Goal: Task Accomplishment & Management: Use online tool/utility

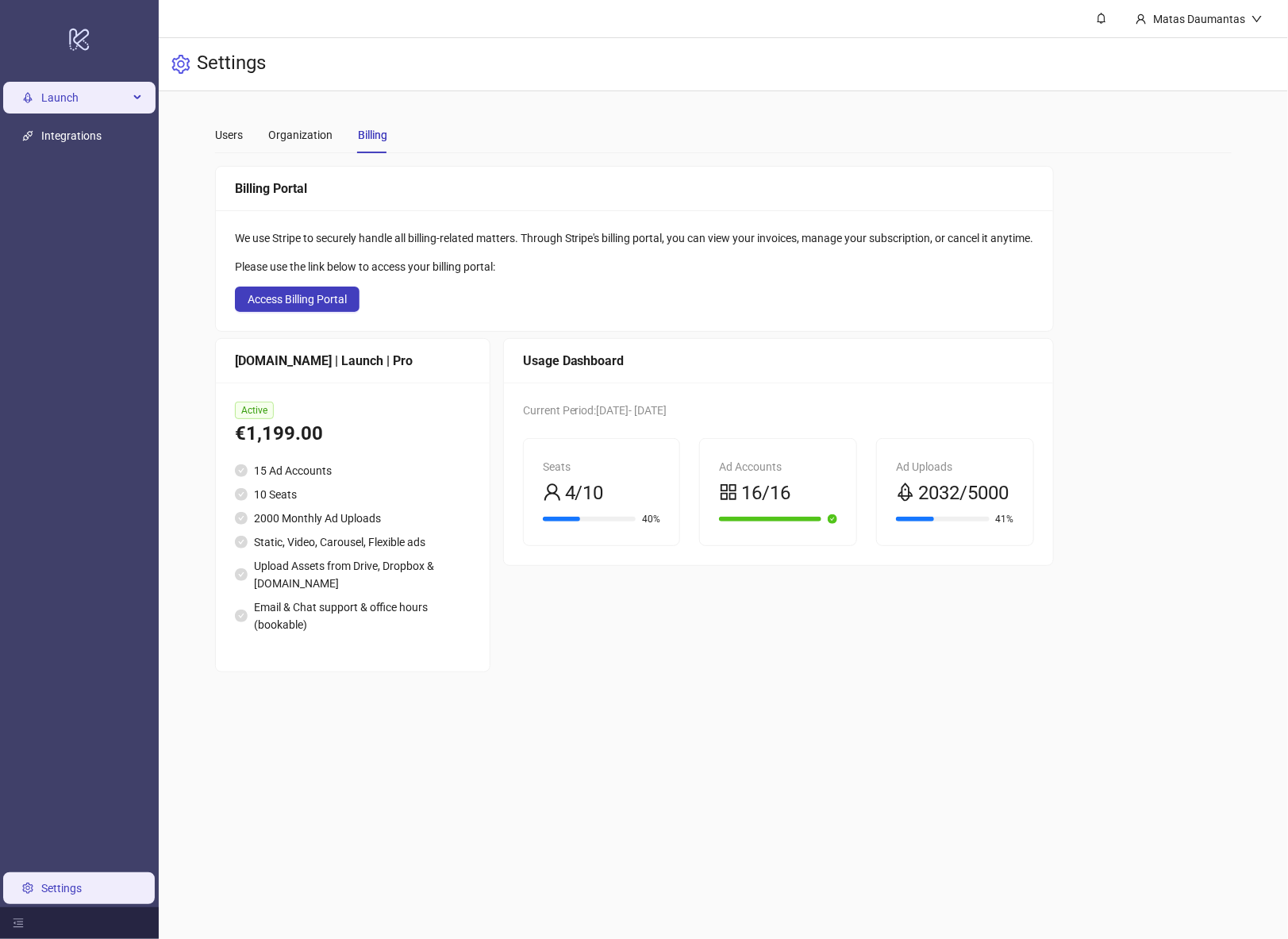
click at [81, 91] on span "Launch" at bounding box center [85, 97] width 87 height 32
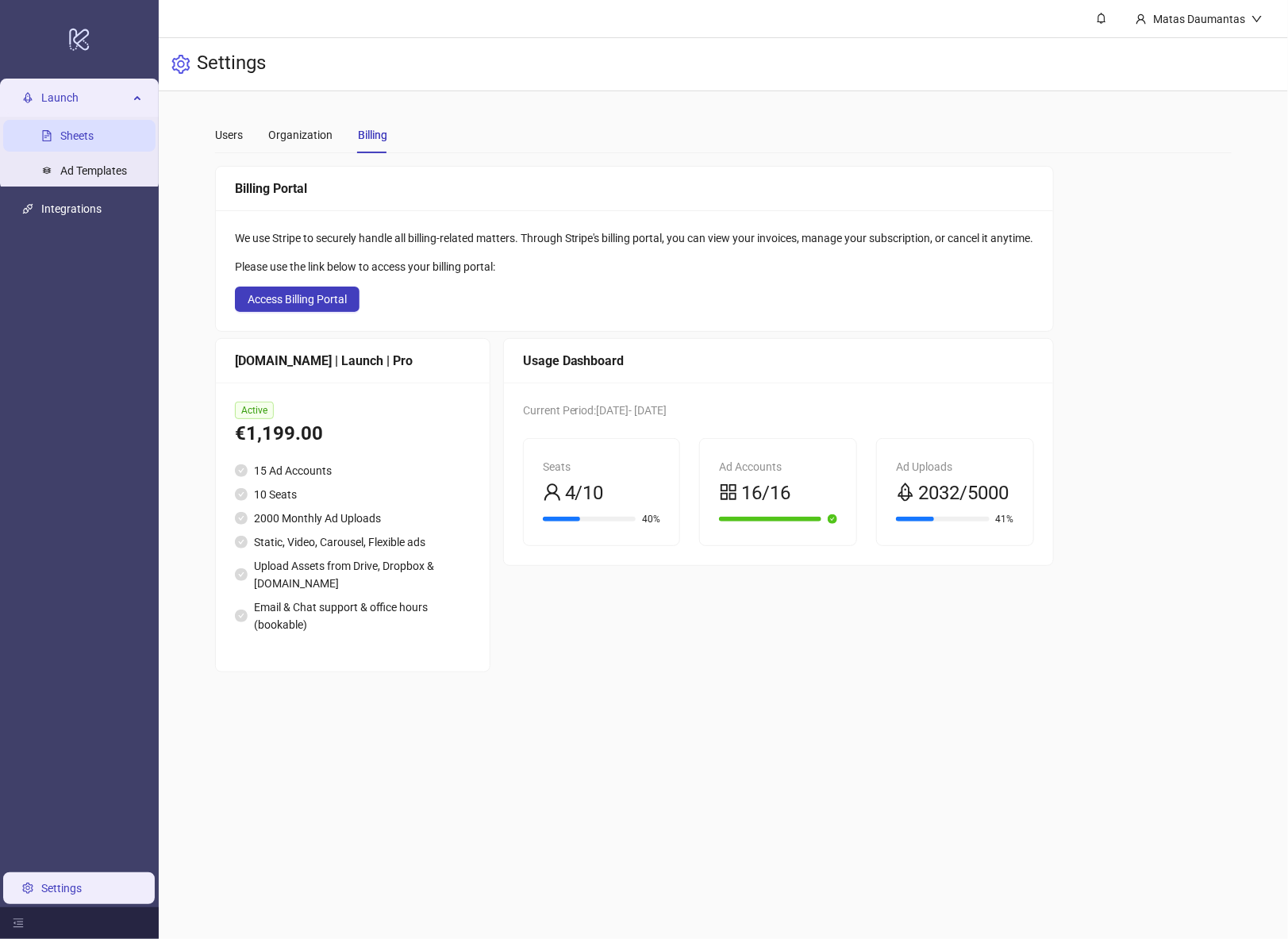
click at [92, 137] on link "Sheets" at bounding box center [77, 135] width 33 height 12
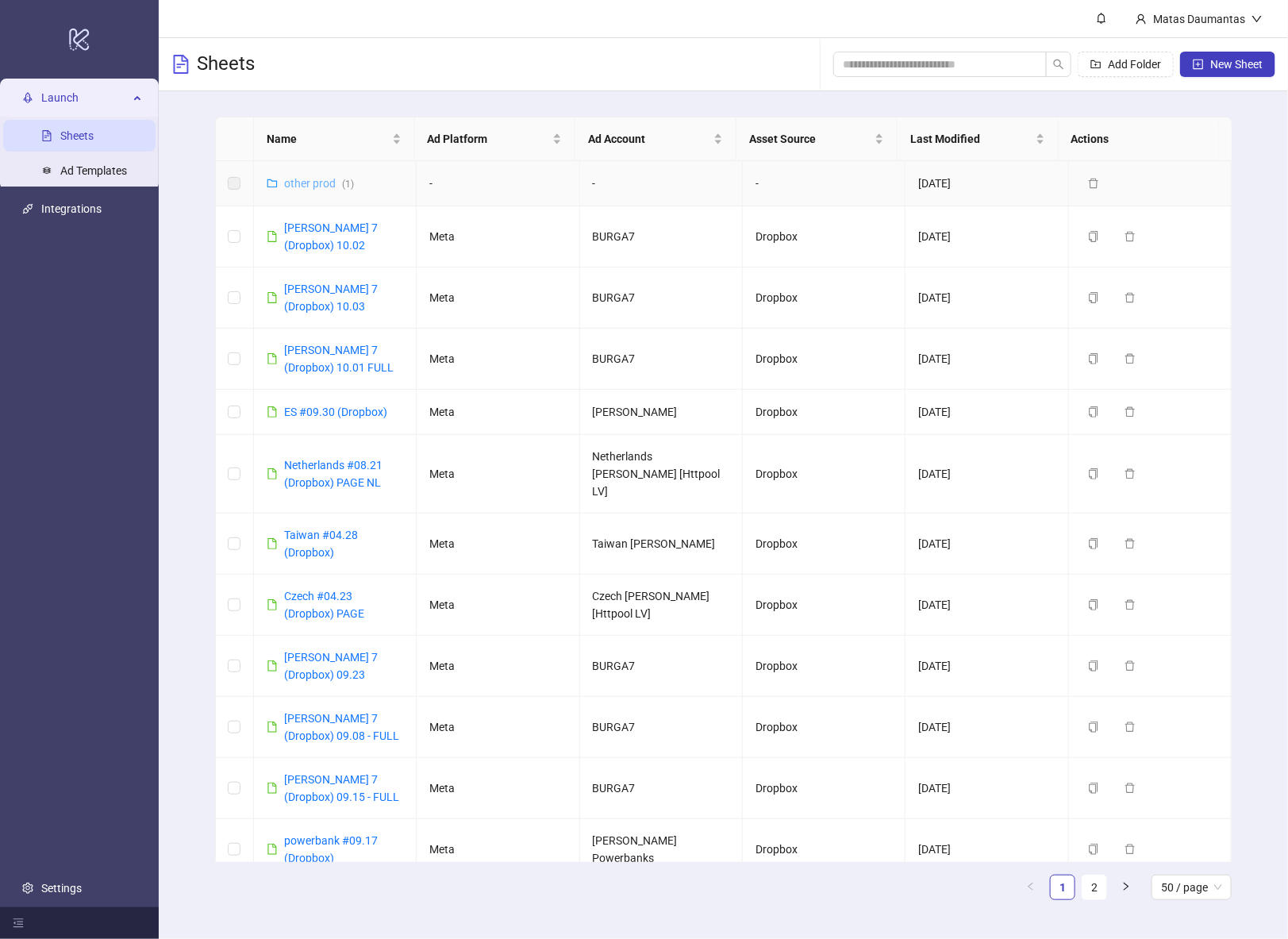
click at [306, 183] on link "other prod ( 1 )" at bounding box center [319, 183] width 70 height 12
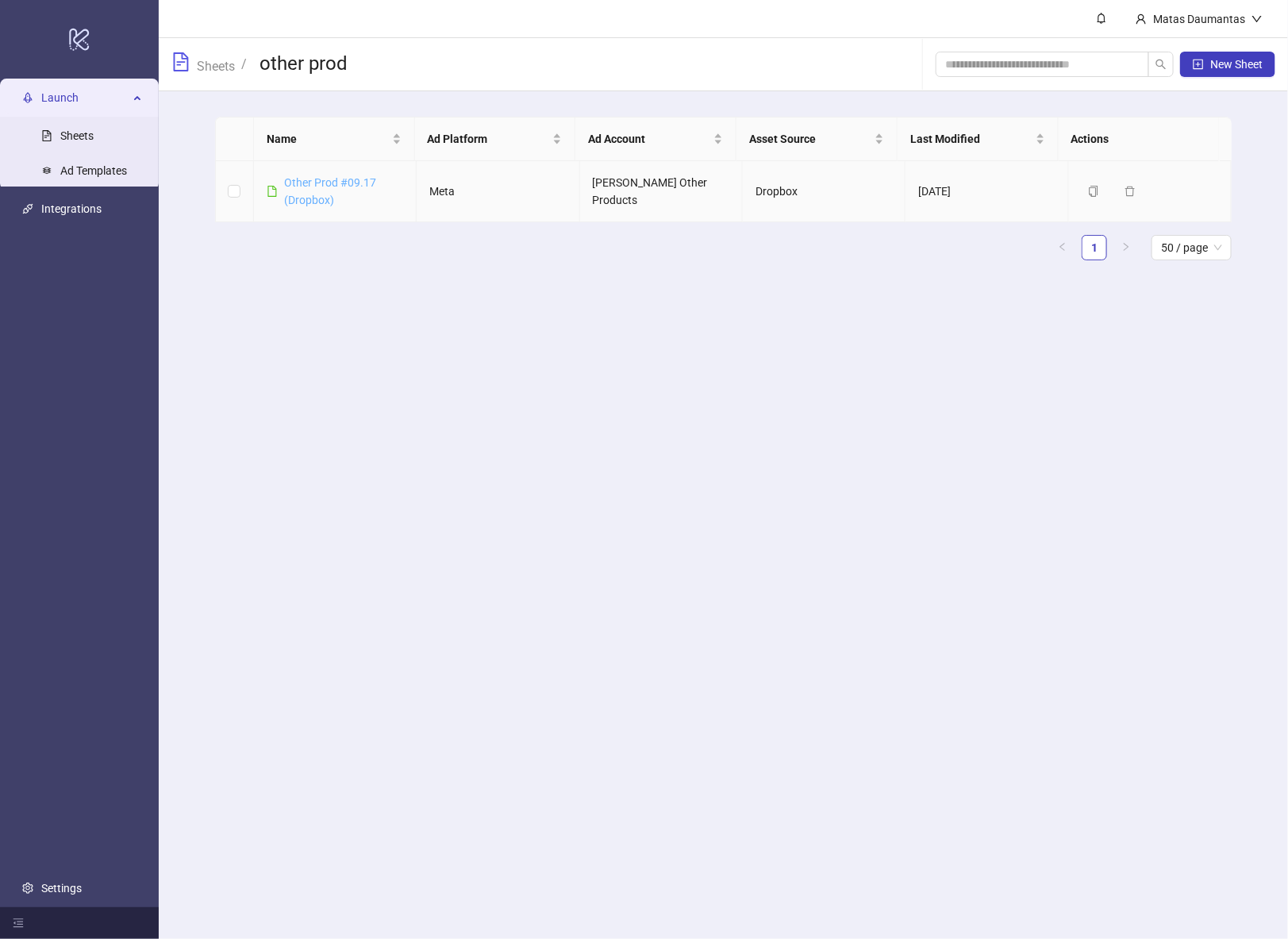
click at [322, 181] on link "Other Prod #09.17 (Dropbox)" at bounding box center [329, 191] width 92 height 30
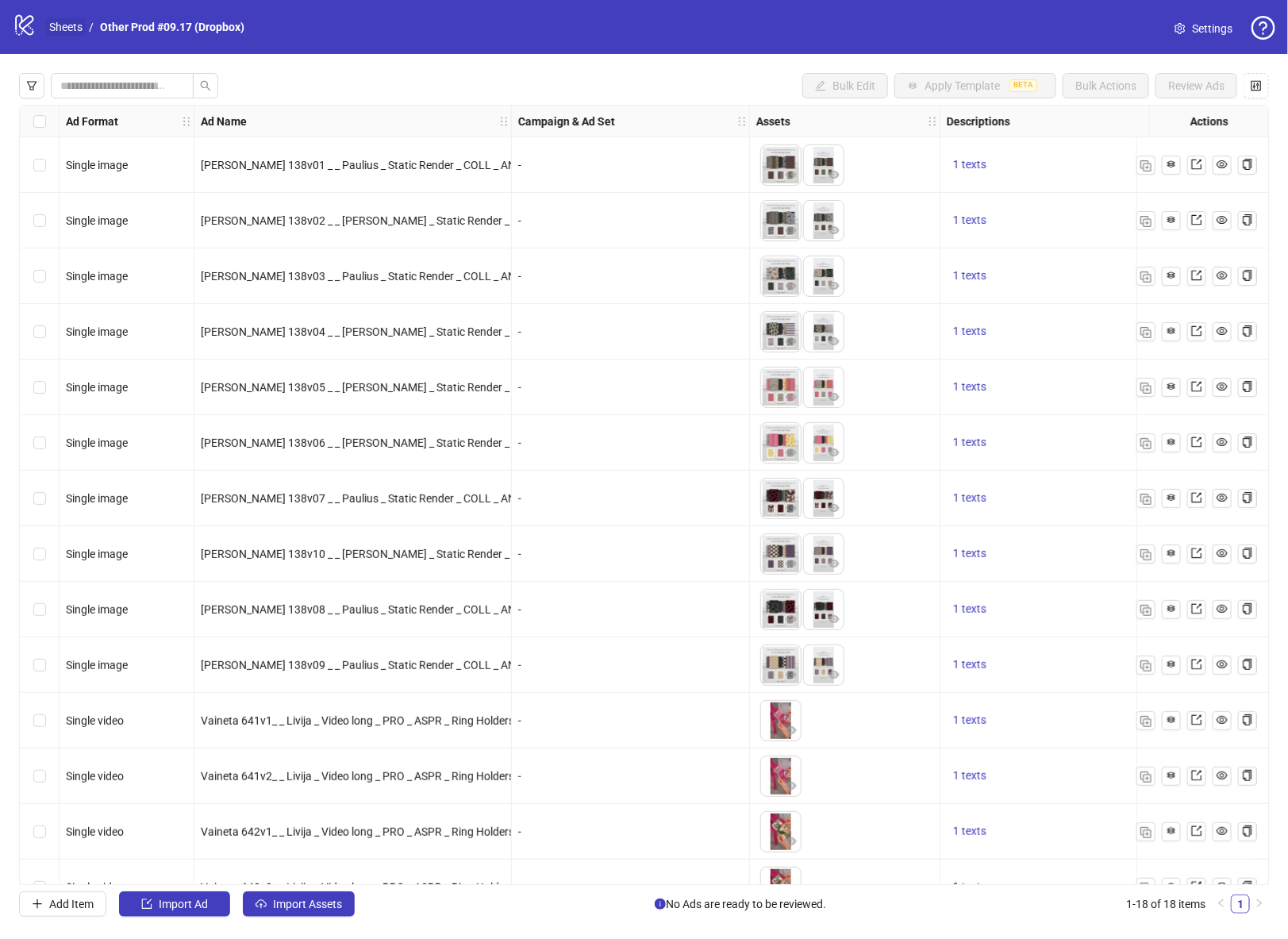
click at [77, 22] on link "Sheets" at bounding box center [66, 27] width 40 height 17
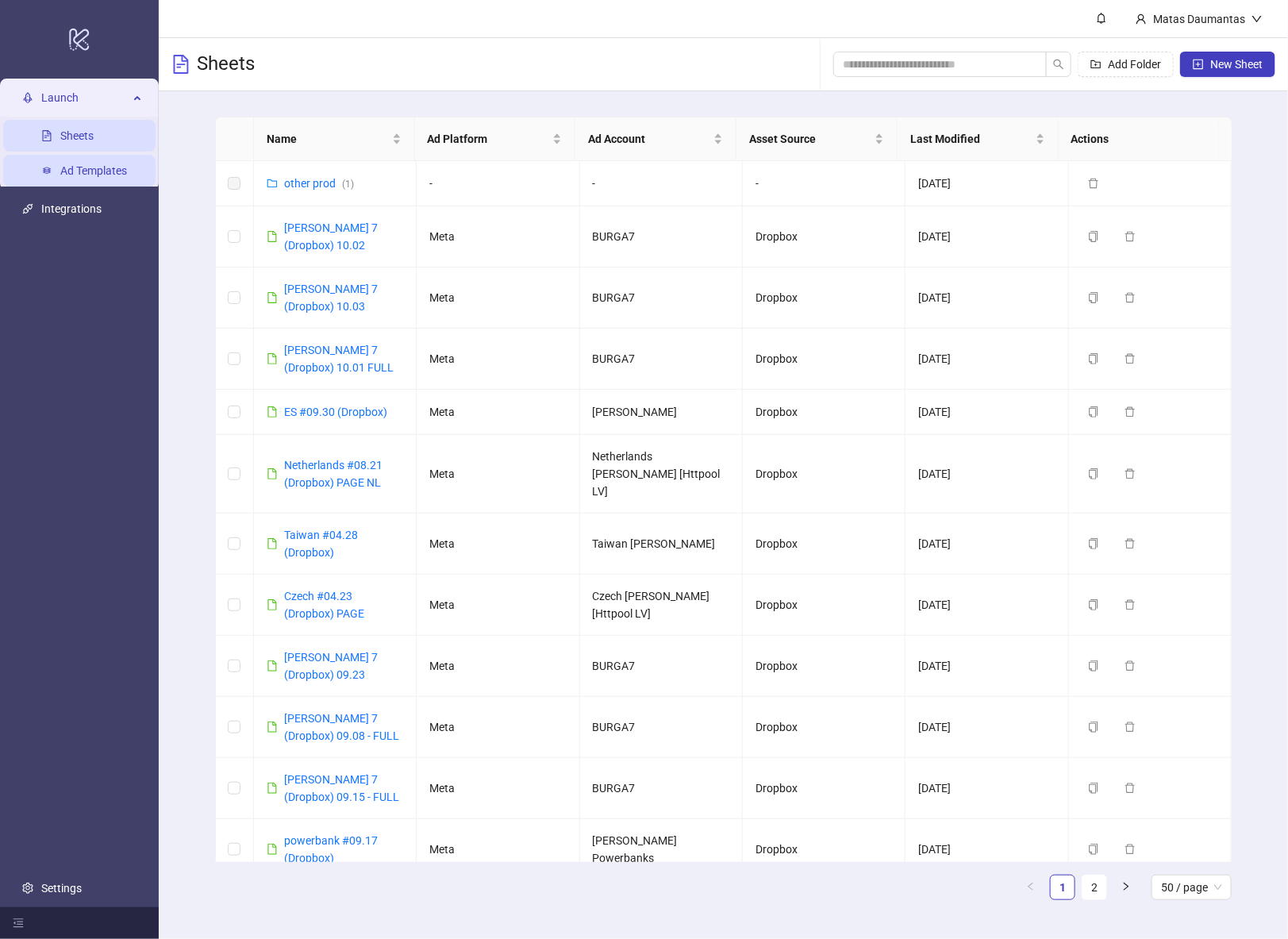
click at [74, 170] on link "Ad Templates" at bounding box center [93, 170] width 67 height 12
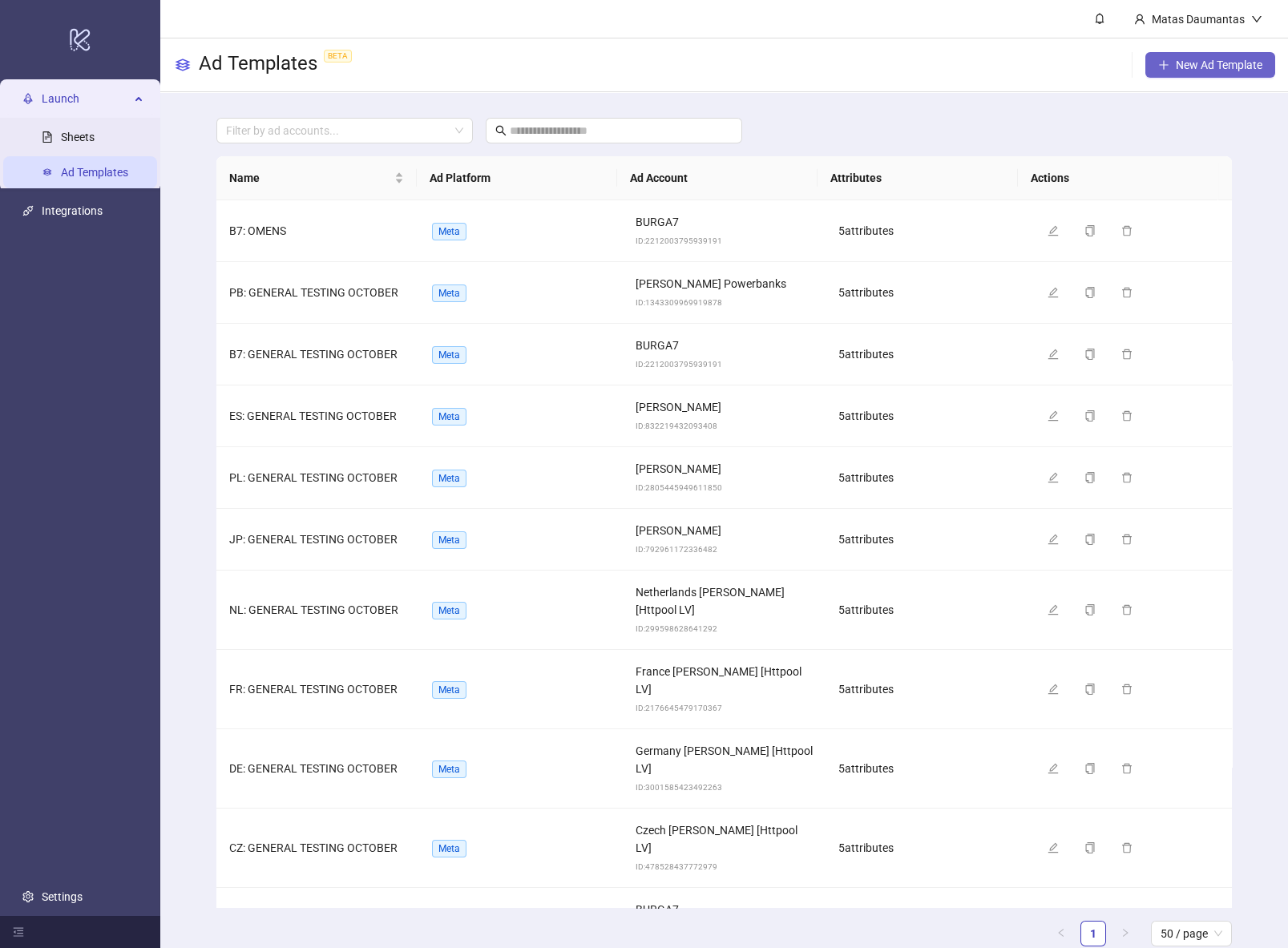
click at [1198, 62] on span "New Ad Template" at bounding box center [1218, 65] width 87 height 13
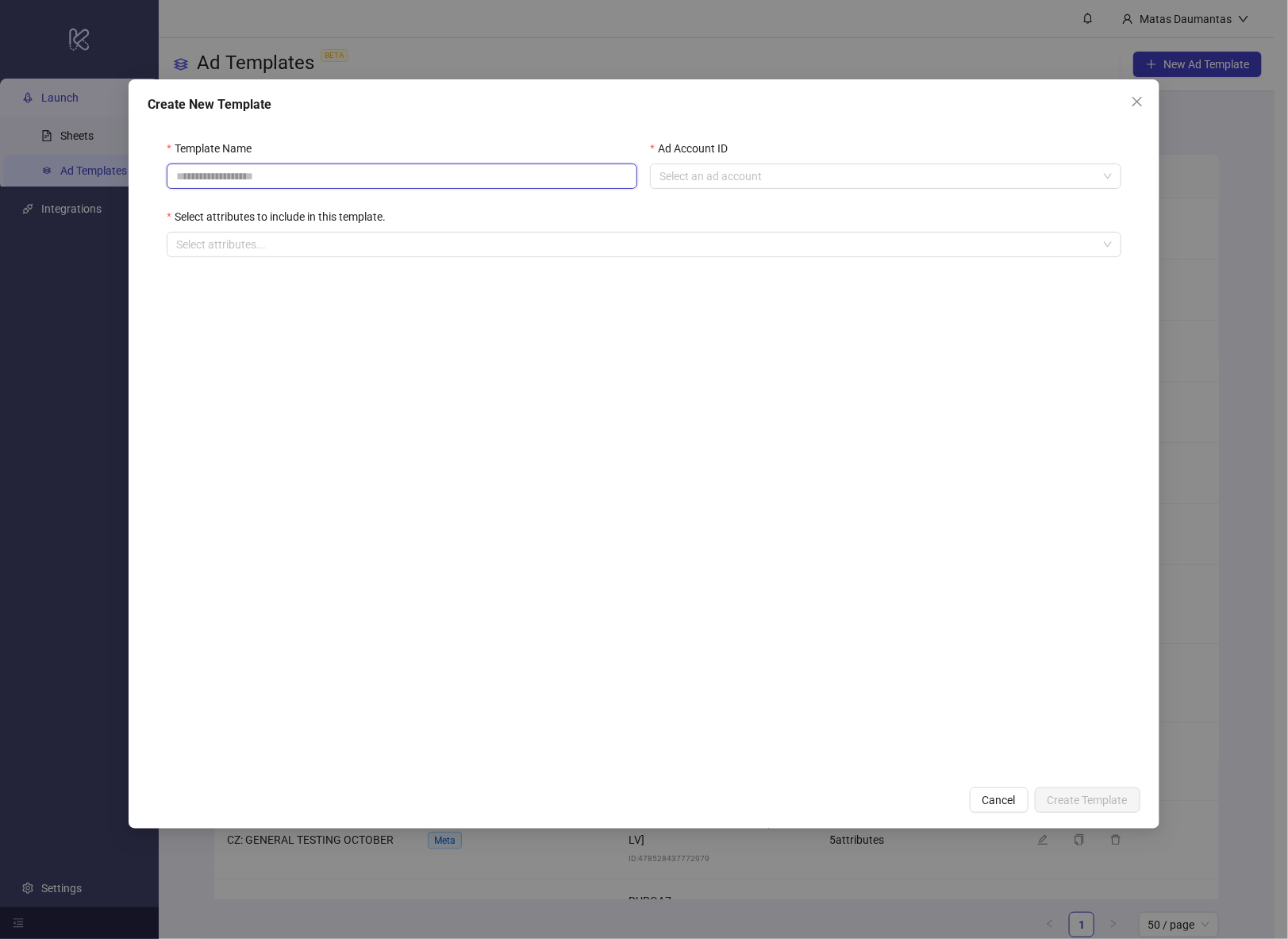
click at [247, 174] on input "Template Name" at bounding box center [402, 176] width 471 height 26
type input "**********"
click at [719, 168] on input "Ad Account ID" at bounding box center [879, 176] width 438 height 24
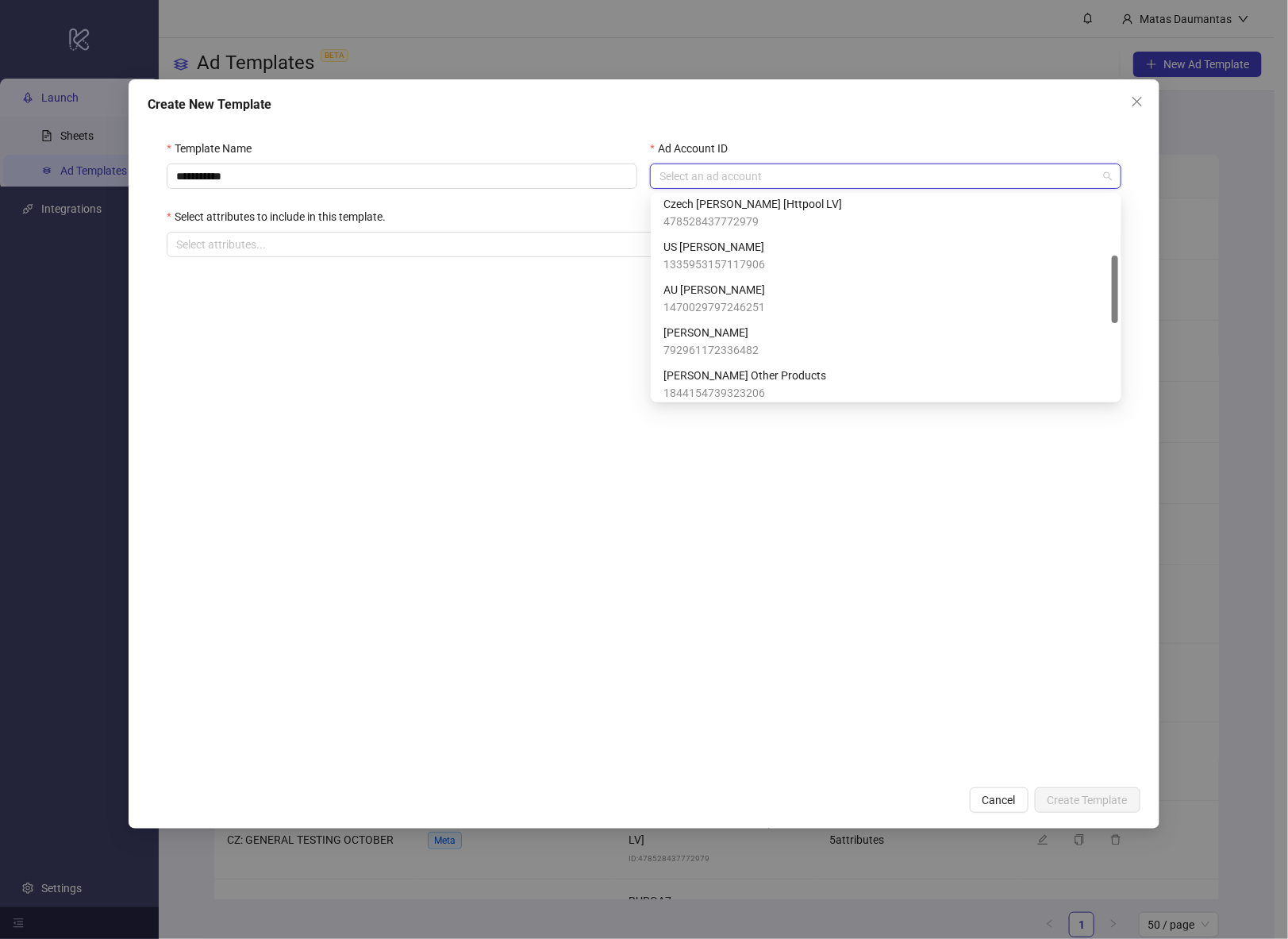
scroll to position [265, 0]
click at [735, 293] on span "[PERSON_NAME] Other Products" at bounding box center [745, 287] width 163 height 17
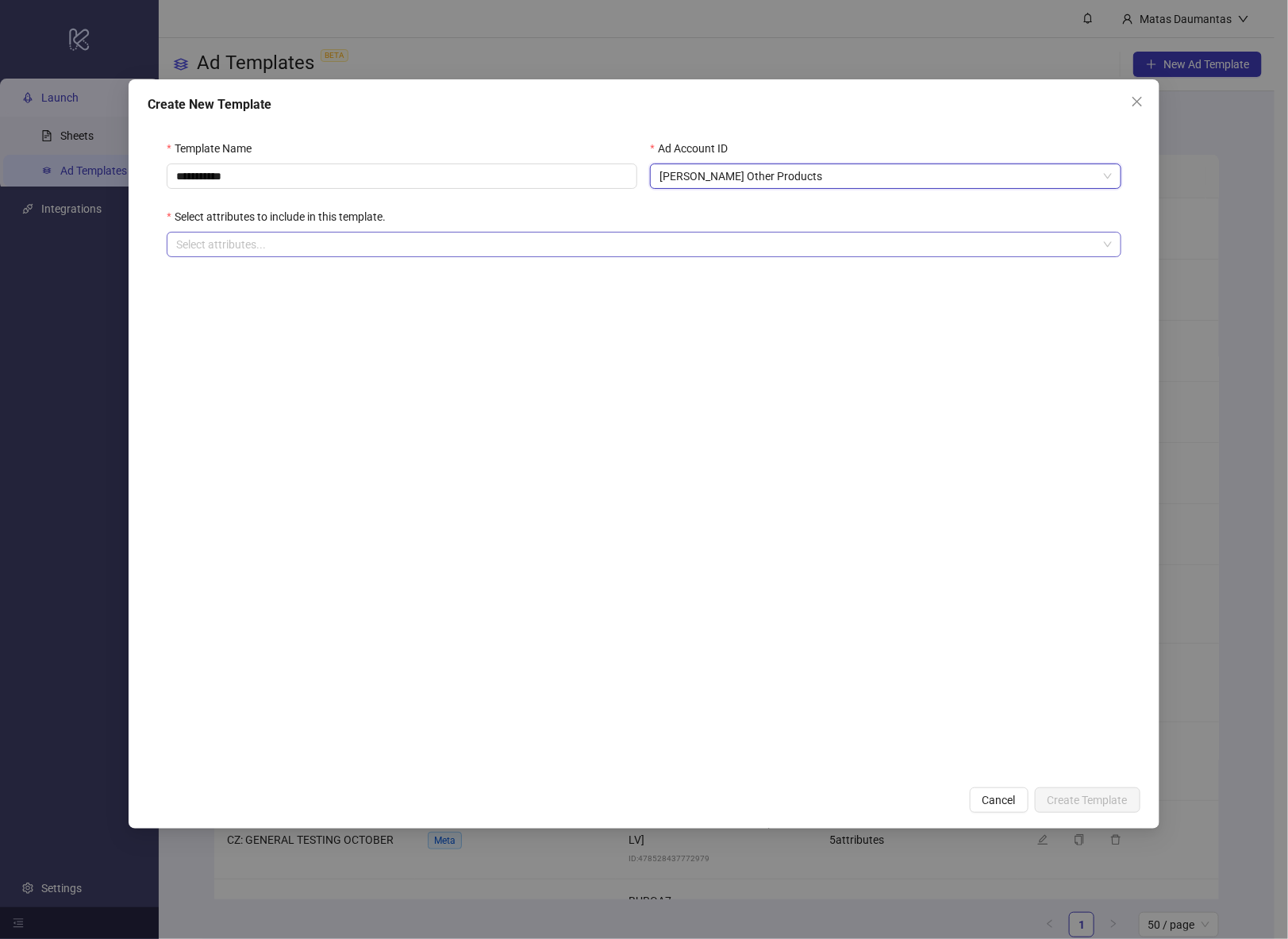
click at [424, 243] on div at bounding box center [635, 244] width 931 height 22
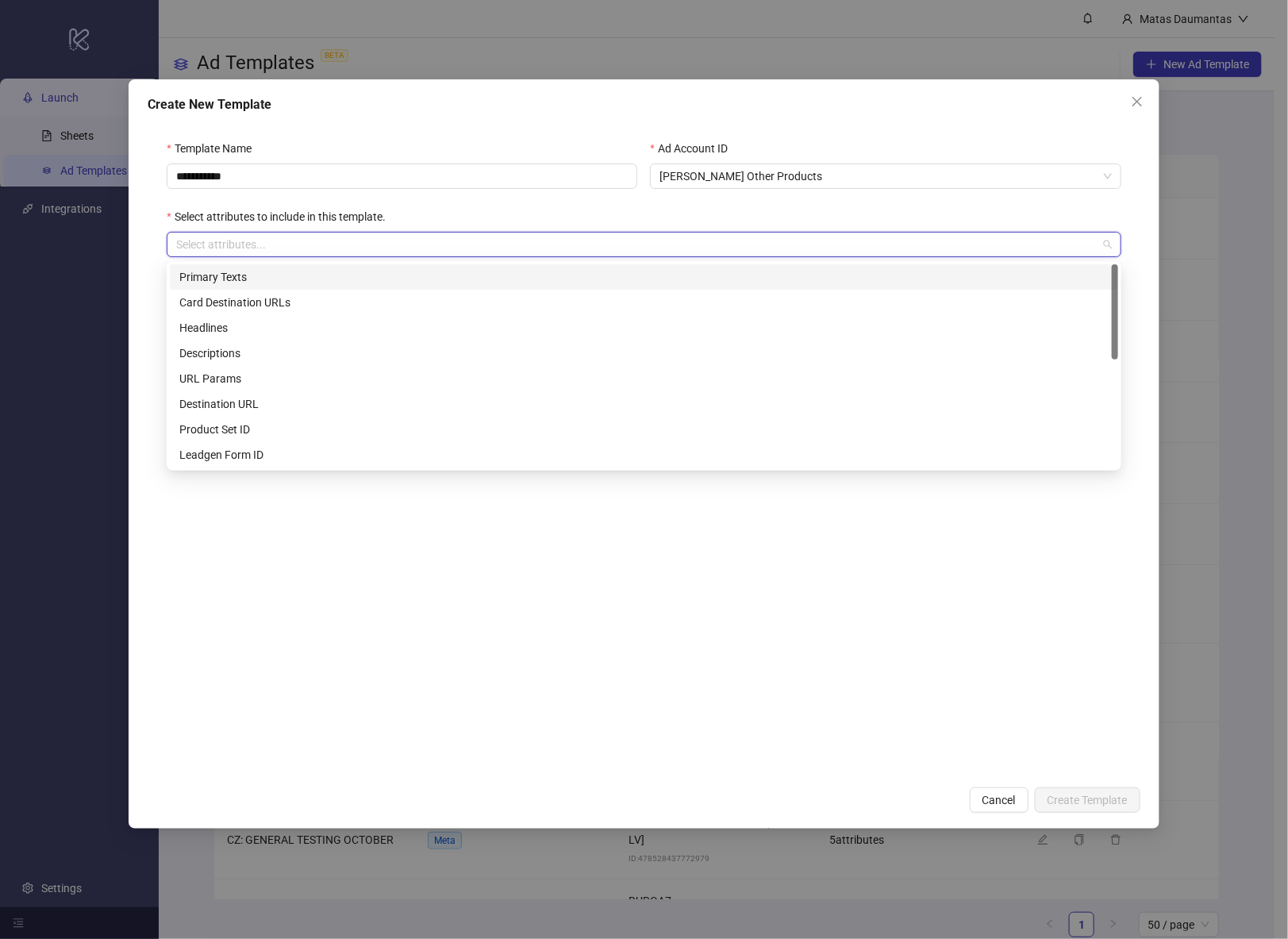
click at [363, 275] on div "Primary Texts" at bounding box center [644, 276] width 929 height 17
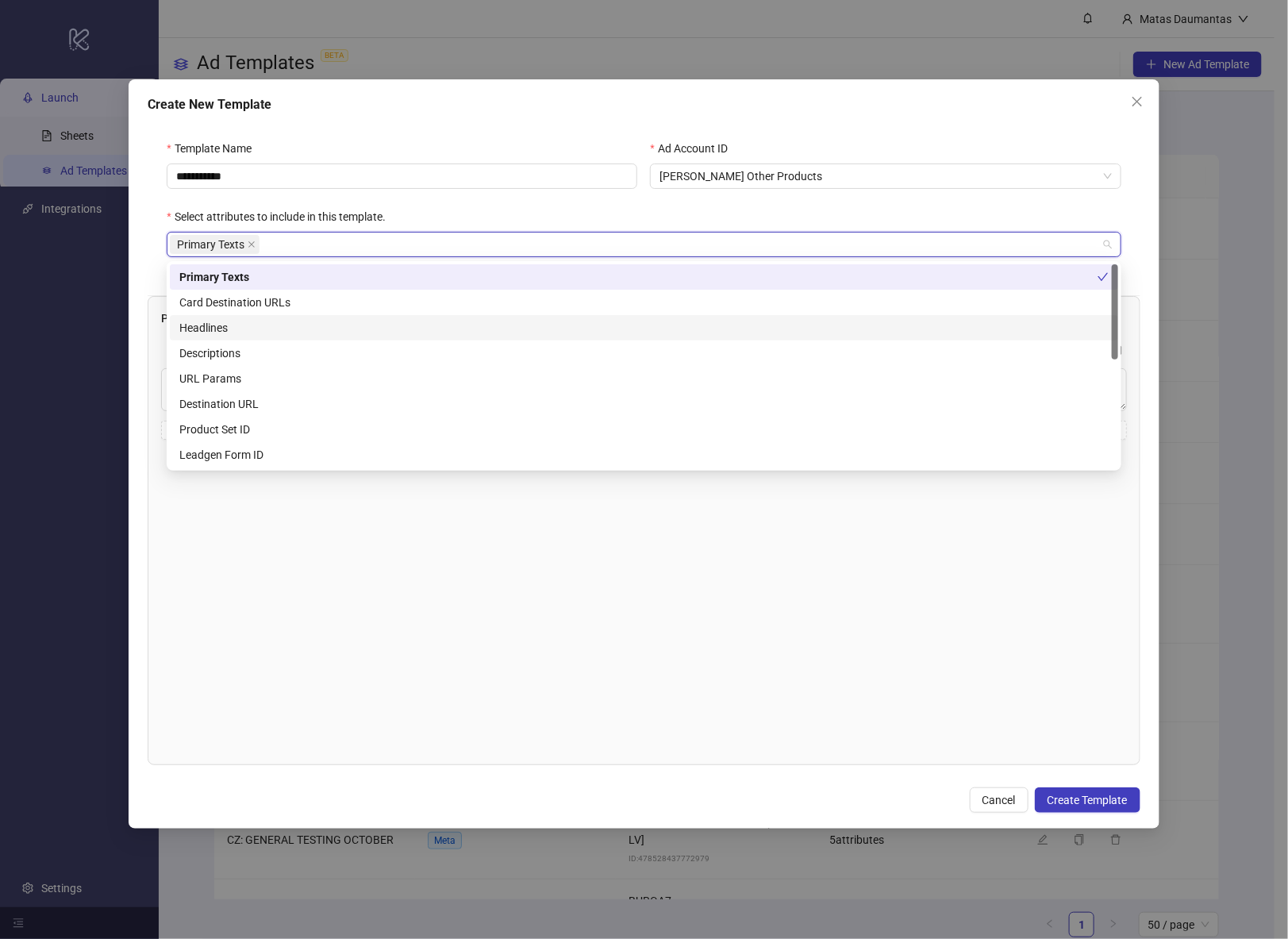
click at [288, 330] on div "Headlines" at bounding box center [644, 327] width 929 height 17
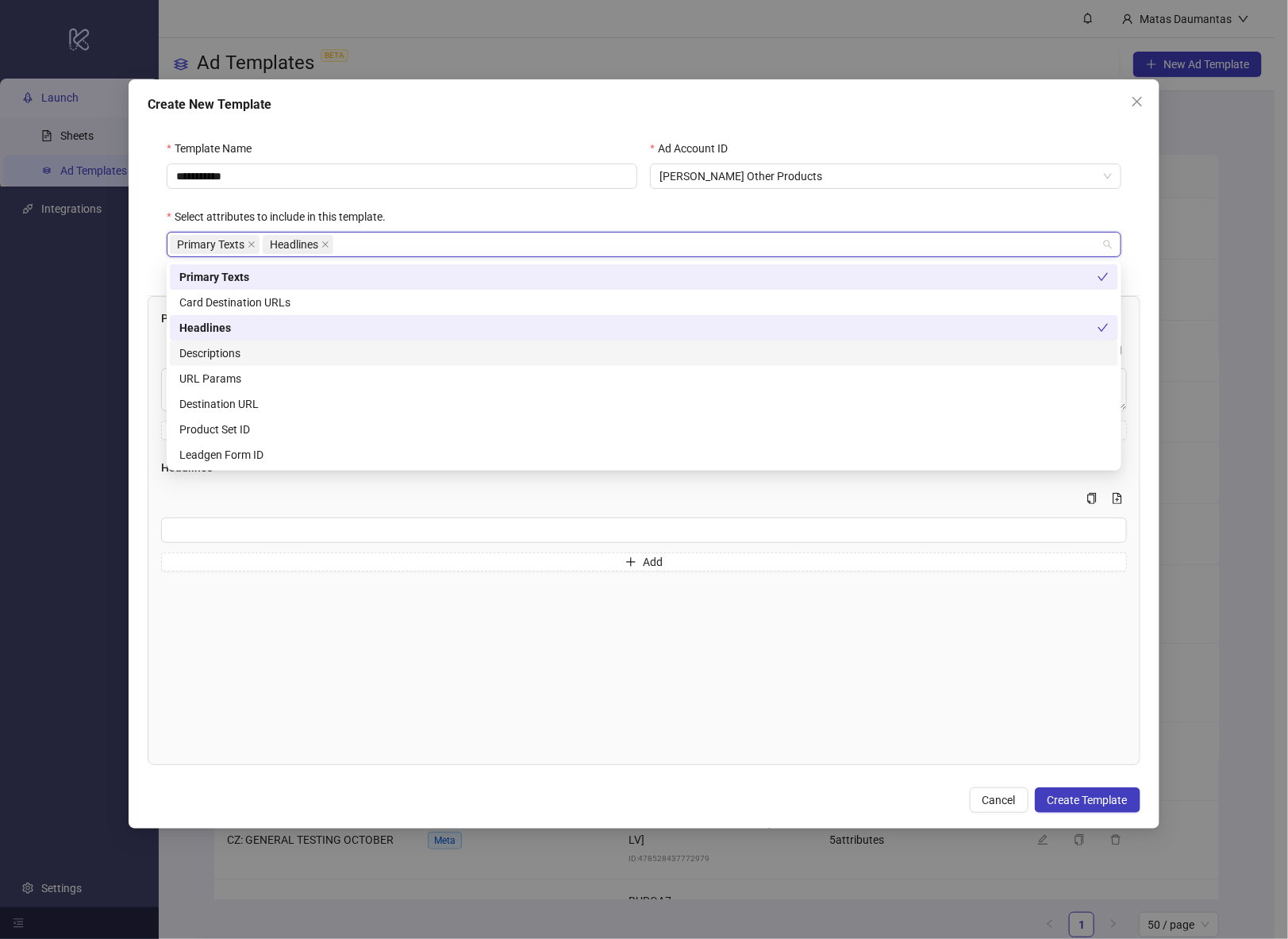
click at [275, 350] on div "Descriptions" at bounding box center [644, 353] width 929 height 17
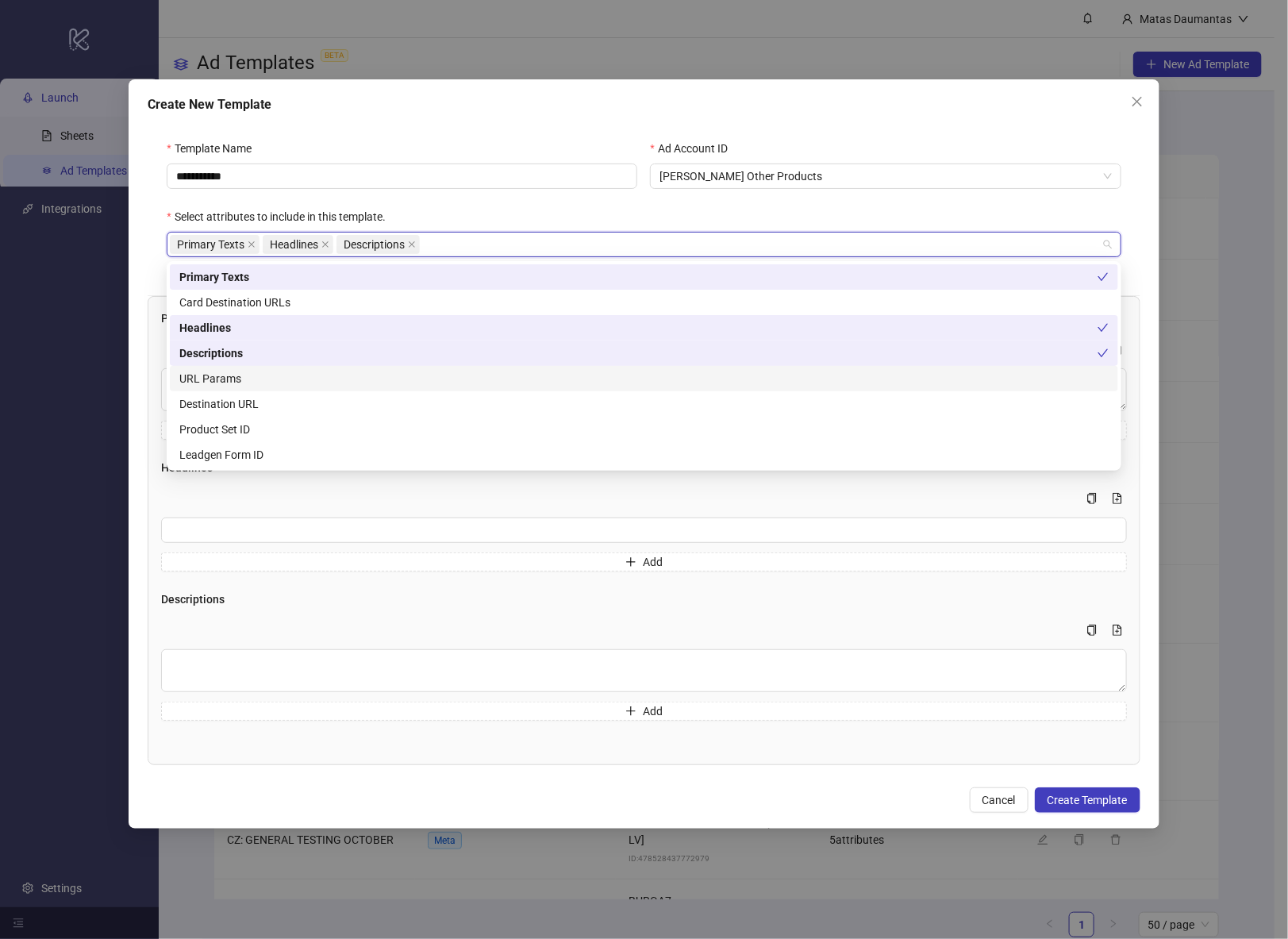
click at [270, 374] on div "URL Params" at bounding box center [644, 379] width 929 height 17
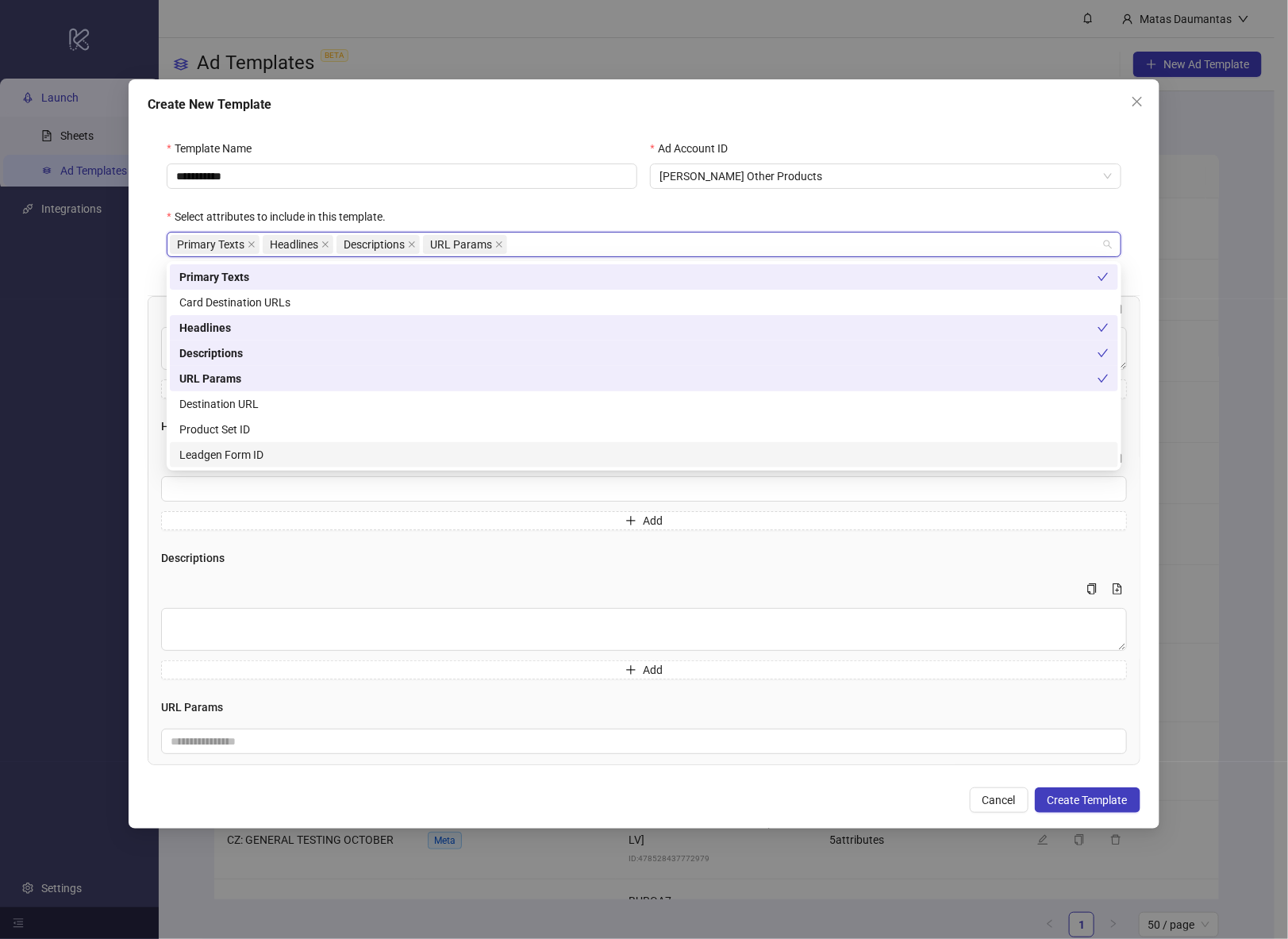
scroll to position [60, 0]
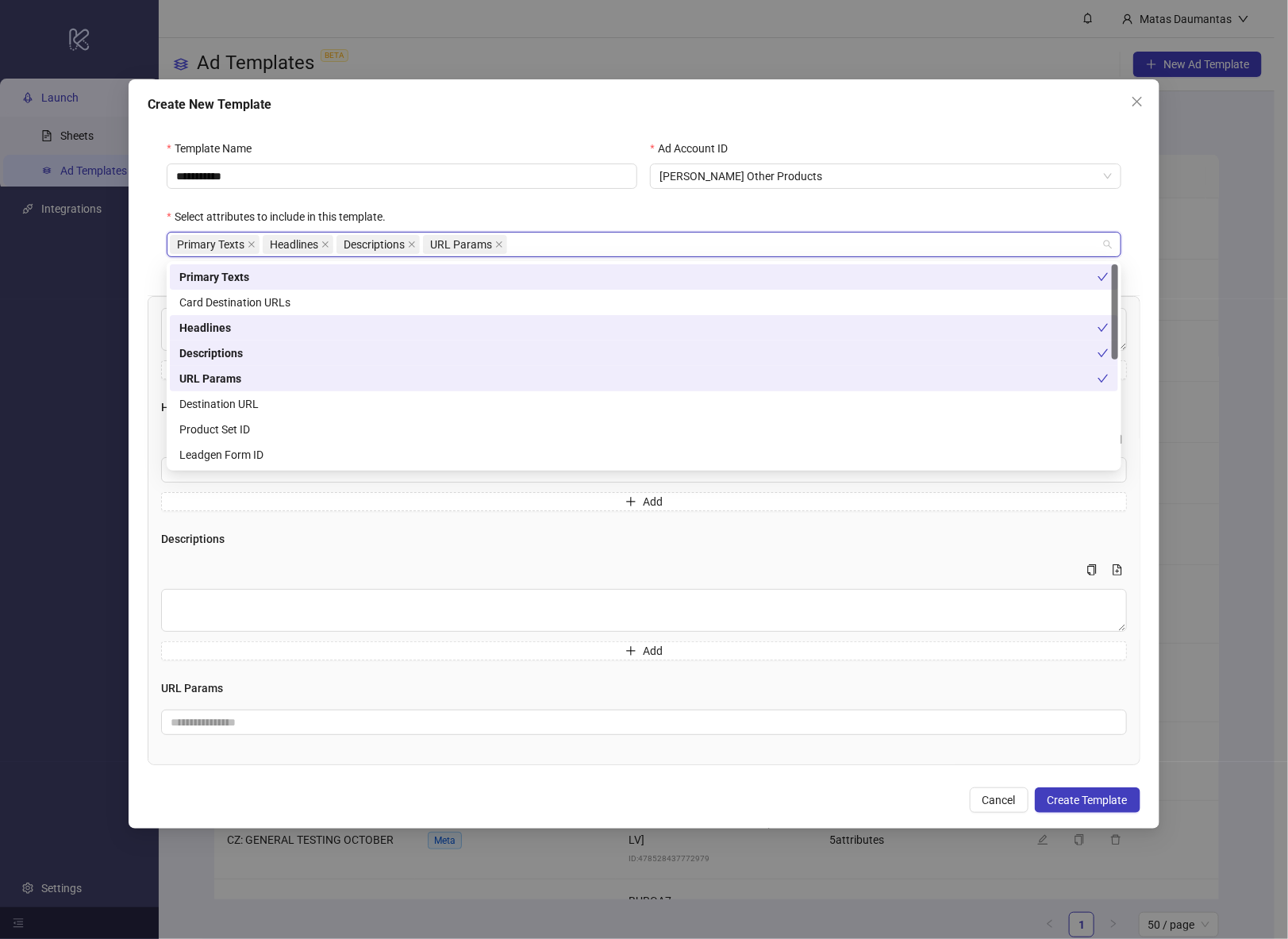
click at [228, 375] on div "URL Params" at bounding box center [639, 379] width 919 height 17
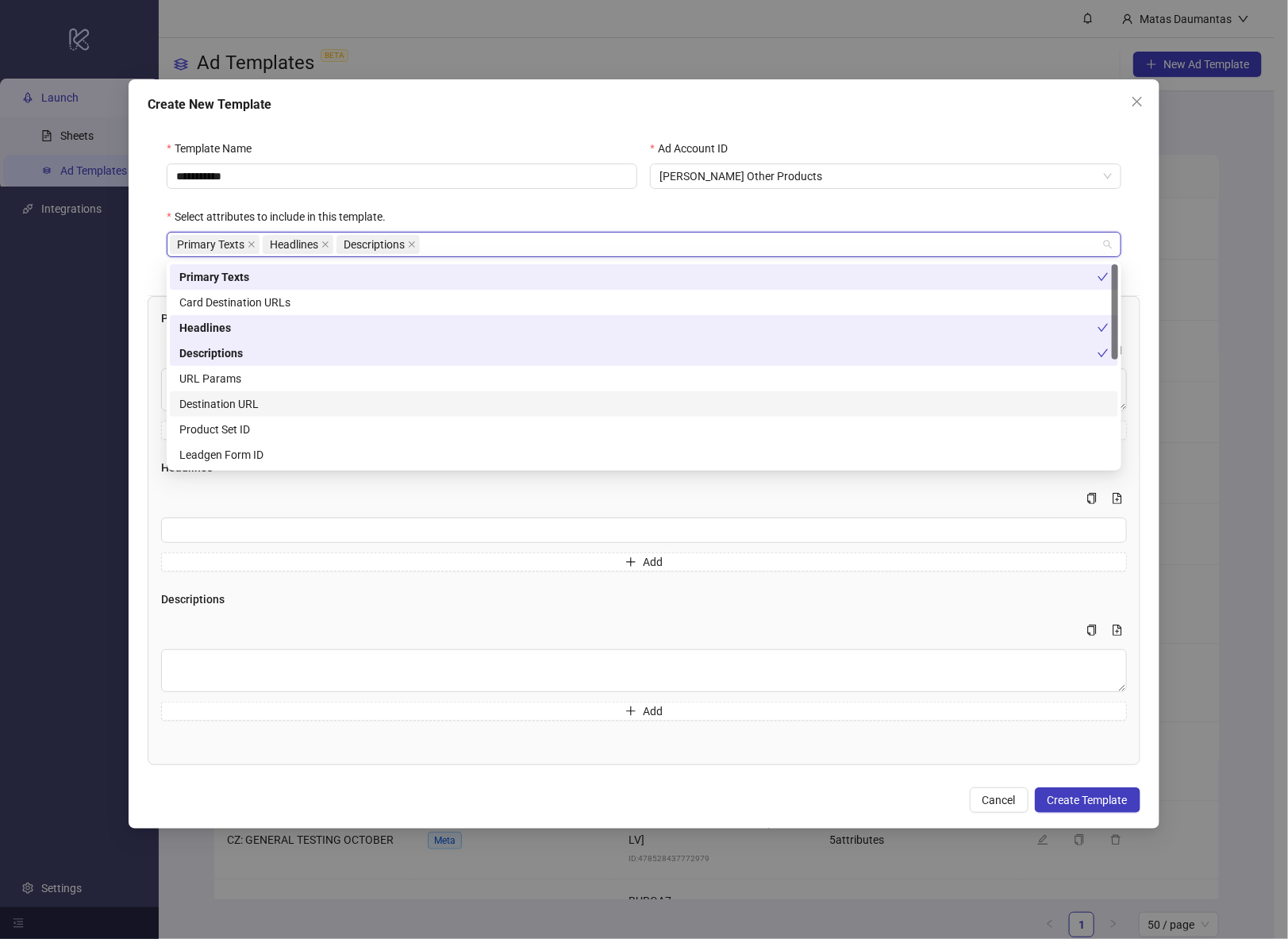
click at [228, 402] on div "Destination URL" at bounding box center [644, 404] width 929 height 17
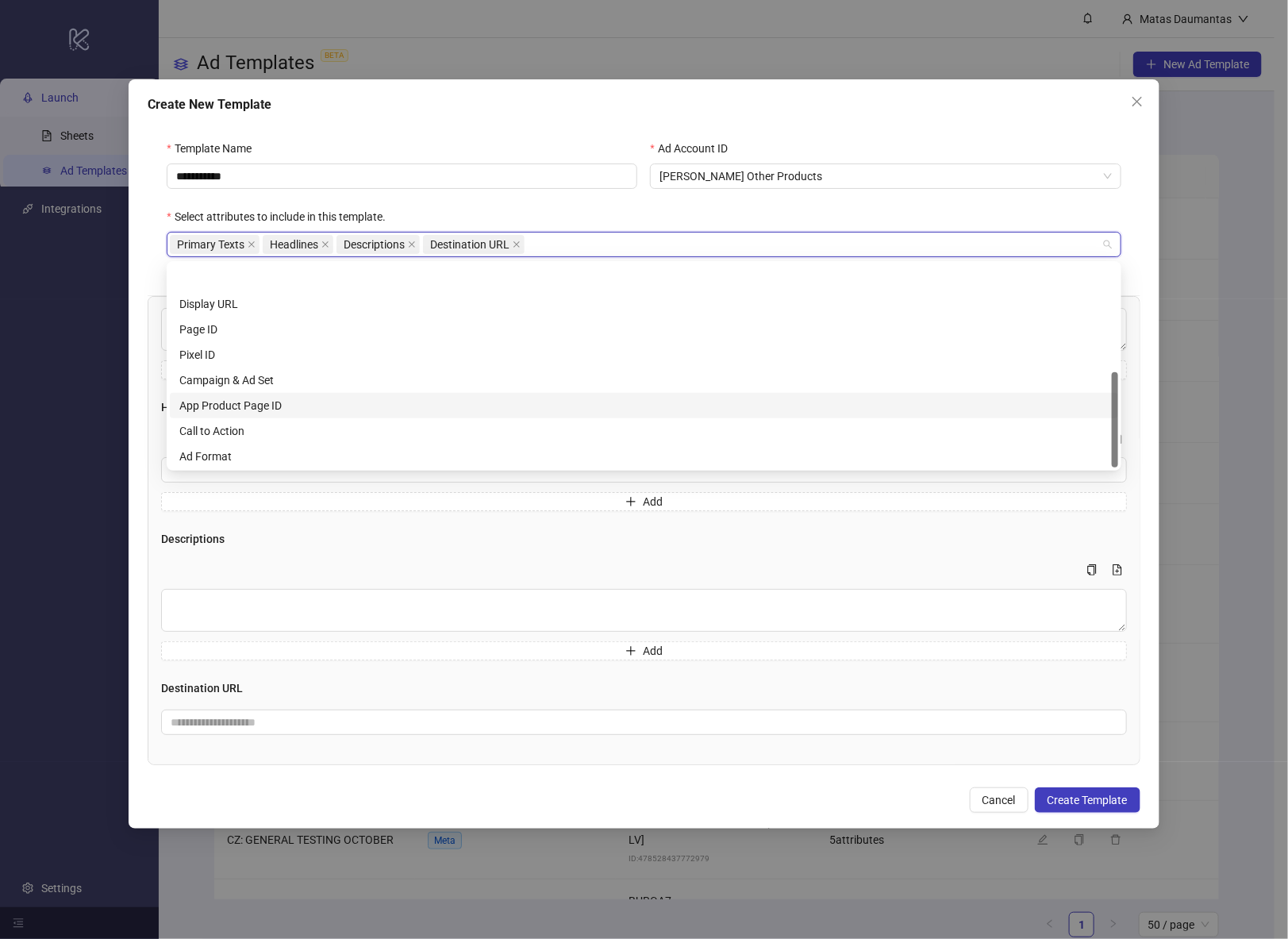
scroll to position [229, 0]
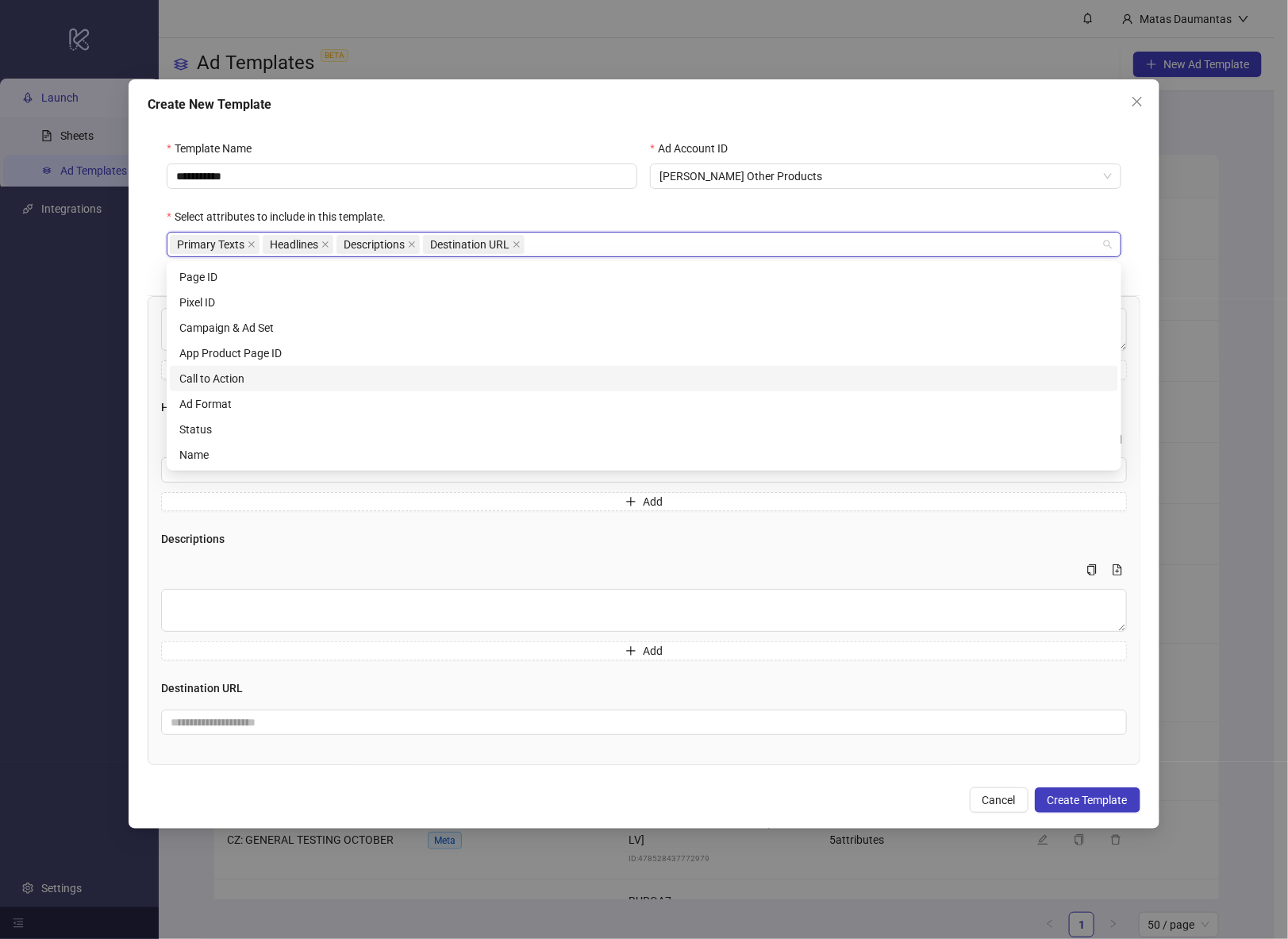
click at [241, 382] on div "Call to Action" at bounding box center [644, 379] width 929 height 17
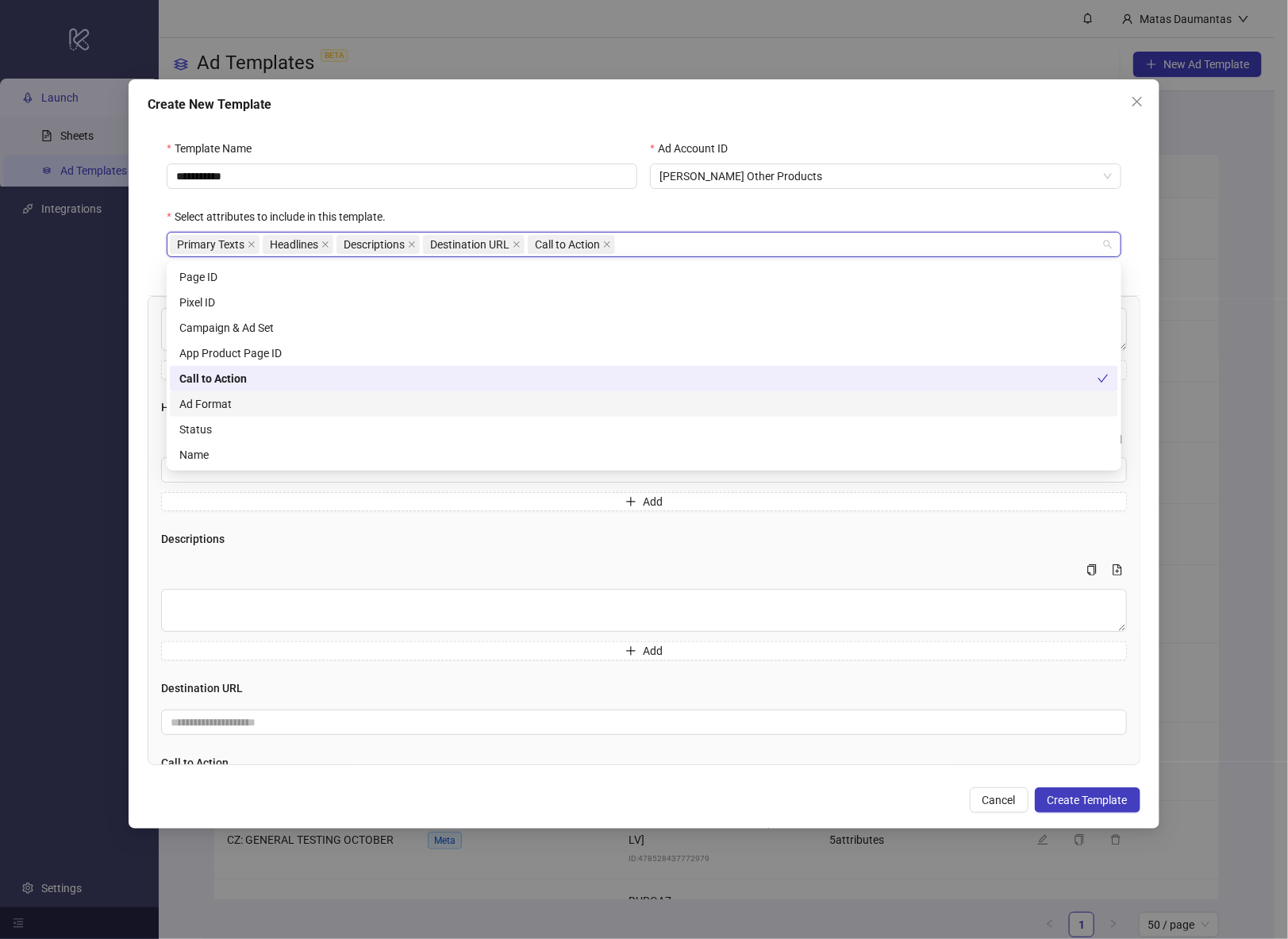
click at [244, 405] on div "Ad Format" at bounding box center [644, 404] width 929 height 17
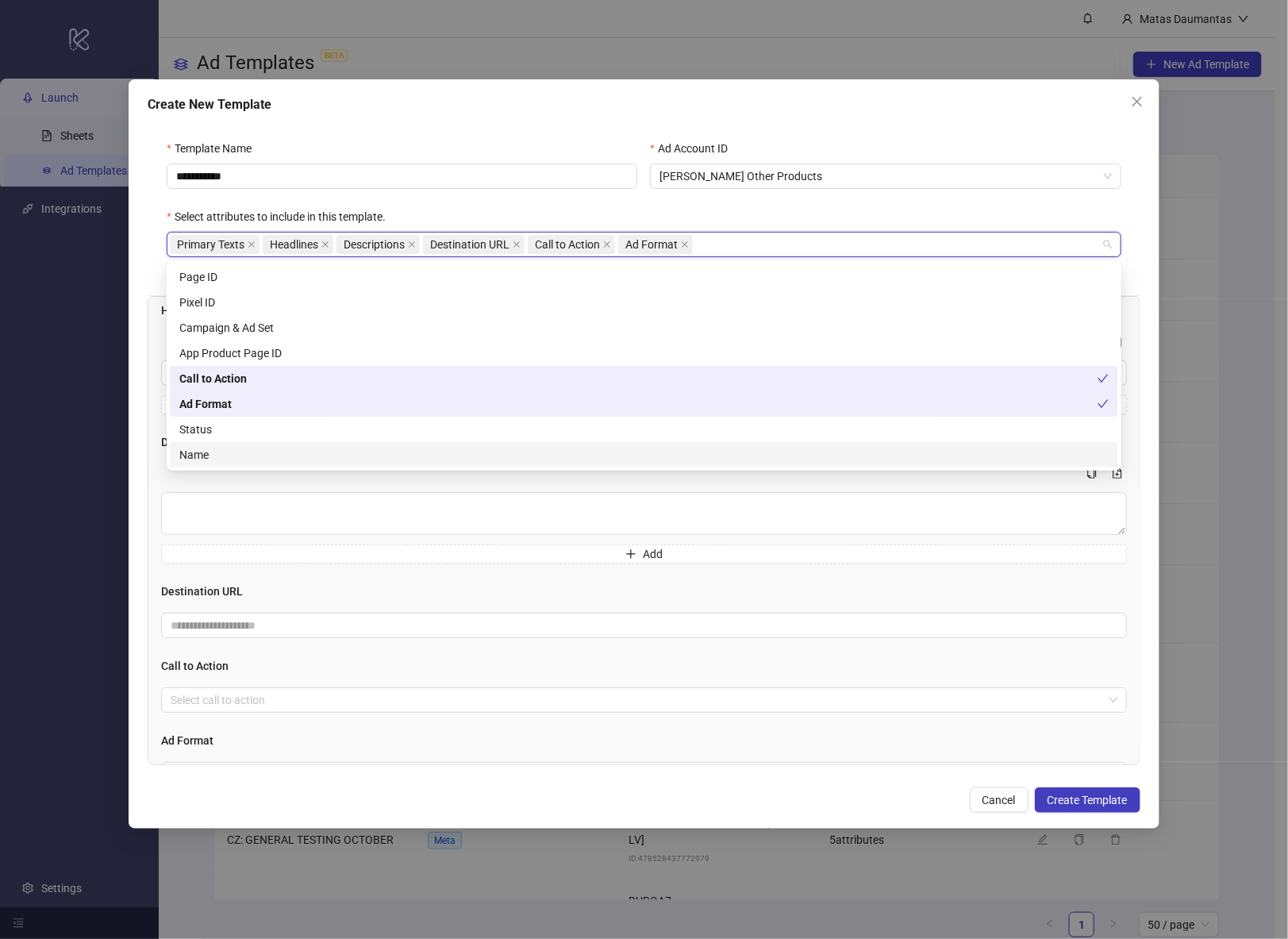
scroll to position [210, 0]
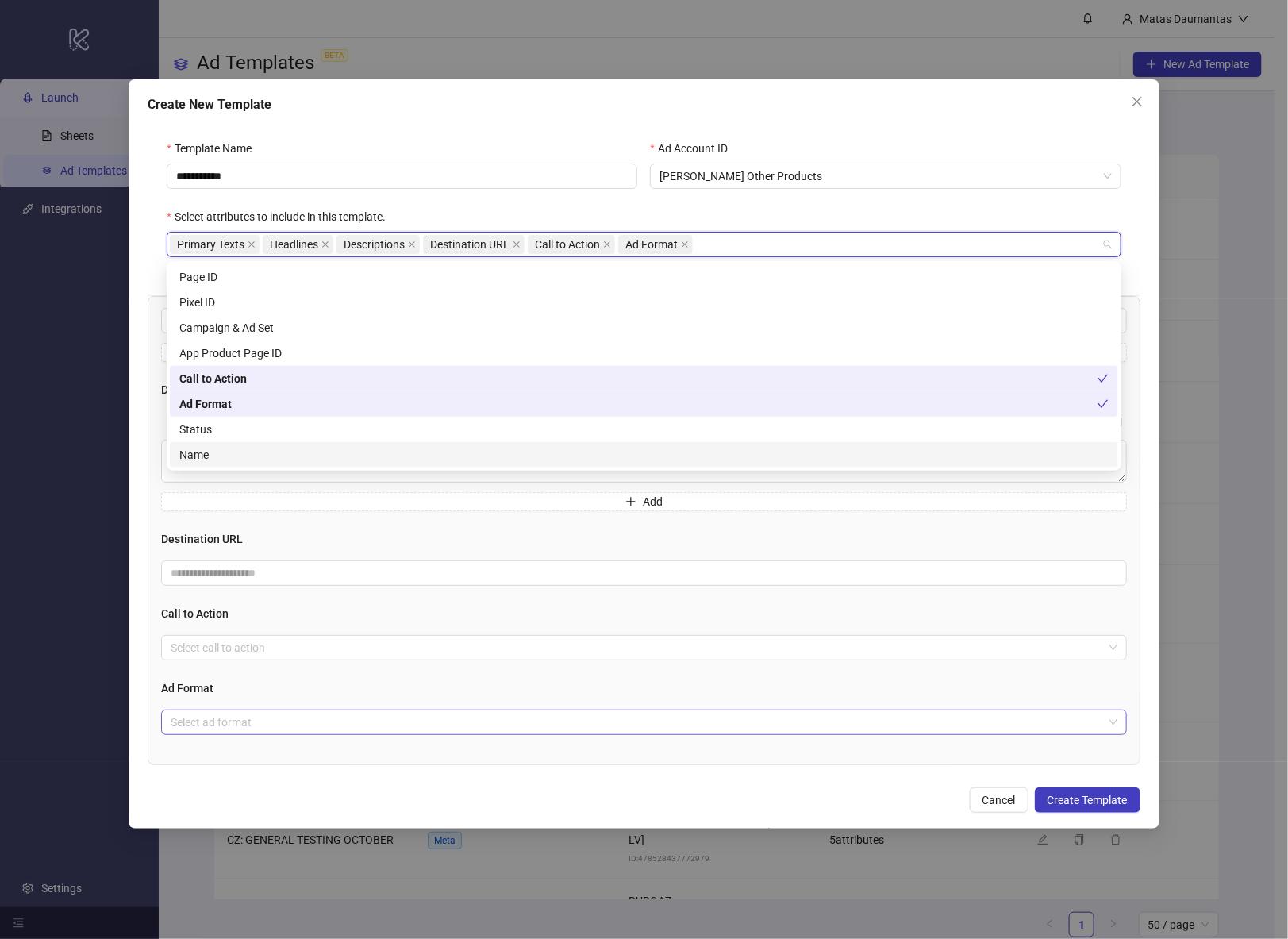
click at [197, 728] on input "search" at bounding box center [637, 723] width 932 height 24
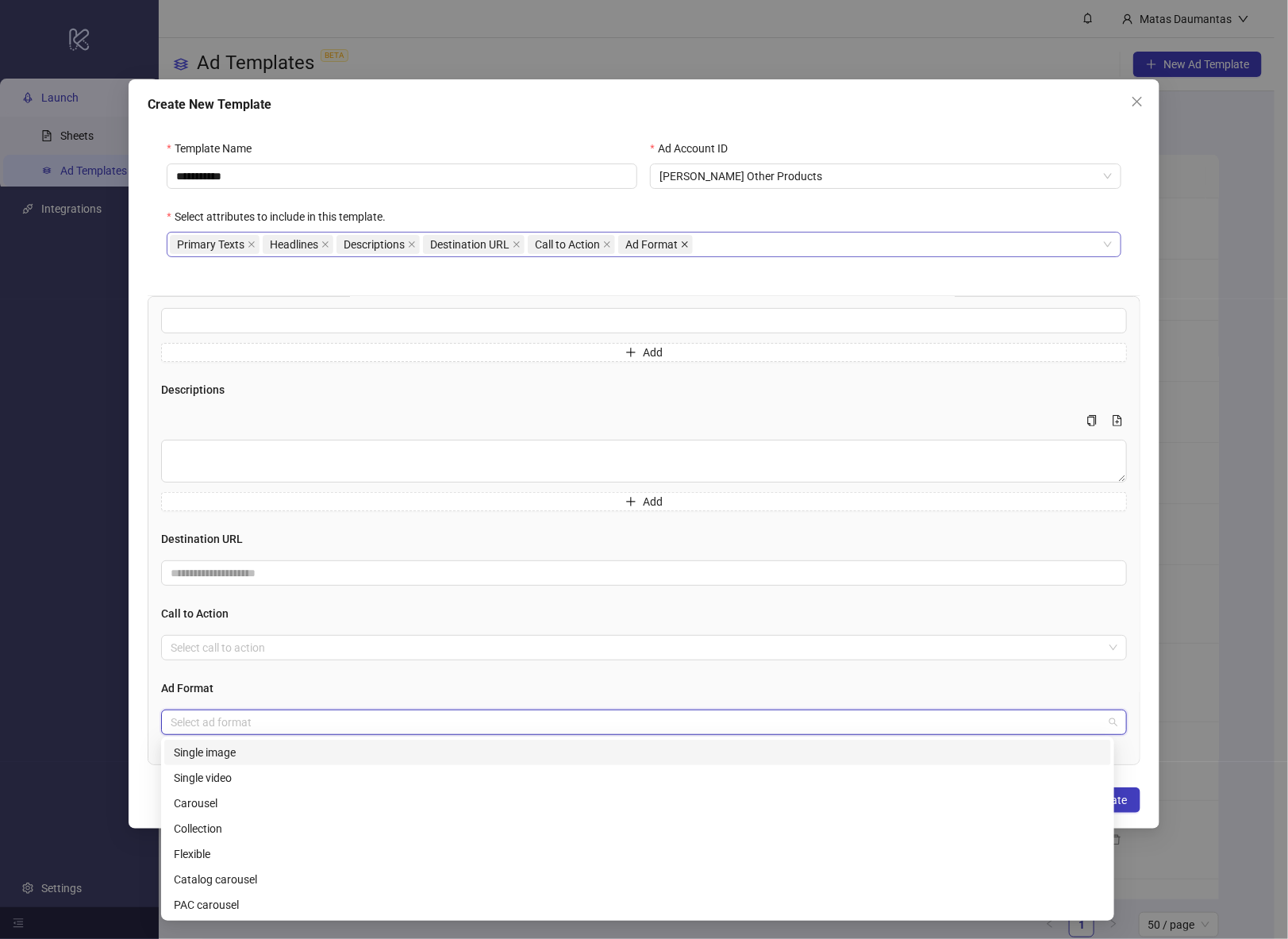
click at [683, 246] on icon "close" at bounding box center [685, 245] width 7 height 7
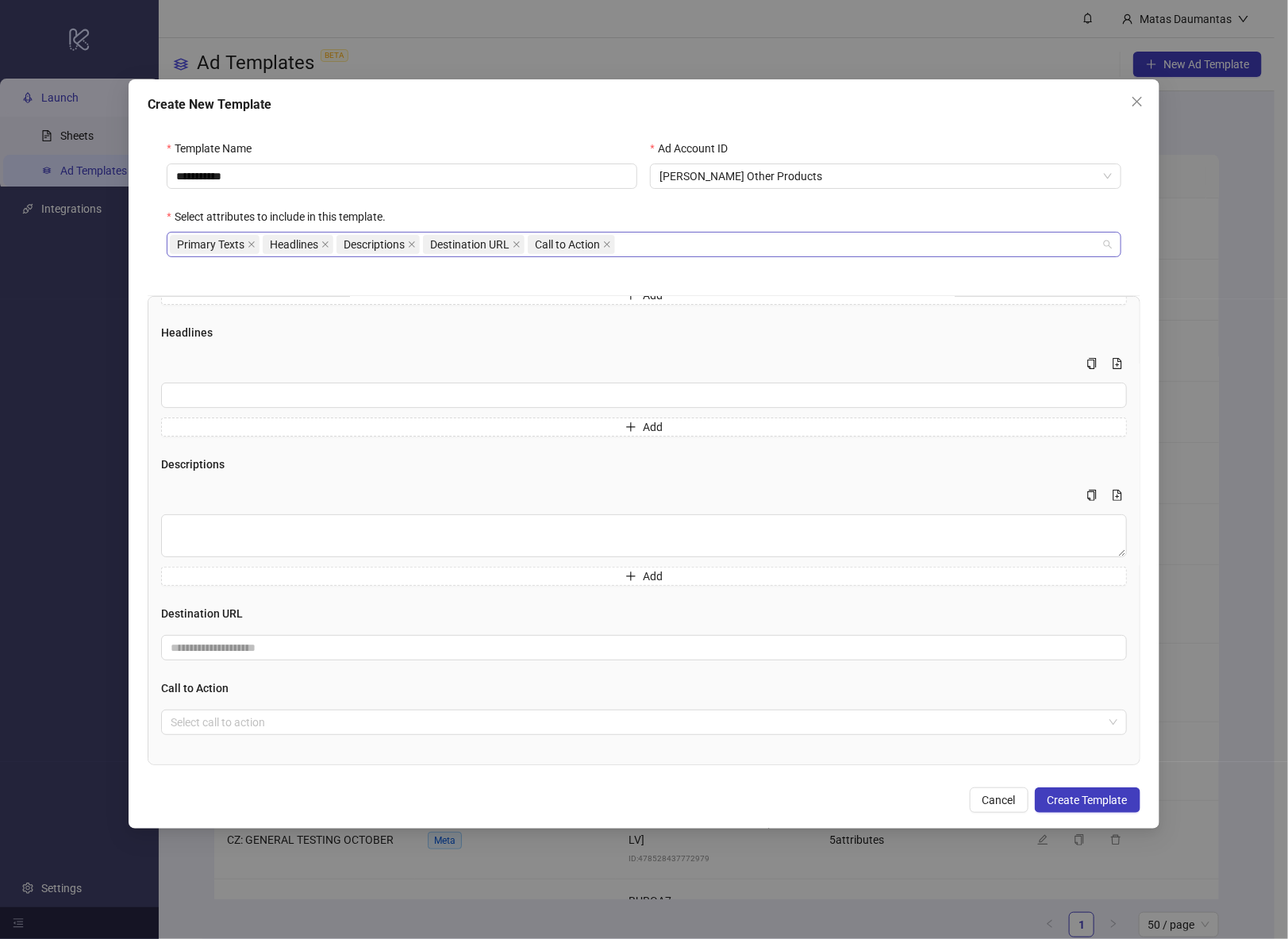
click at [685, 242] on div "Primary Texts Headlines Descriptions Destination URL Call to Action" at bounding box center [635, 244] width 931 height 22
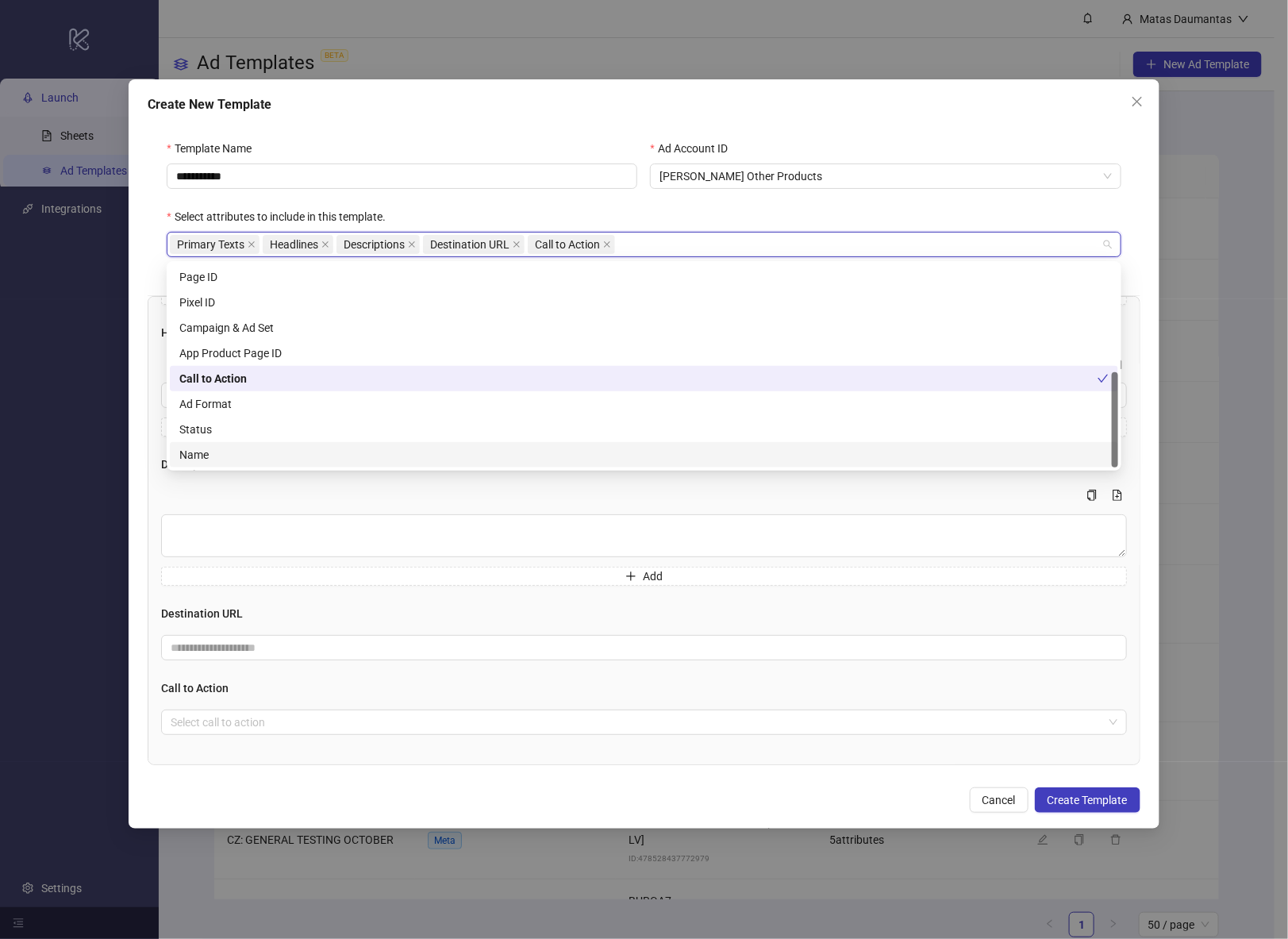
click at [236, 448] on div "Name" at bounding box center [644, 455] width 929 height 17
click at [236, 448] on div "Name" at bounding box center [639, 455] width 919 height 17
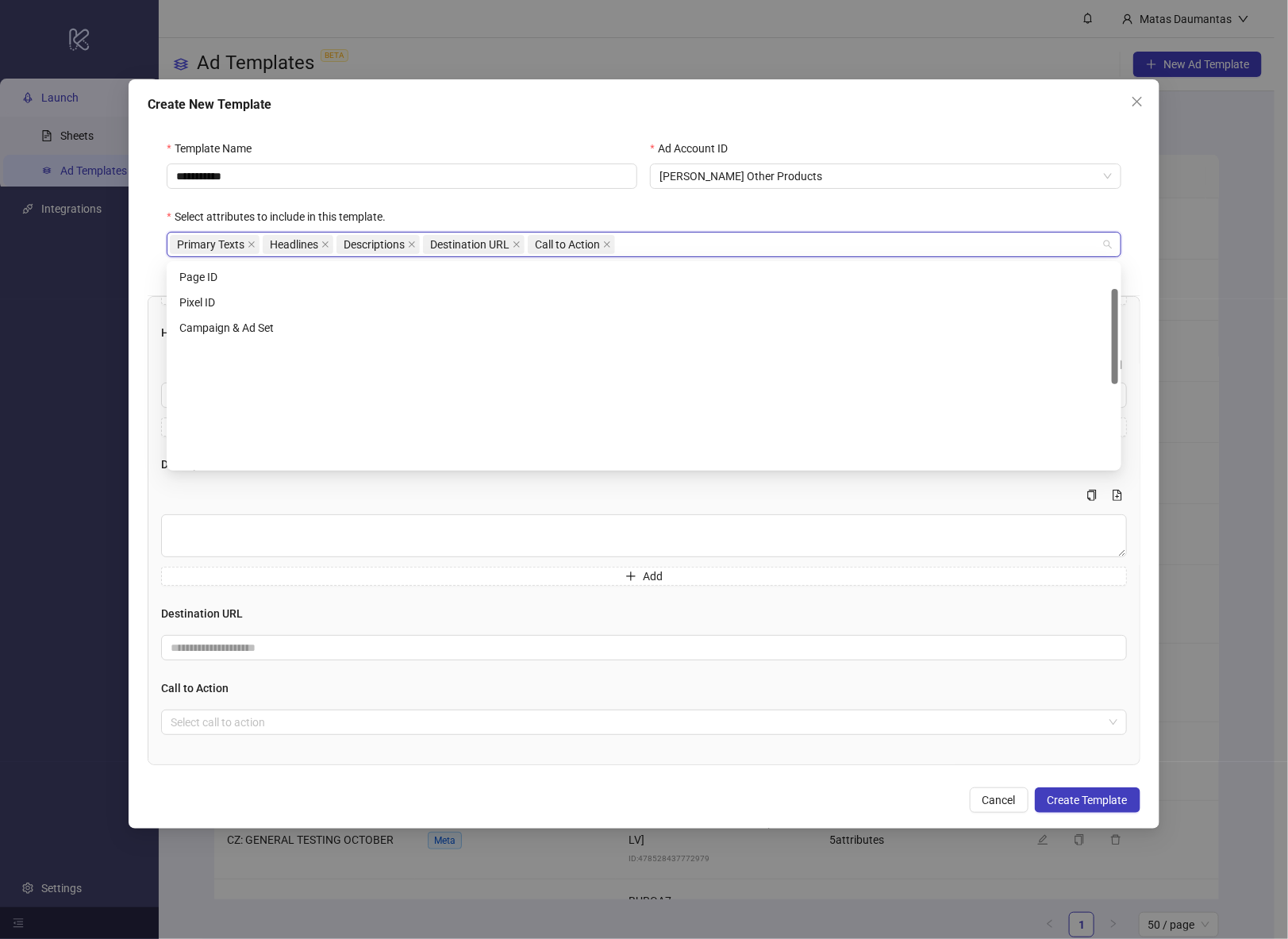
scroll to position [0, 0]
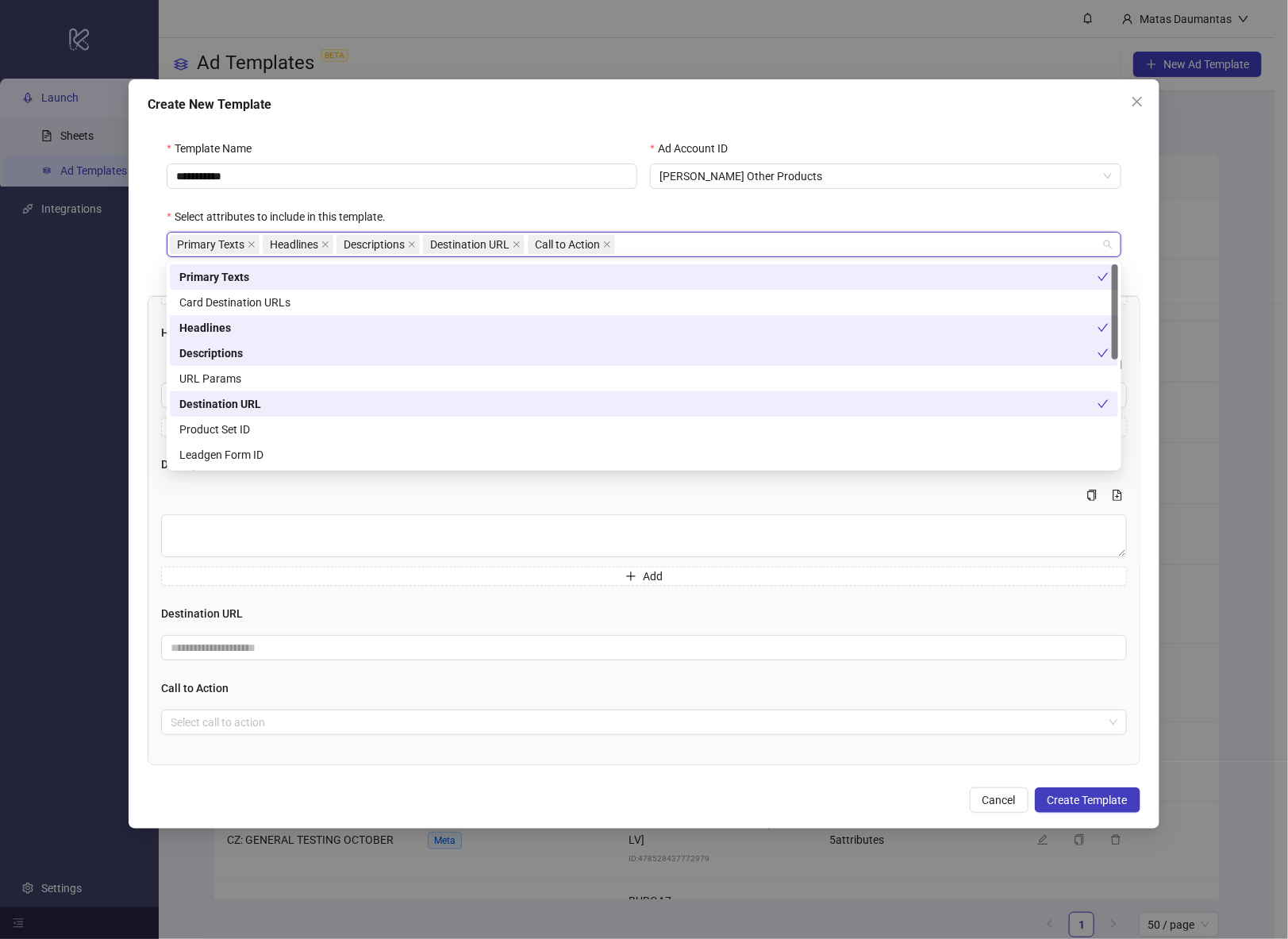
click at [137, 394] on div "**********" at bounding box center [644, 454] width 1030 height 749
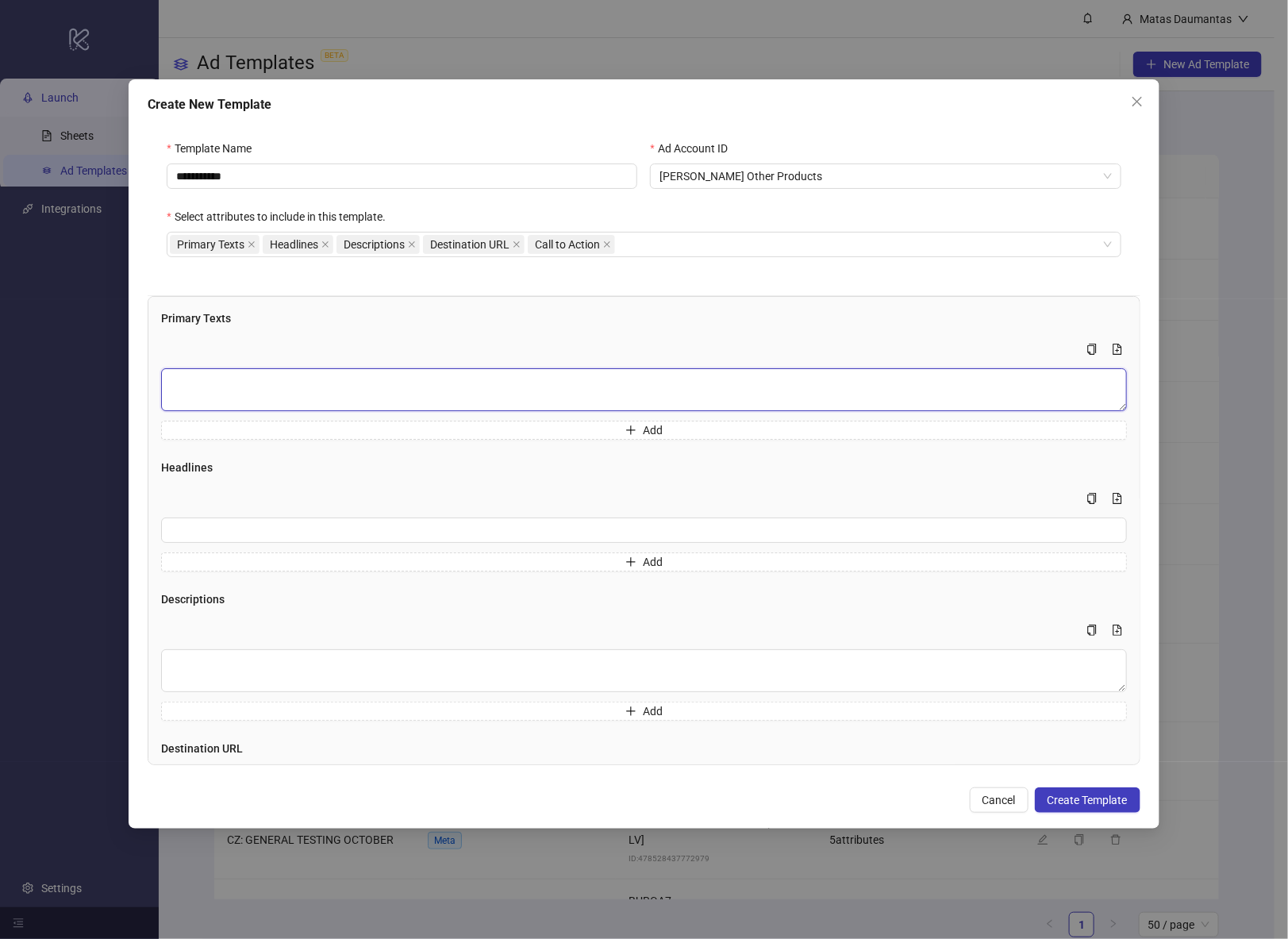
click at [327, 400] on textarea "Multi-text input container - paste or copy values" at bounding box center [644, 390] width 965 height 43
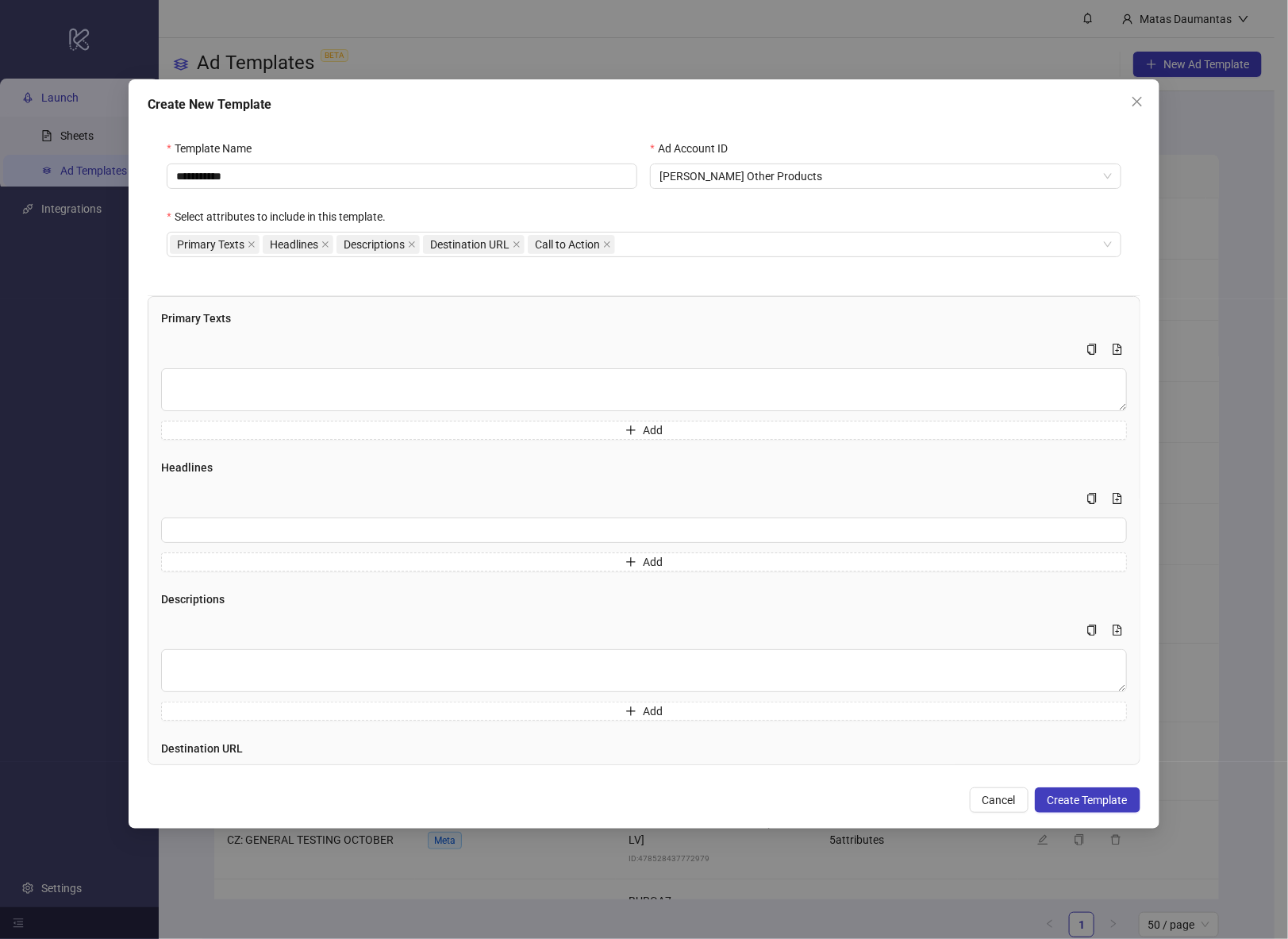
scroll to position [135, 0]
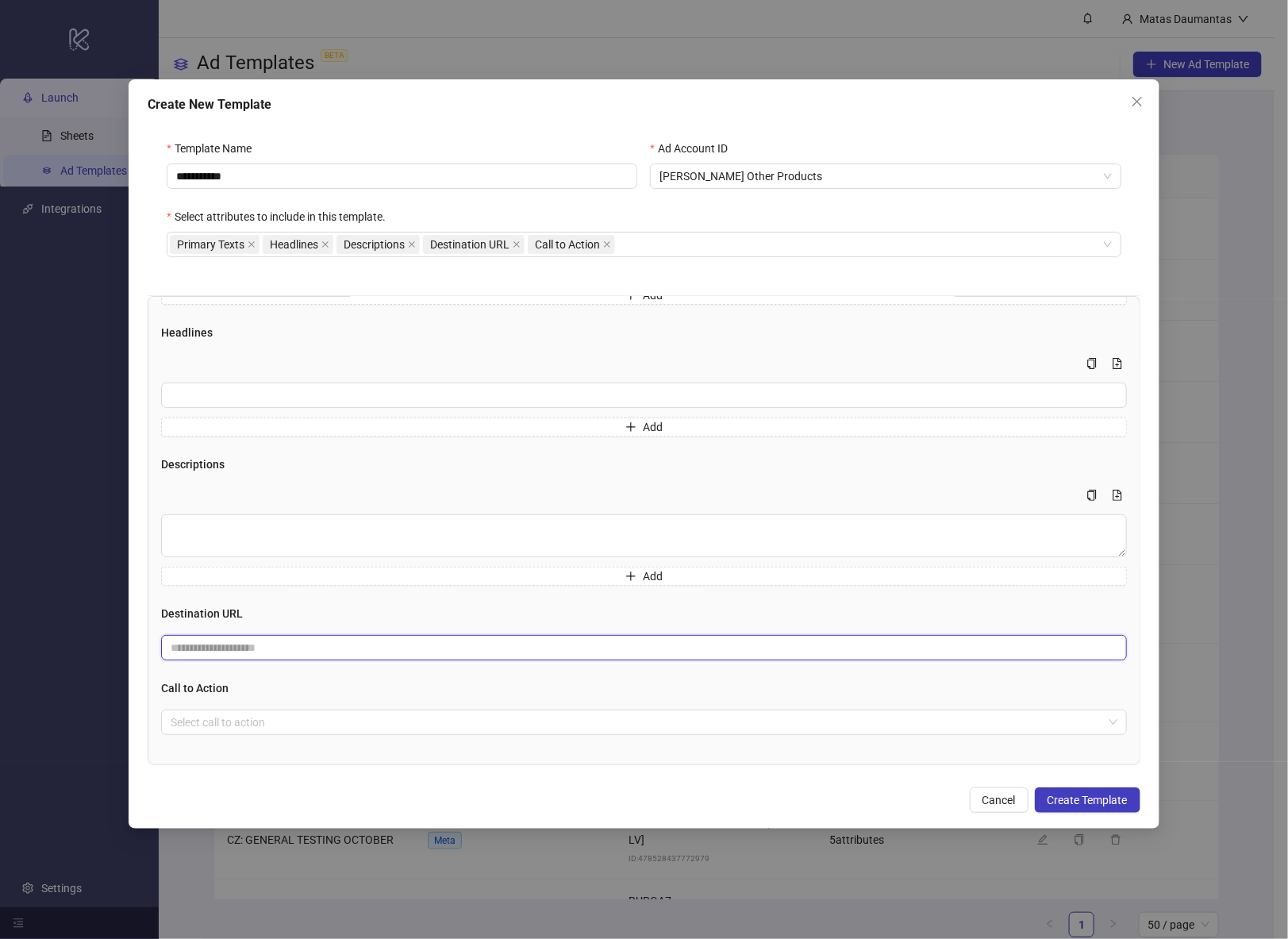
click at [274, 643] on input "text" at bounding box center [637, 648] width 934 height 17
paste input "**********"
type input "**********"
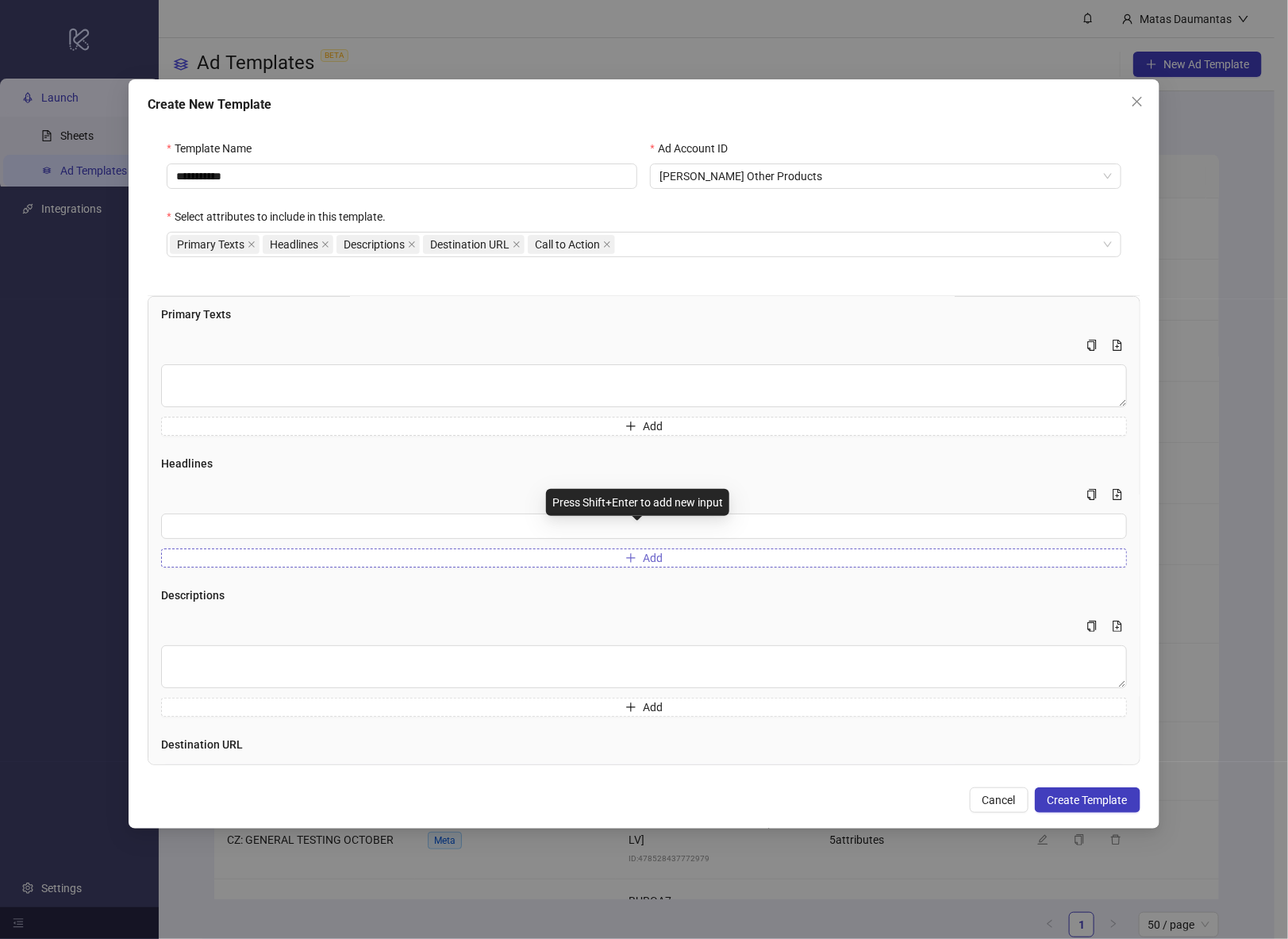
scroll to position [0, 0]
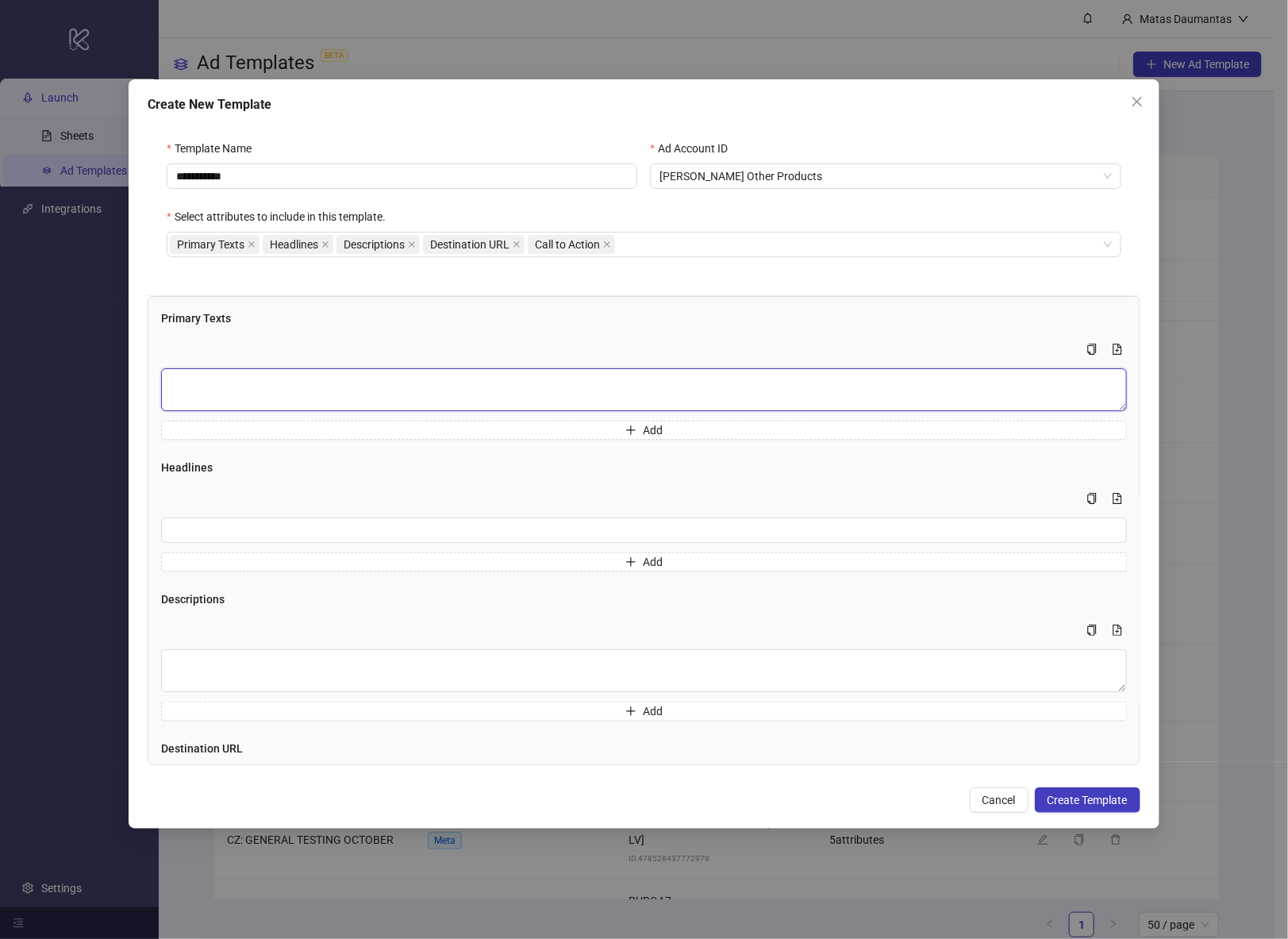
click at [285, 387] on textarea "Multi-text input container - paste or copy values" at bounding box center [644, 390] width 965 height 43
paste textarea "**********"
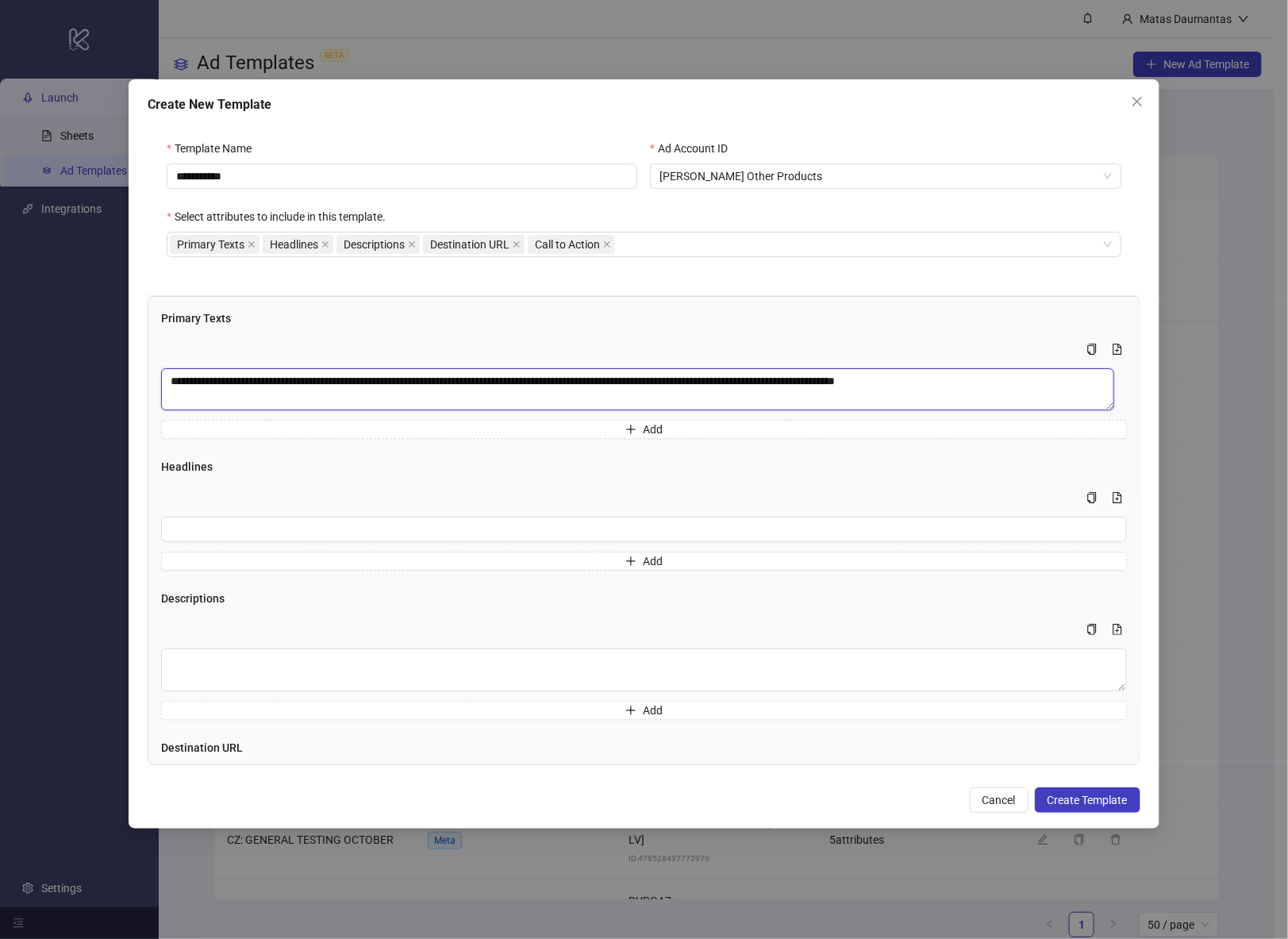
type textarea "**********"
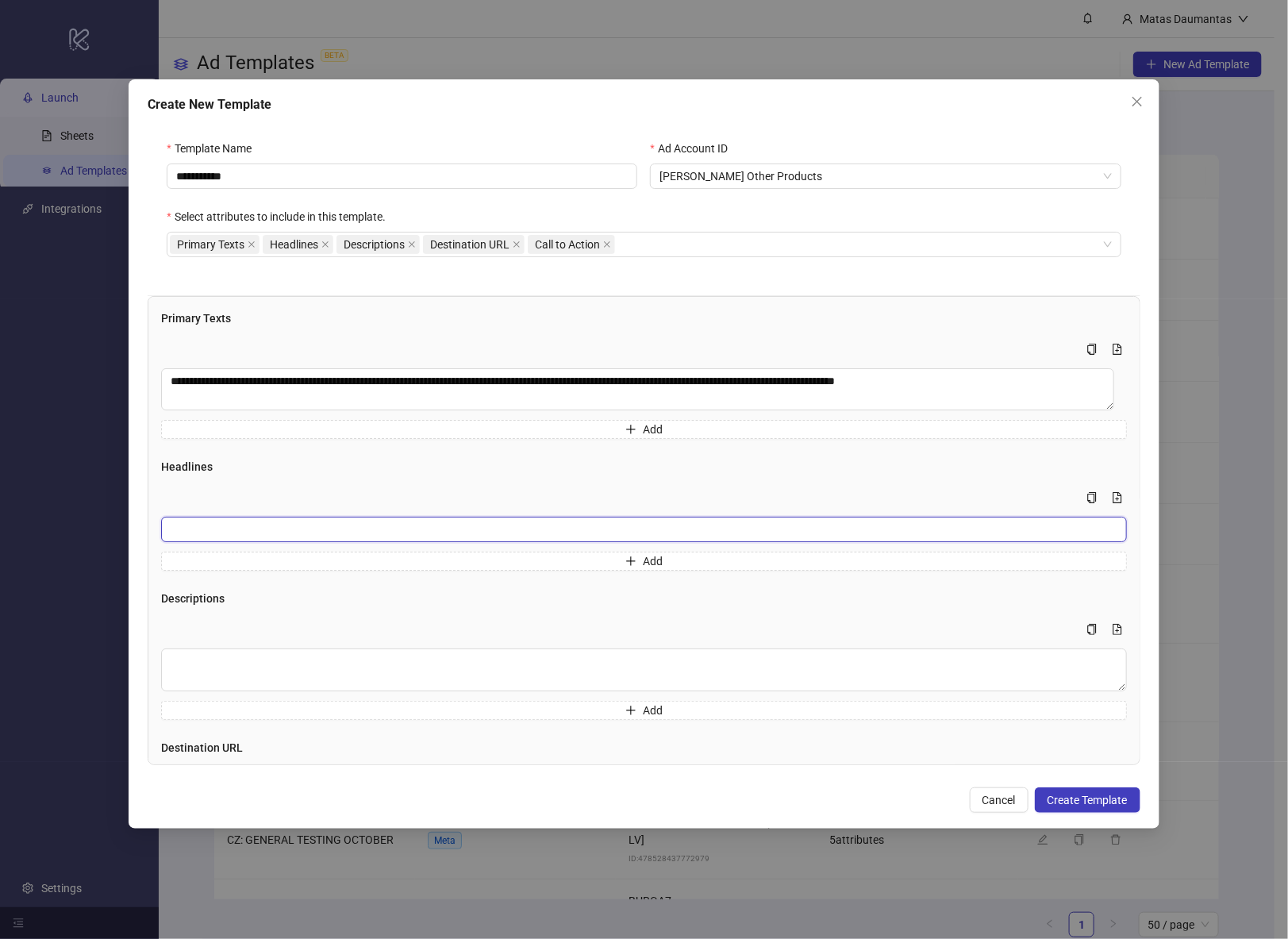
click at [231, 528] on input "Multi-input container - paste or copy values" at bounding box center [644, 529] width 965 height 26
paste input "**********"
type input "**********"
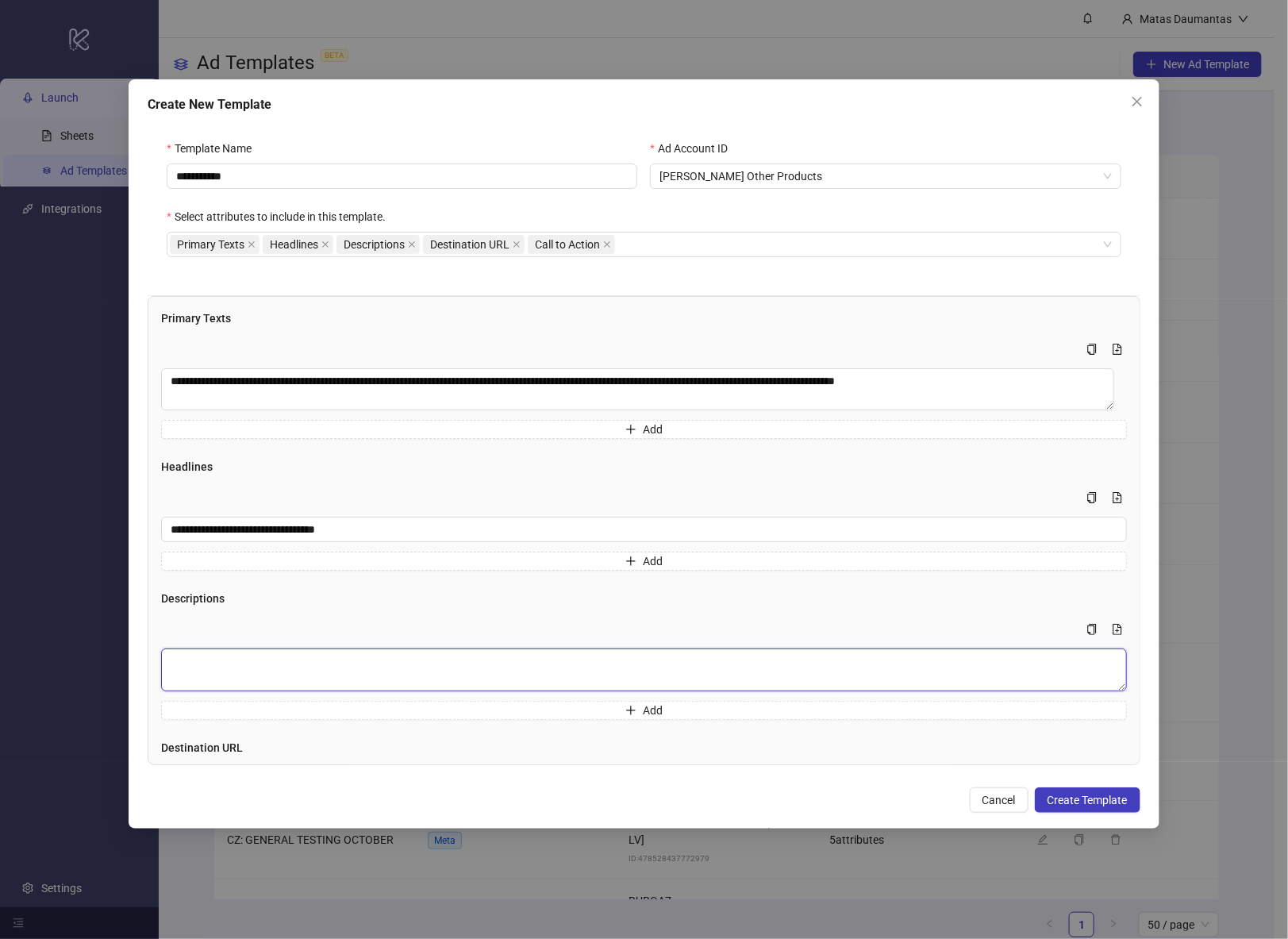
click at [275, 675] on textarea "Multi-text input container - paste or copy values" at bounding box center [644, 670] width 965 height 43
paste textarea "**********"
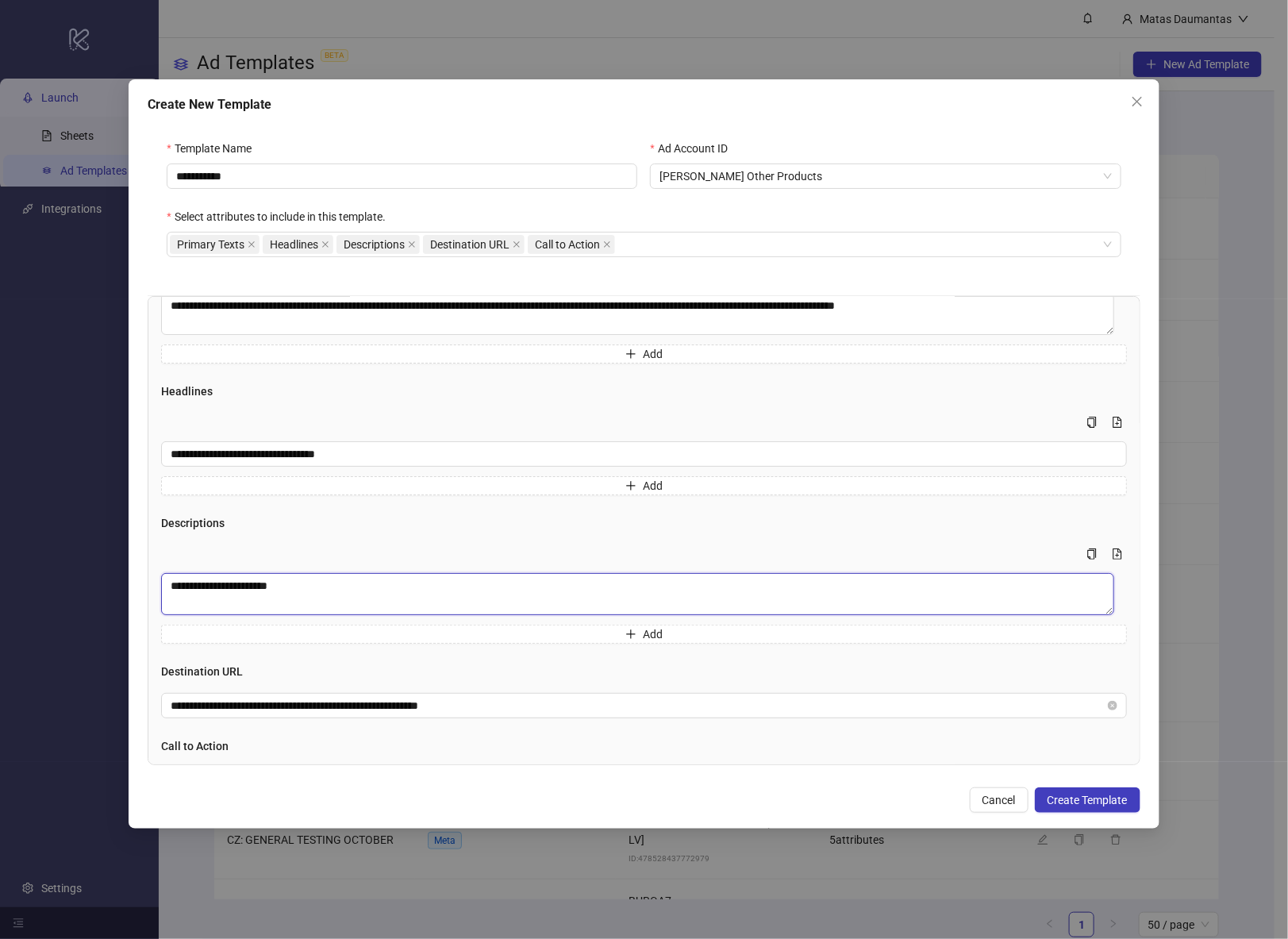
scroll to position [135, 0]
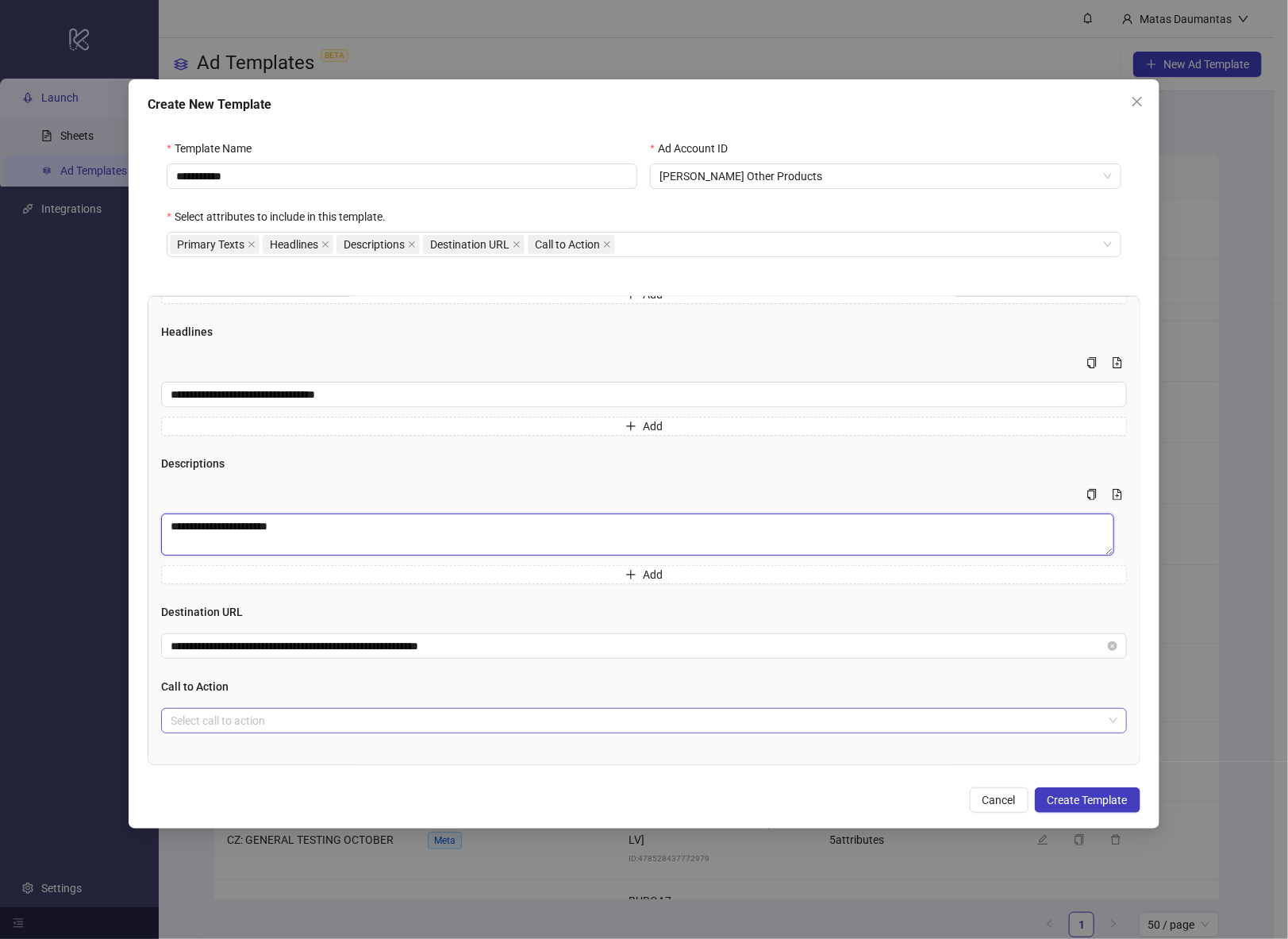
type textarea "**********"
click at [656, 719] on input "search" at bounding box center [637, 721] width 932 height 24
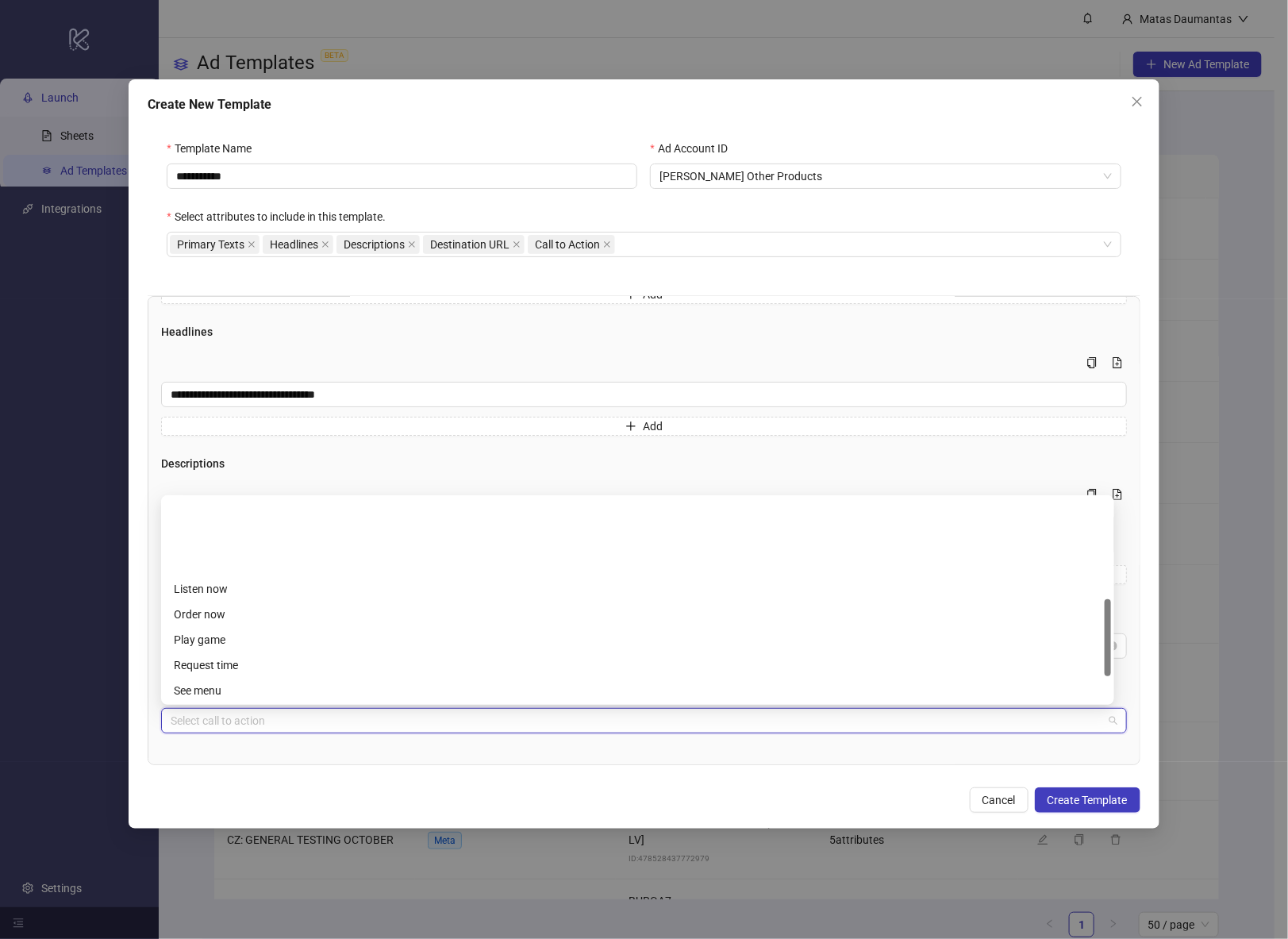
scroll to position [330, 0]
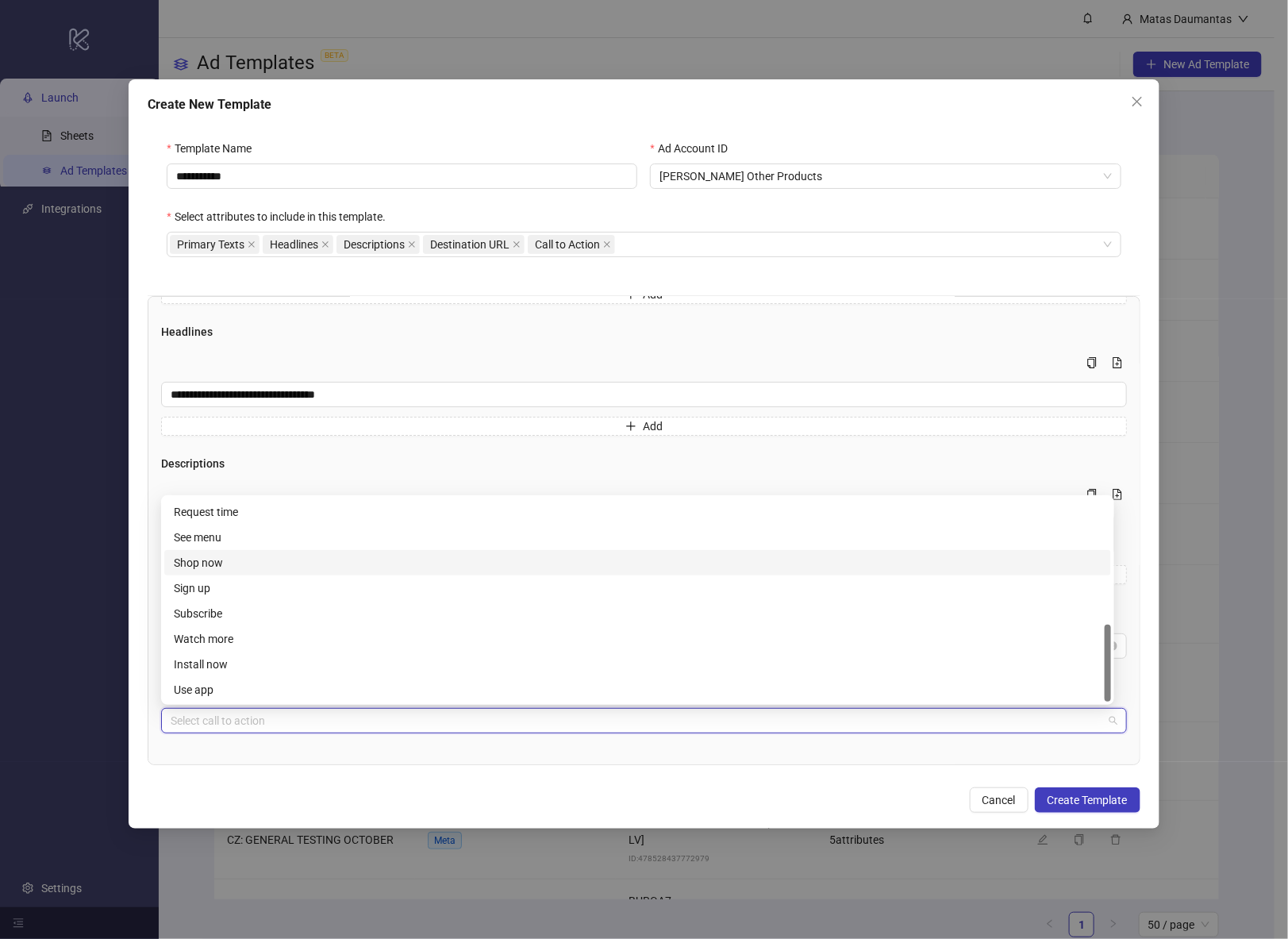
click at [216, 567] on div "Shop now" at bounding box center [637, 563] width 928 height 17
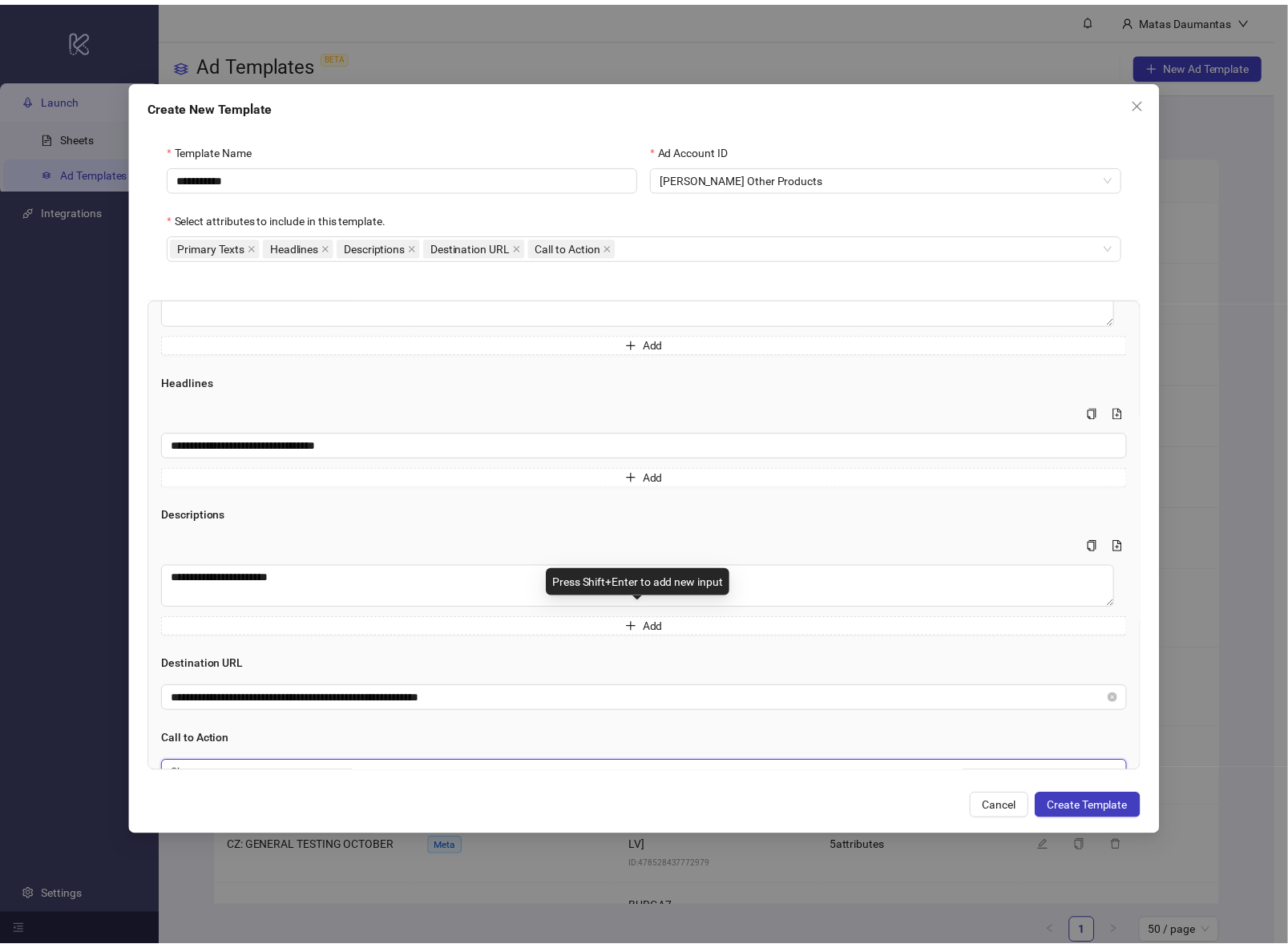
scroll to position [136, 0]
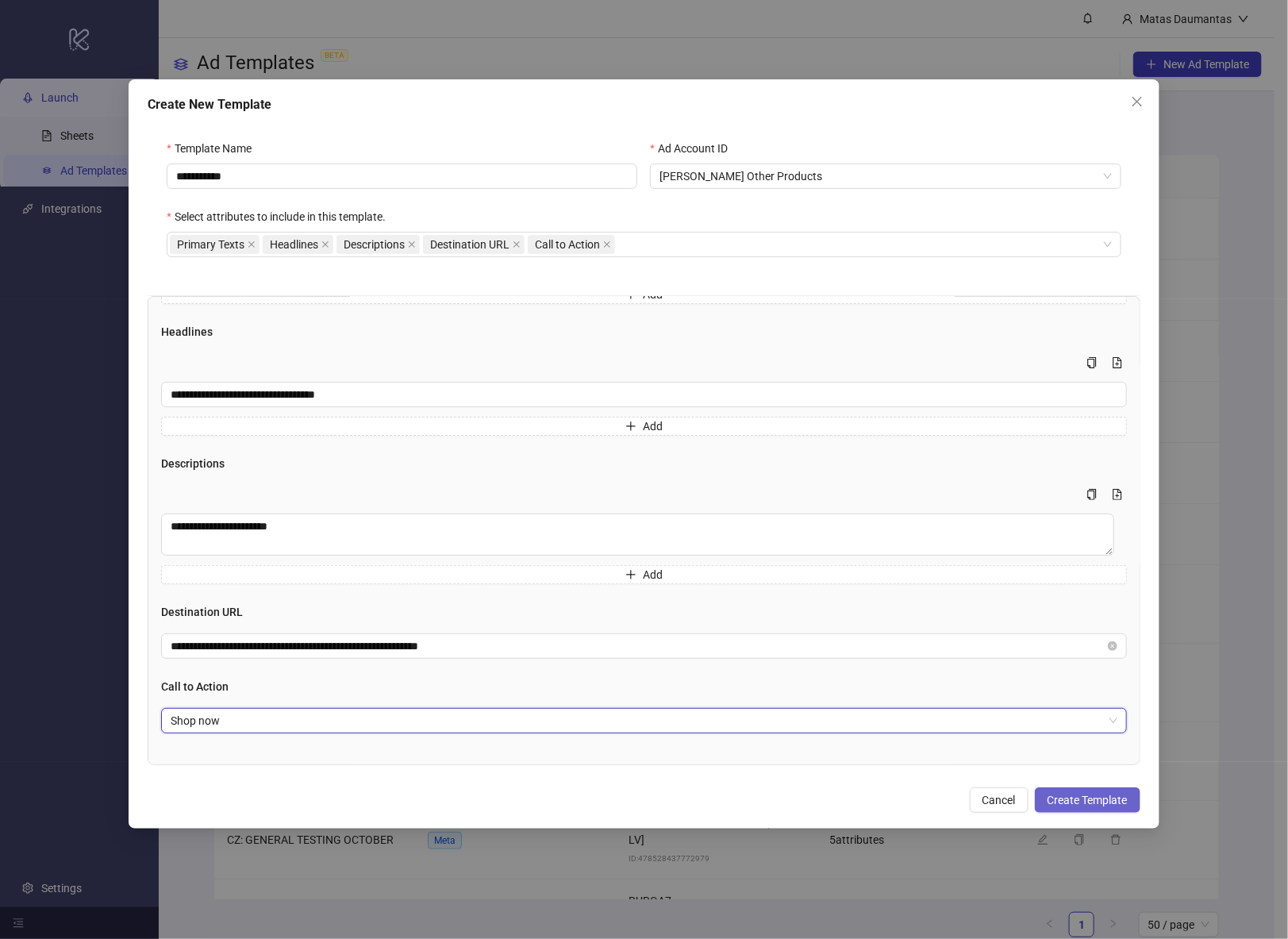
click at [1091, 803] on span "Create Template" at bounding box center [1087, 800] width 80 height 12
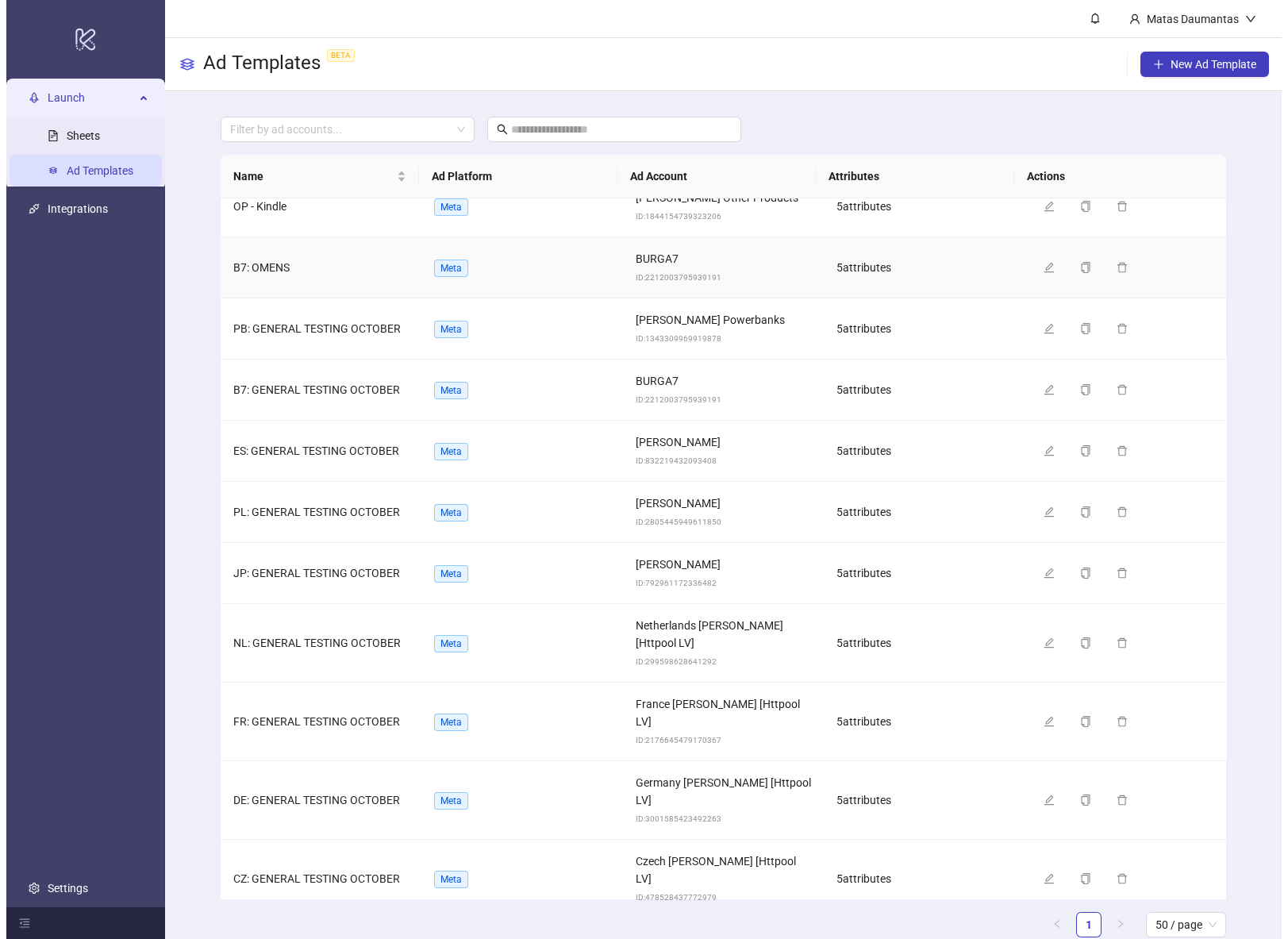
scroll to position [0, 0]
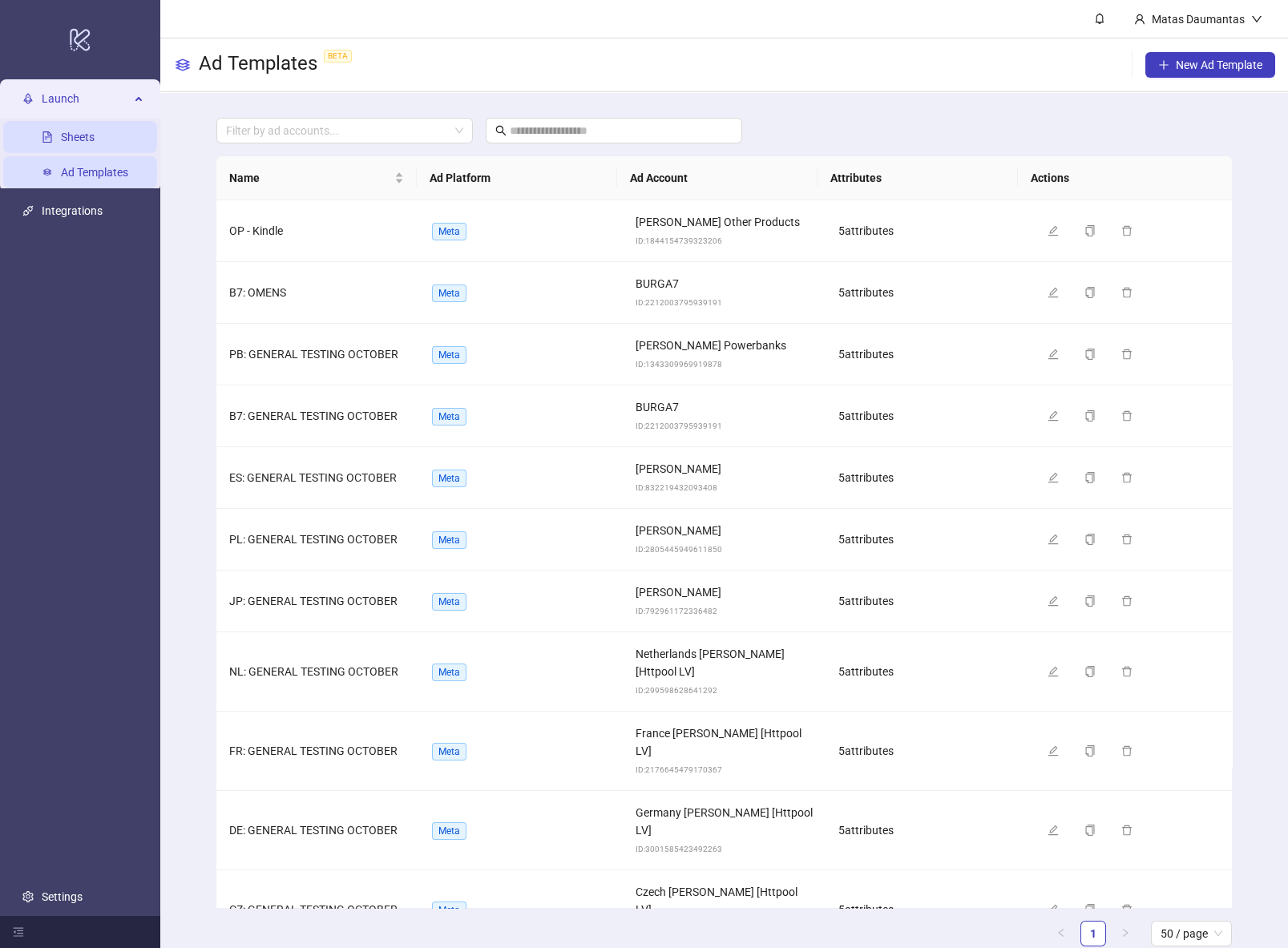
click at [80, 138] on link "Sheets" at bounding box center [77, 136] width 34 height 13
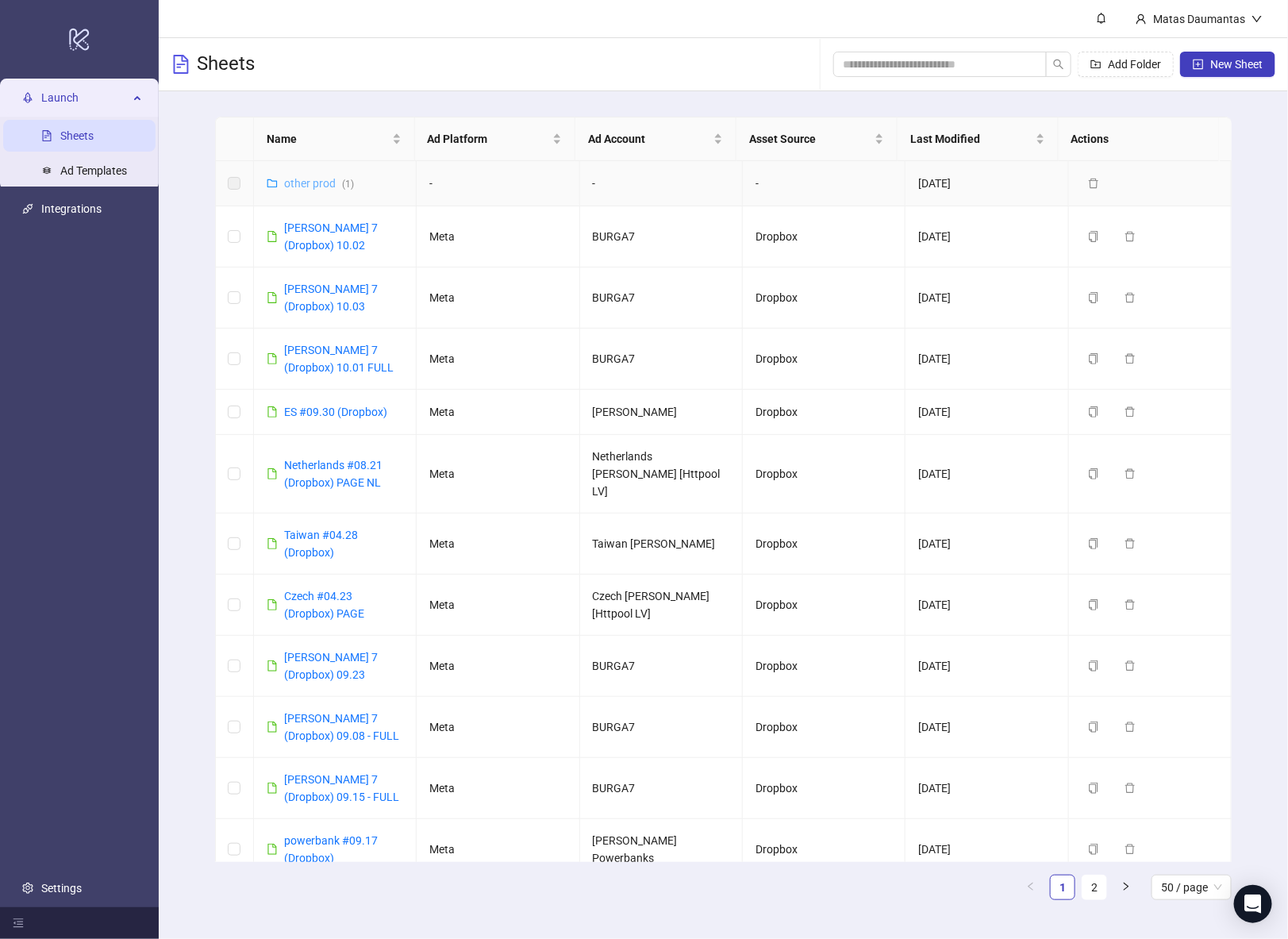
click at [310, 181] on link "other prod ( 1 )" at bounding box center [319, 183] width 70 height 12
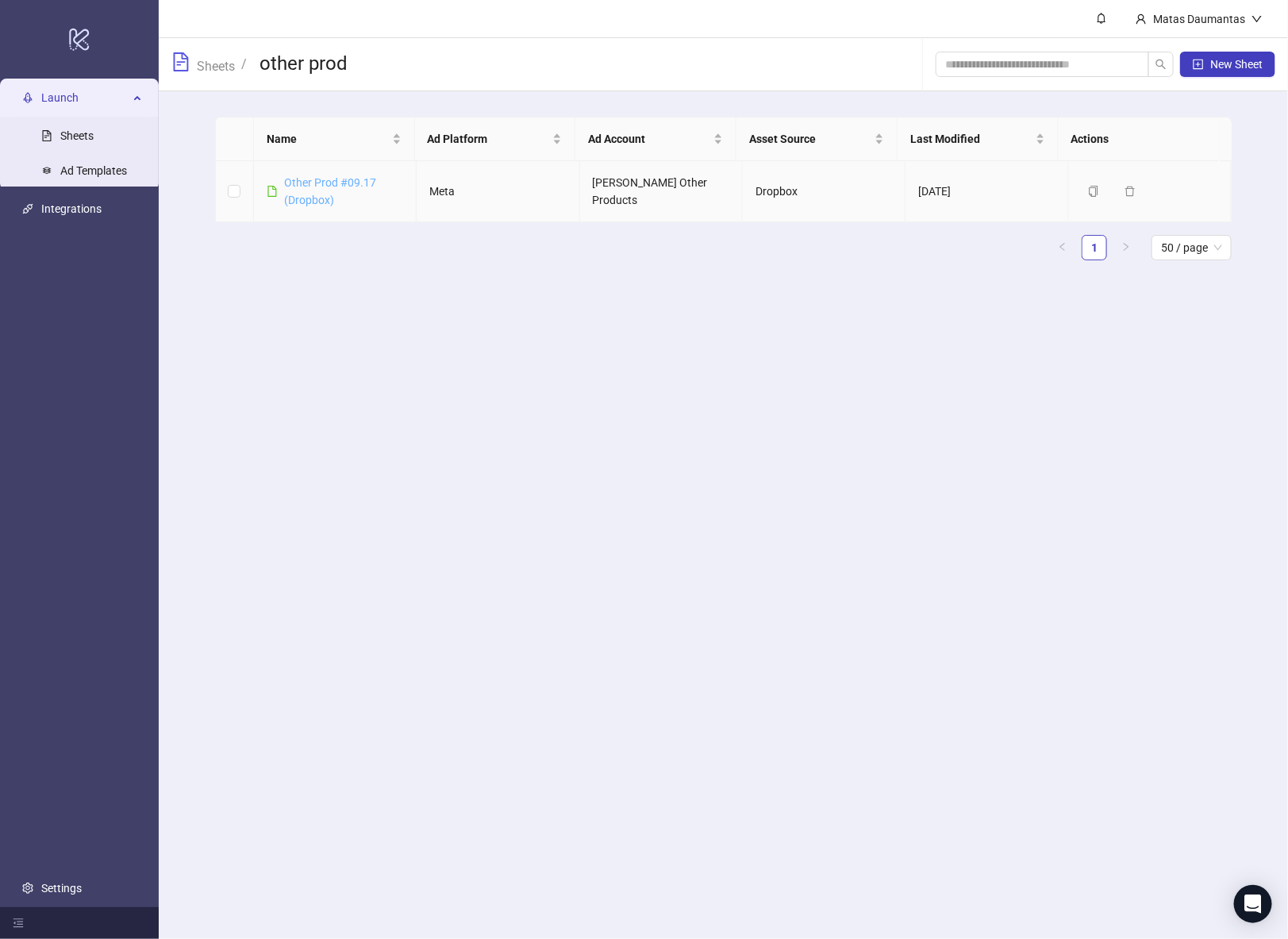
click at [312, 185] on link "Other Prod #09.17 (Dropbox)" at bounding box center [329, 191] width 92 height 30
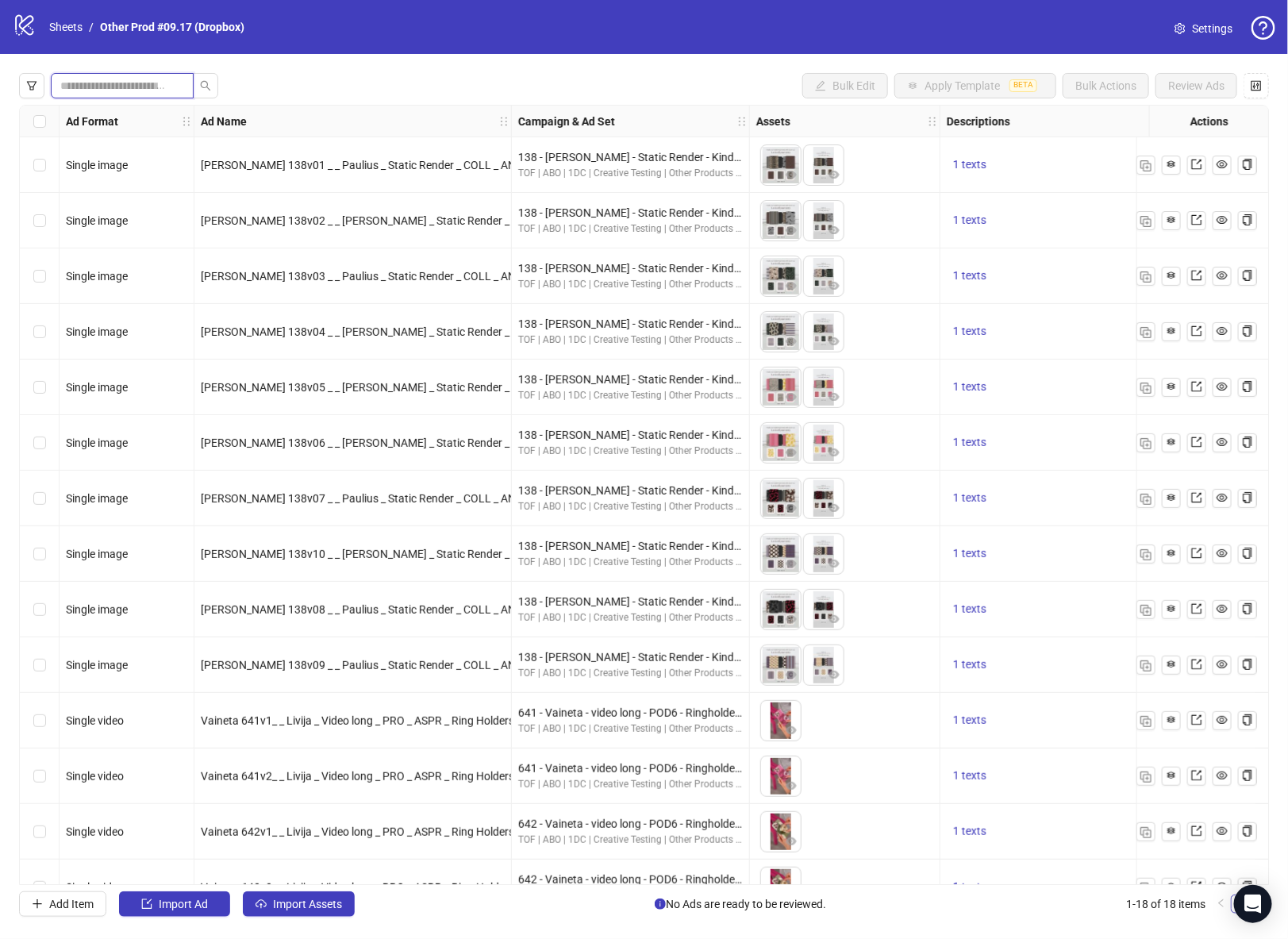
click at [99, 86] on input "search" at bounding box center [116, 86] width 111 height 17
click at [112, 86] on input "search" at bounding box center [116, 86] width 111 height 17
click at [27, 82] on icon "filter" at bounding box center [31, 85] width 11 height 11
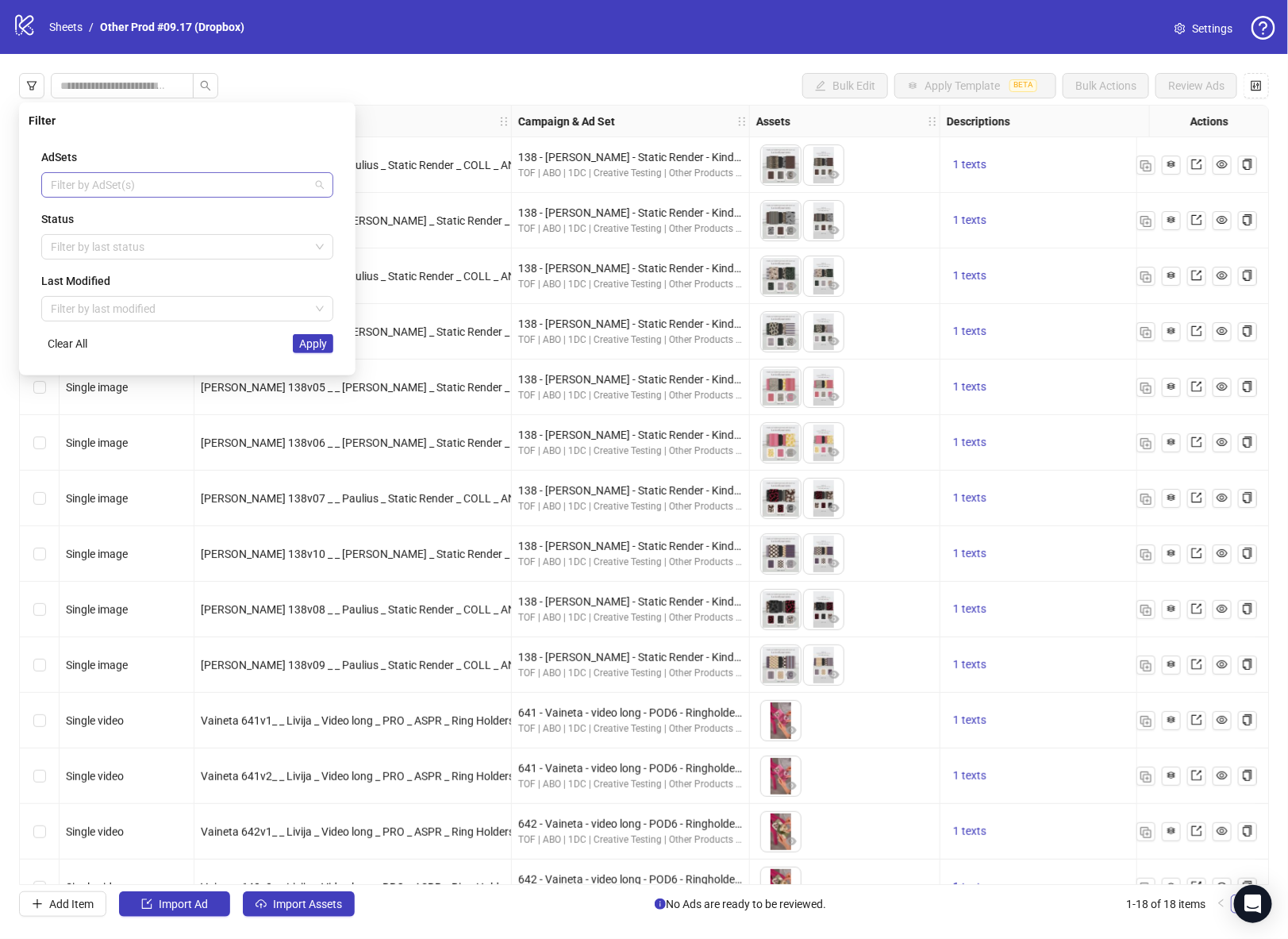
click at [149, 178] on div at bounding box center [178, 185] width 269 height 22
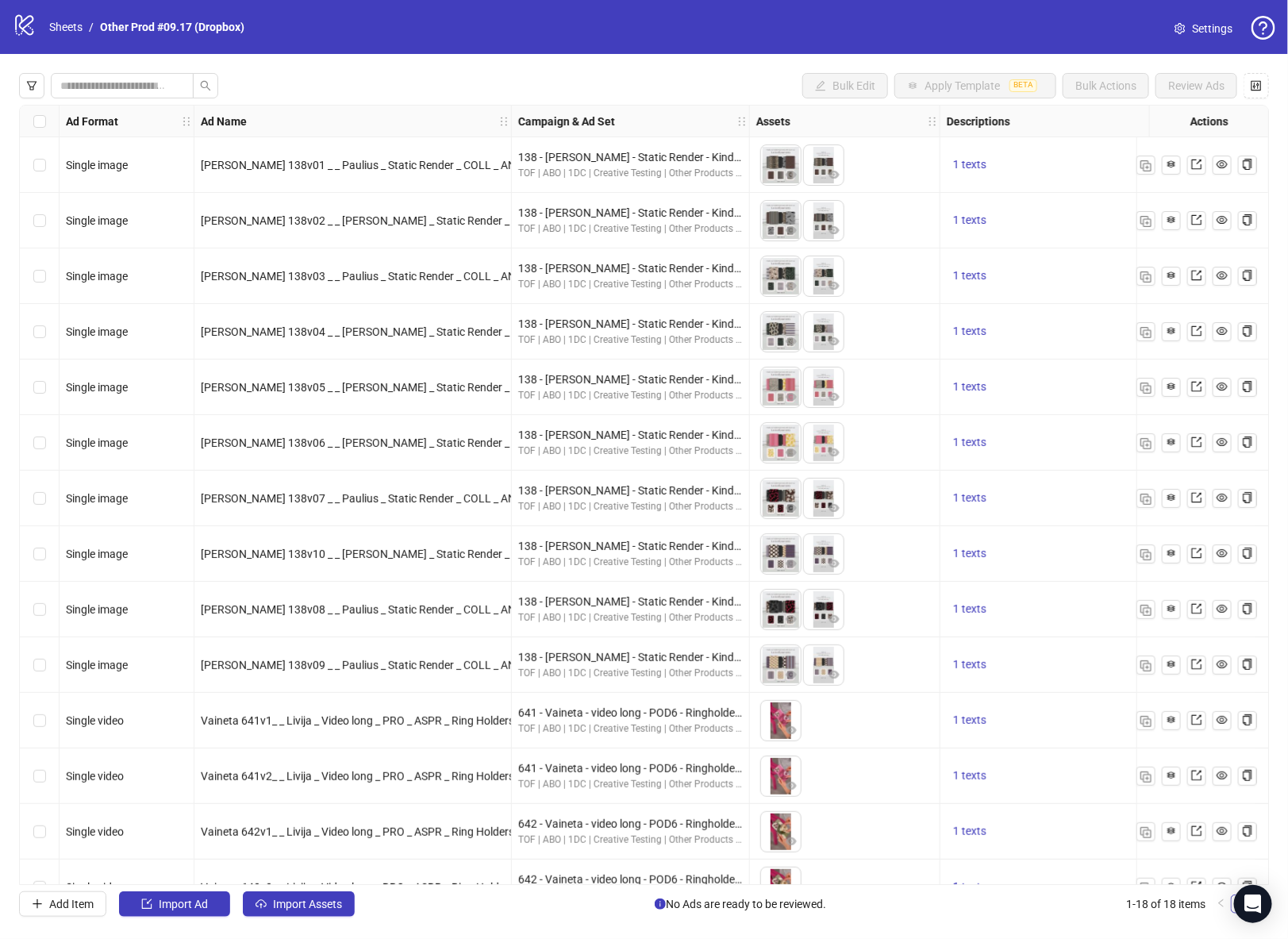
click at [402, 95] on div "Bulk Edit Apply Template BETA Bulk Actions Review Ads" at bounding box center [644, 86] width 1250 height 26
click at [30, 89] on icon "filter" at bounding box center [31, 85] width 11 height 11
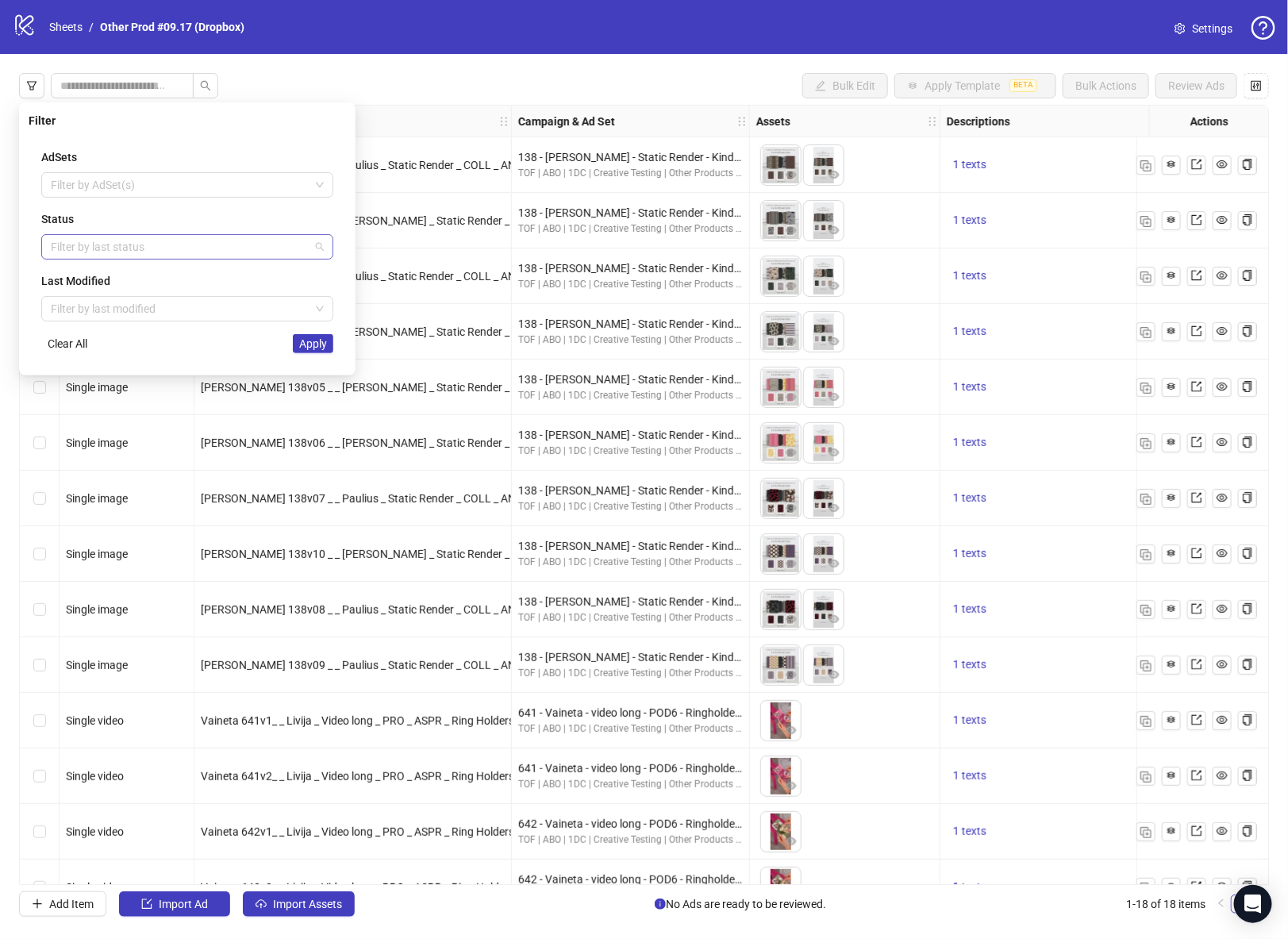
click at [114, 247] on div at bounding box center [178, 246] width 269 height 22
click at [111, 281] on div "Draft" at bounding box center [187, 276] width 267 height 17
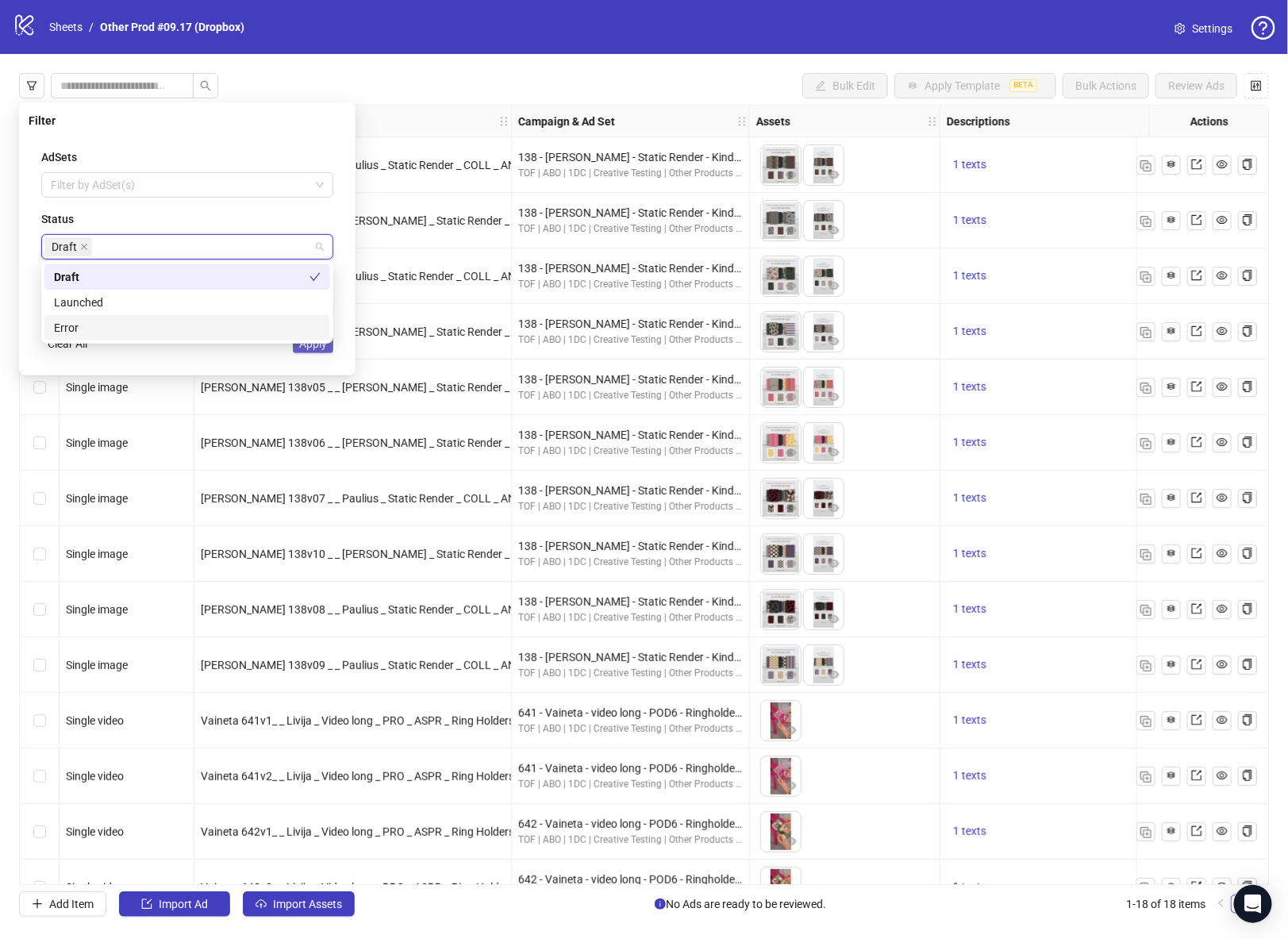
click at [328, 351] on button "Apply" at bounding box center [313, 344] width 41 height 19
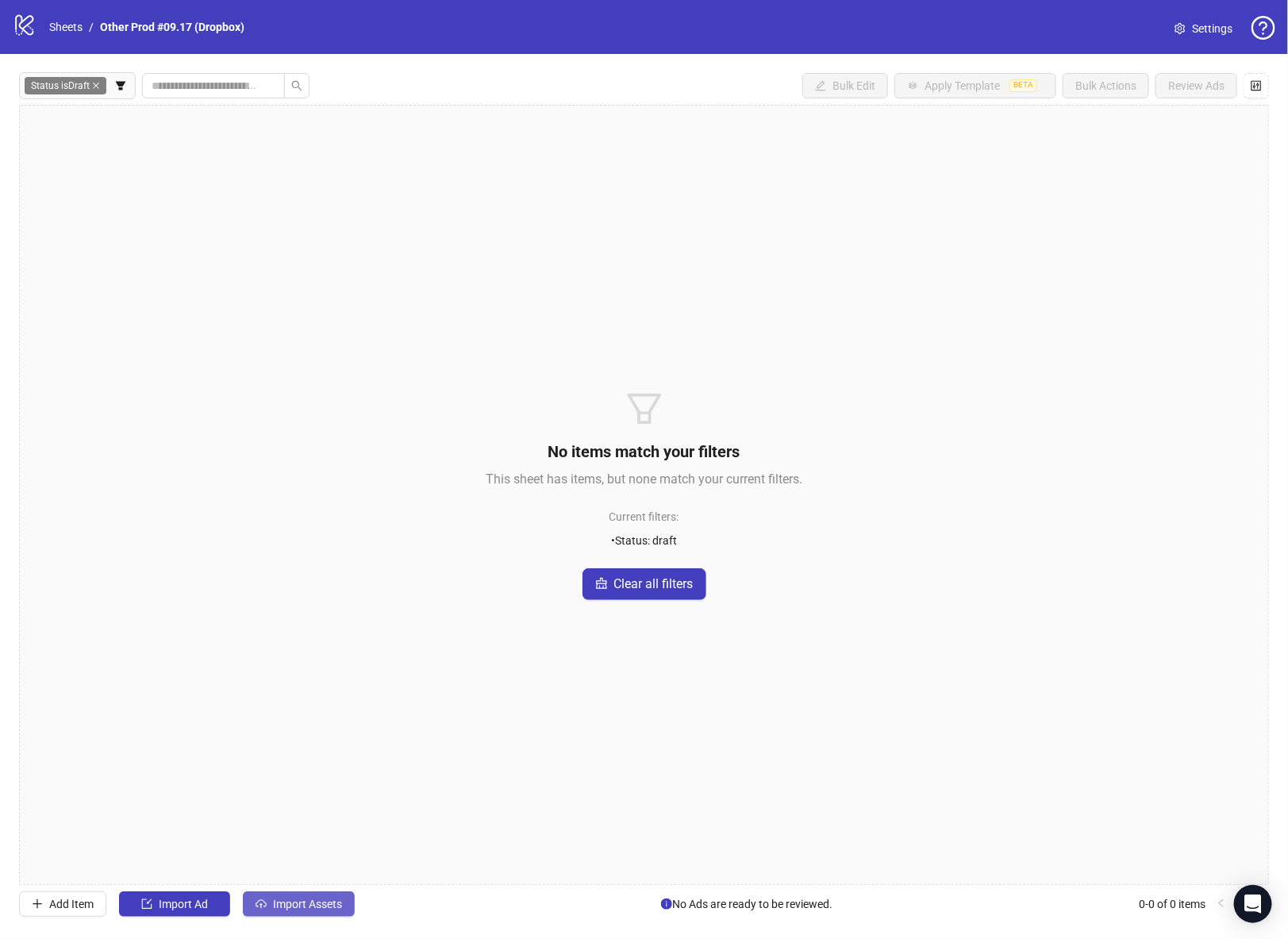
click at [300, 904] on span "Import Assets" at bounding box center [307, 904] width 69 height 12
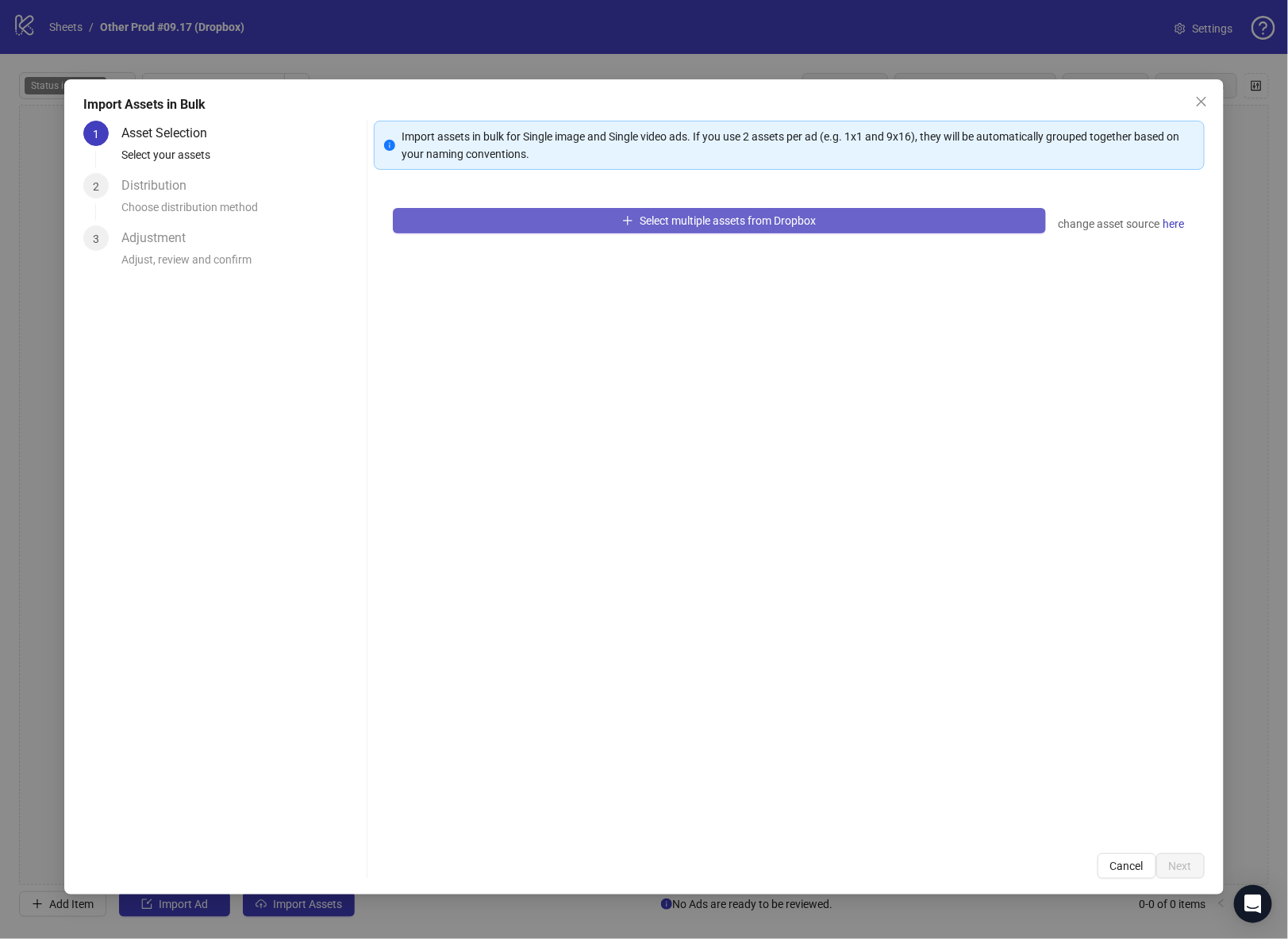
click at [696, 226] on span "Select multiple assets from Dropbox" at bounding box center [728, 221] width 176 height 12
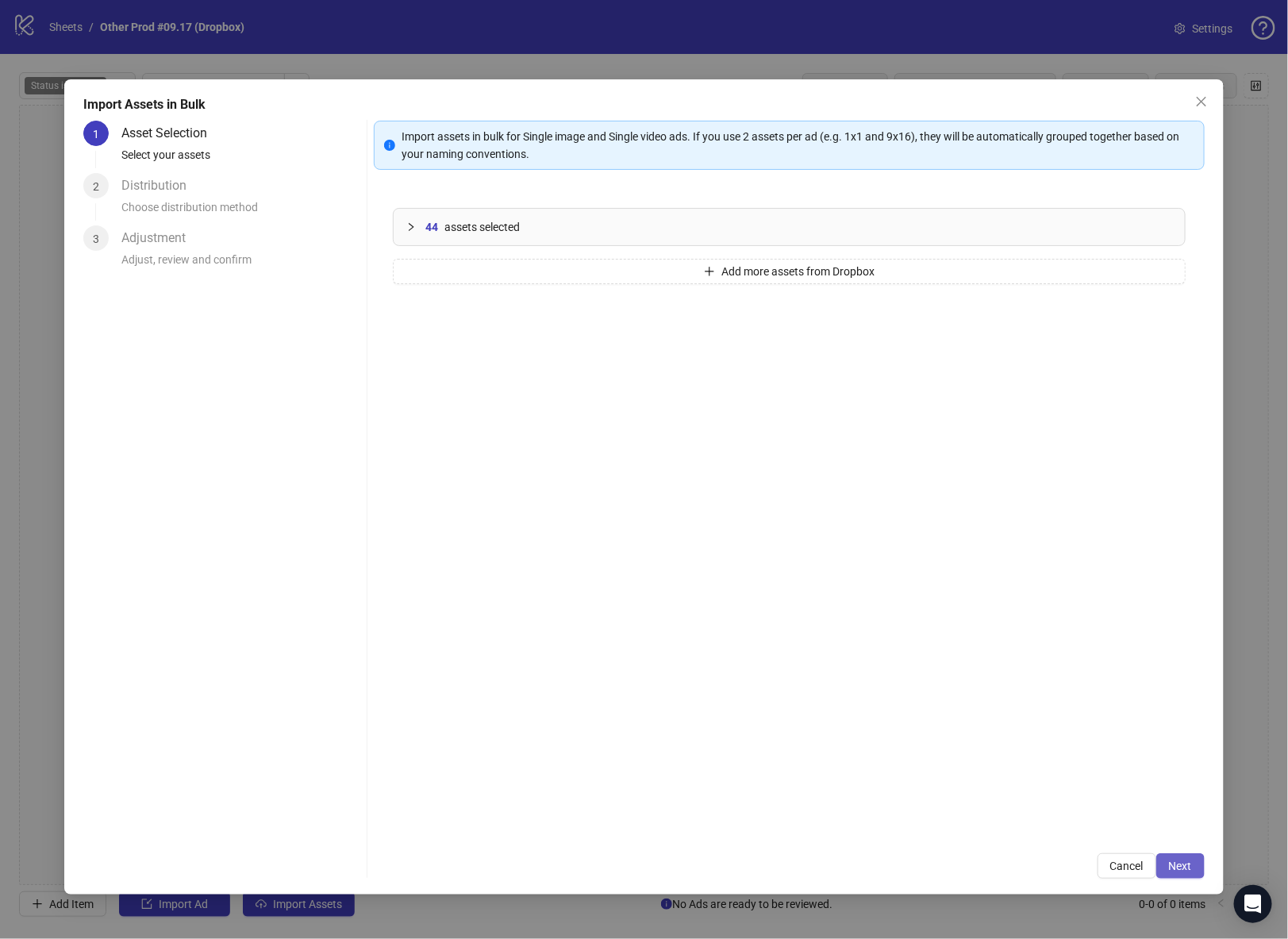
click at [1179, 866] on span "Next" at bounding box center [1181, 866] width 23 height 12
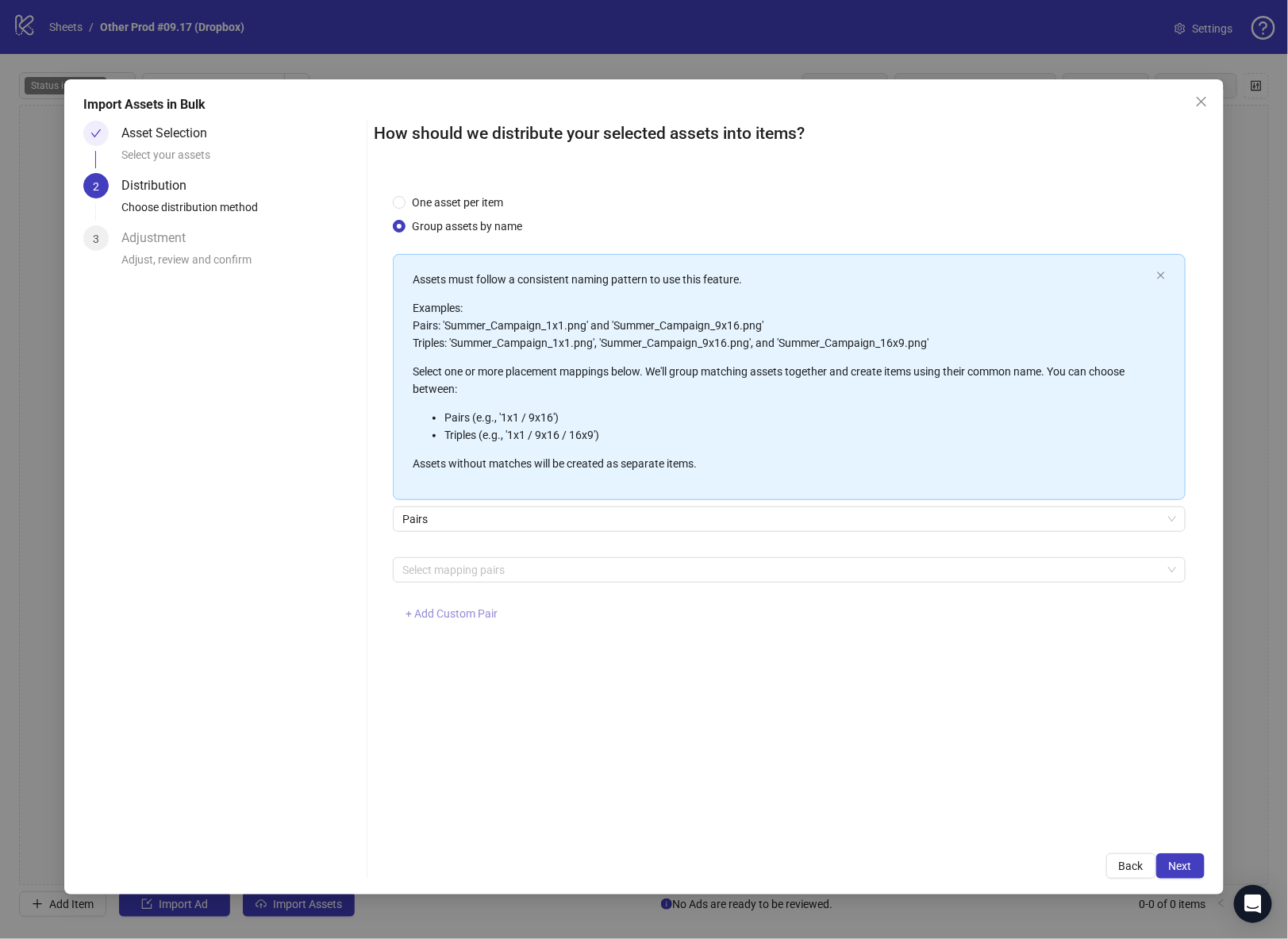
click at [435, 612] on span "+ Add Custom Pair" at bounding box center [451, 614] width 92 height 12
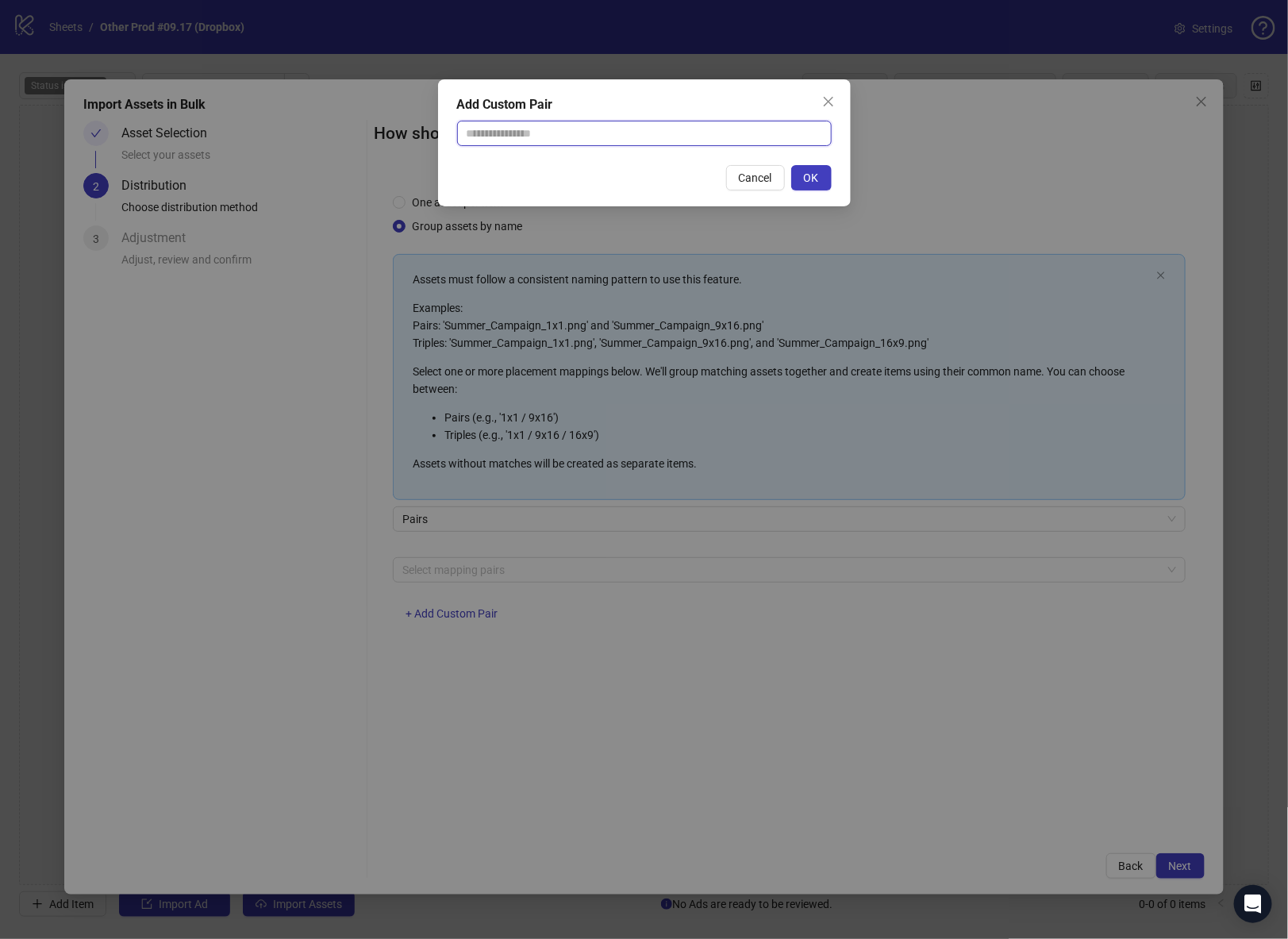
click at [607, 129] on input "text" at bounding box center [644, 133] width 374 height 26
type input "**********"
click at [808, 171] on span "OK" at bounding box center [811, 177] width 15 height 12
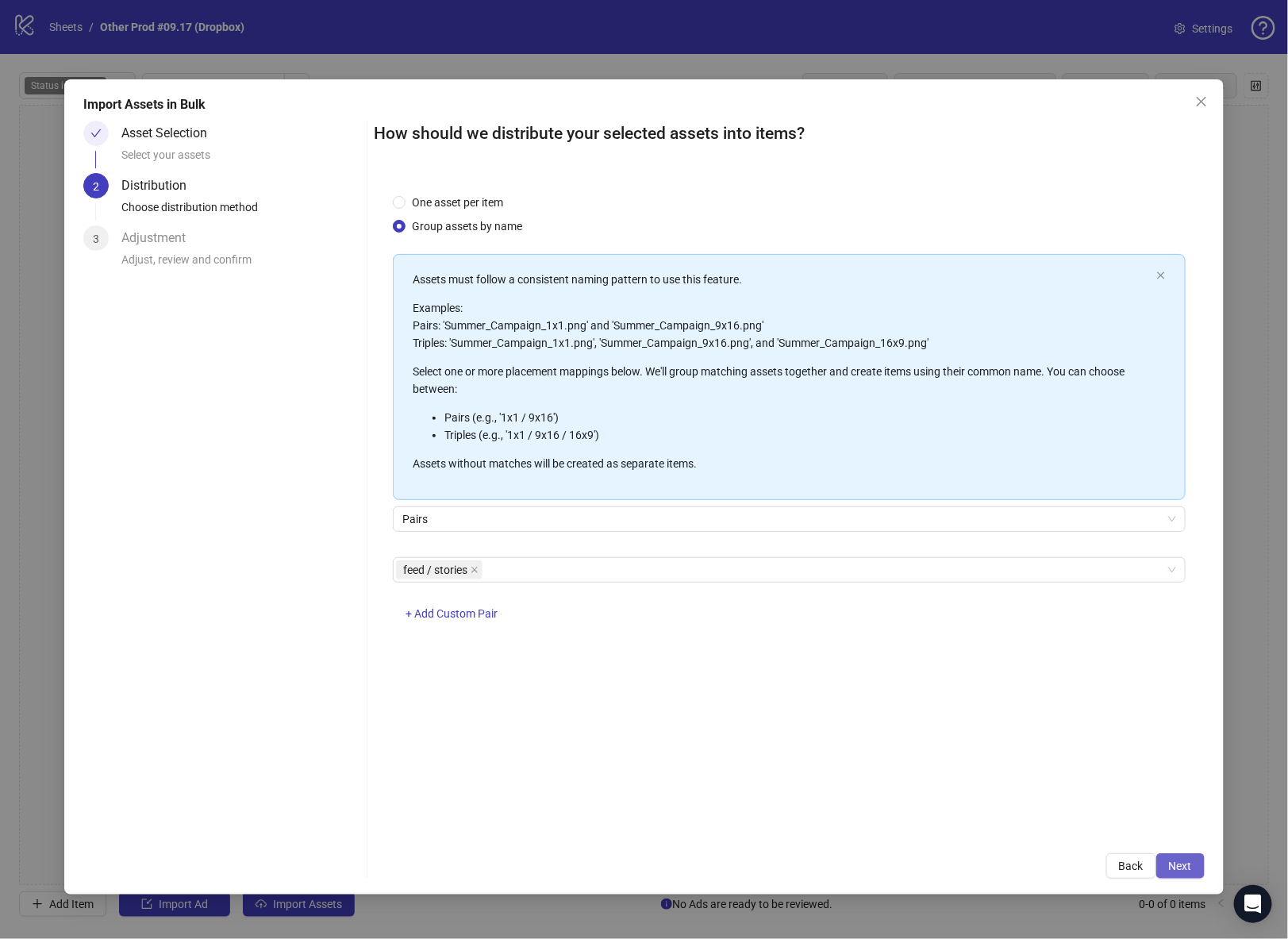
click at [1186, 865] on span "Next" at bounding box center [1181, 866] width 23 height 12
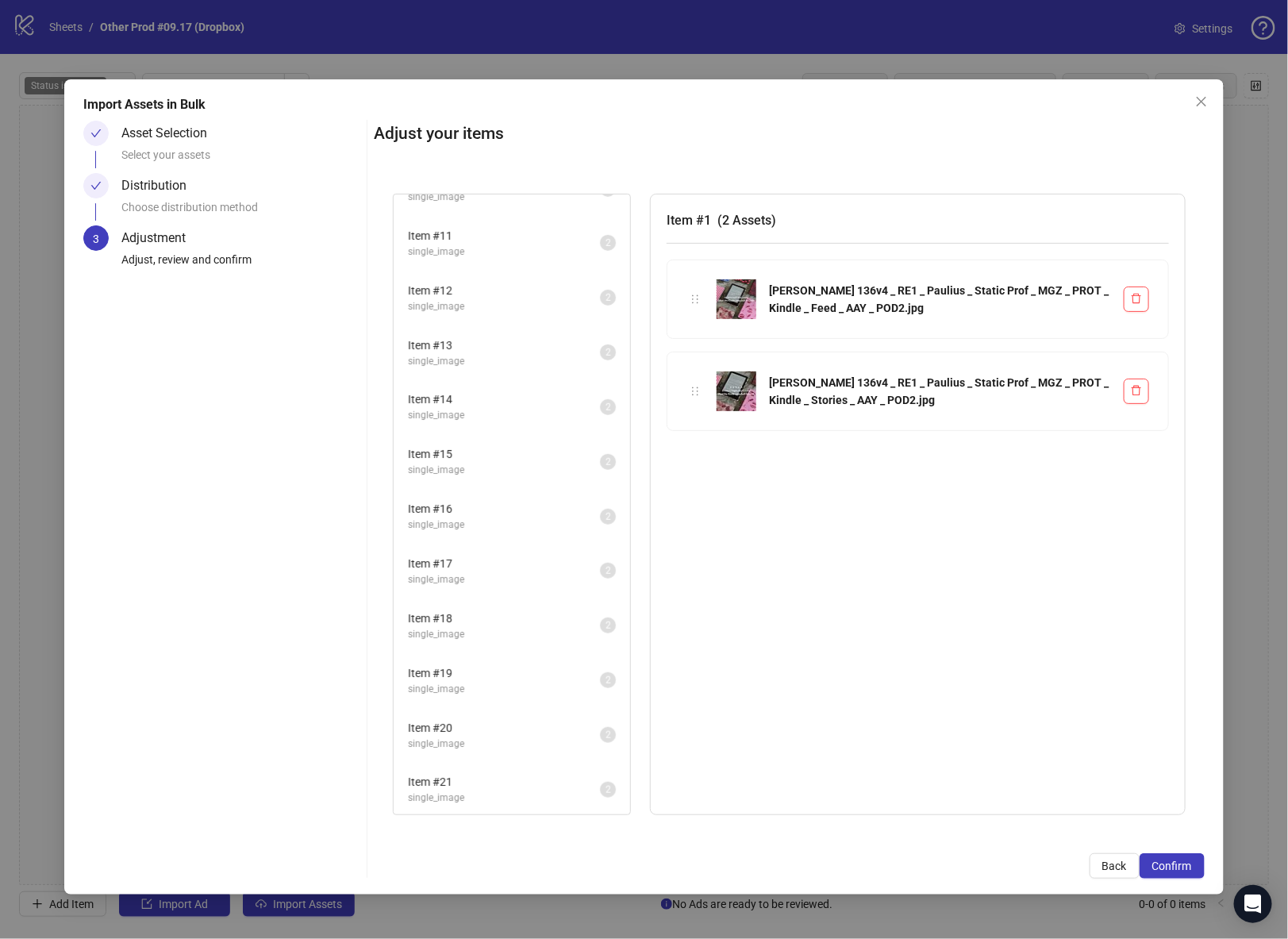
scroll to position [577, 0]
click at [1172, 867] on span "Confirm" at bounding box center [1172, 866] width 40 height 12
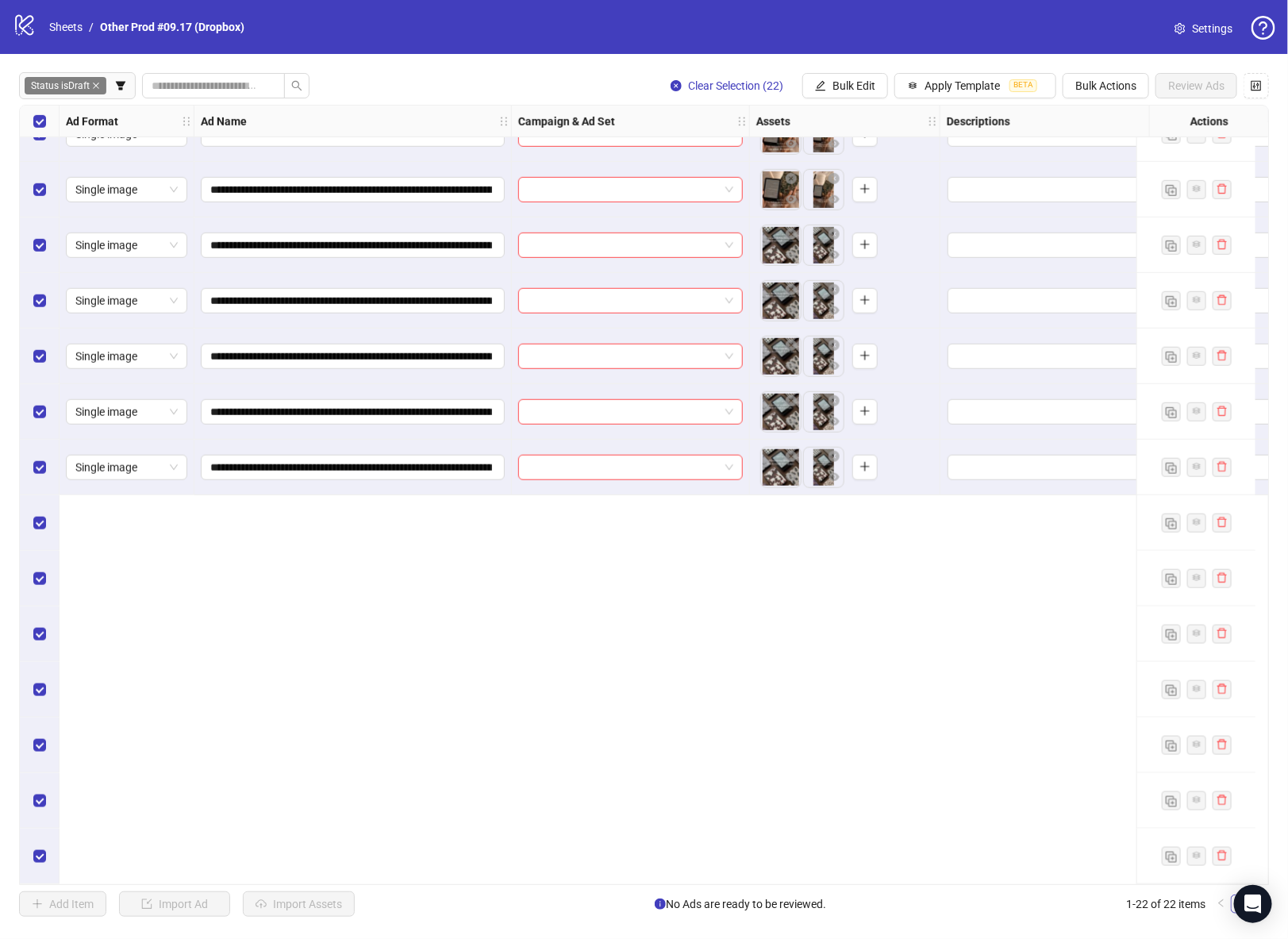
scroll to position [0, 0]
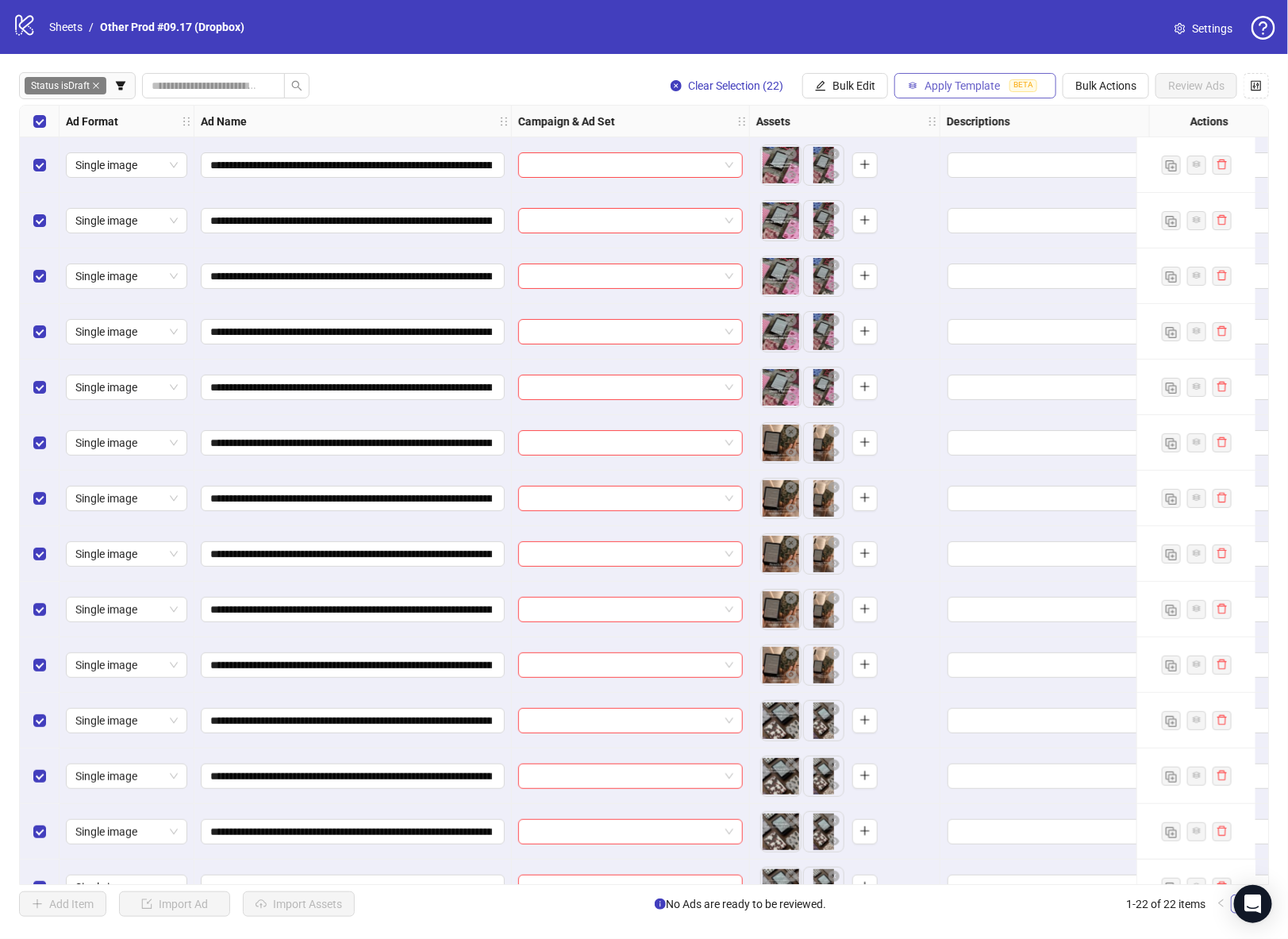
click at [985, 88] on span "Apply Template" at bounding box center [962, 85] width 76 height 12
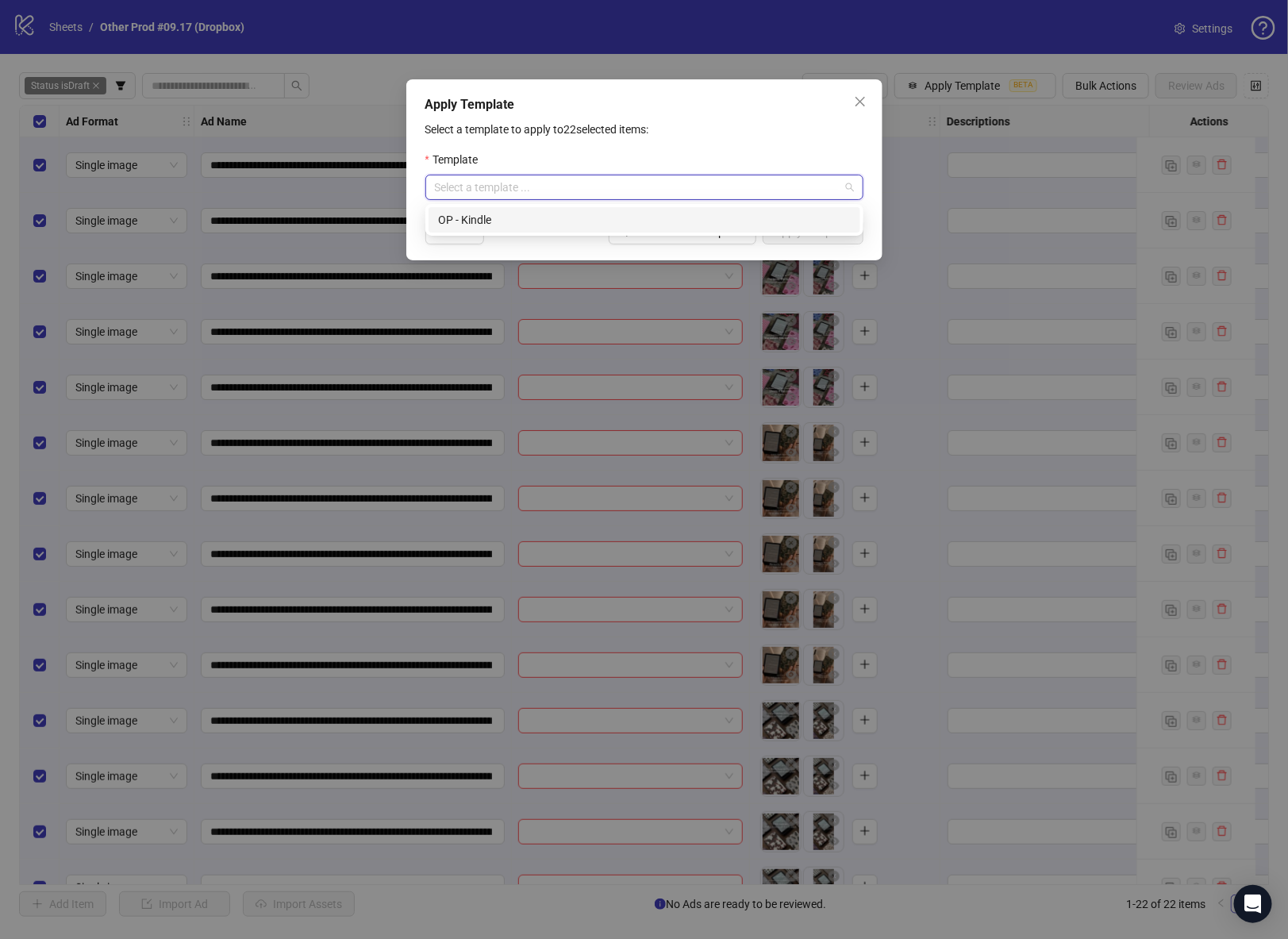
click at [541, 181] on input "search" at bounding box center [637, 187] width 404 height 24
click at [520, 223] on div "OP - Kindle" at bounding box center [645, 220] width 413 height 17
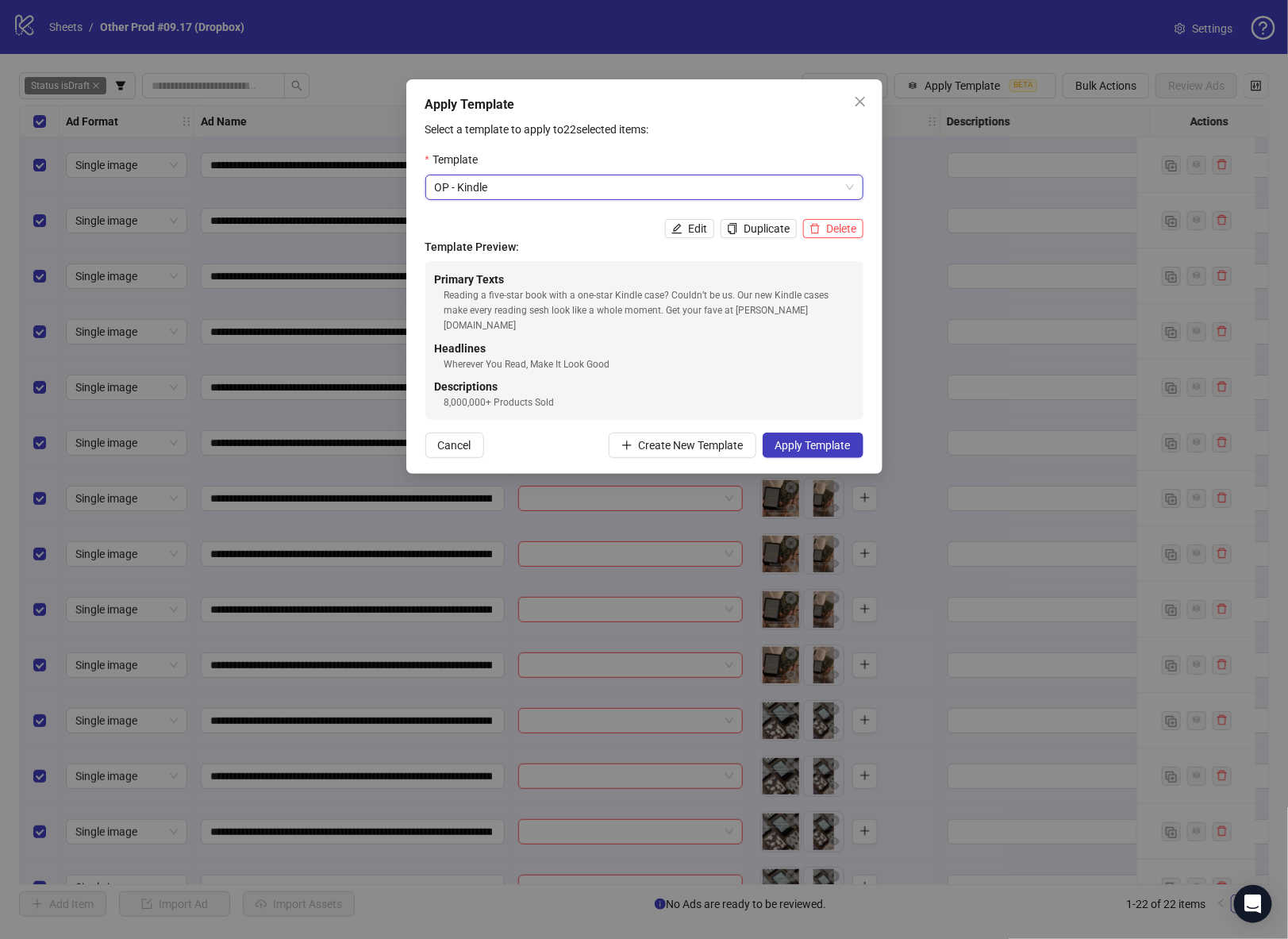
scroll to position [68, 0]
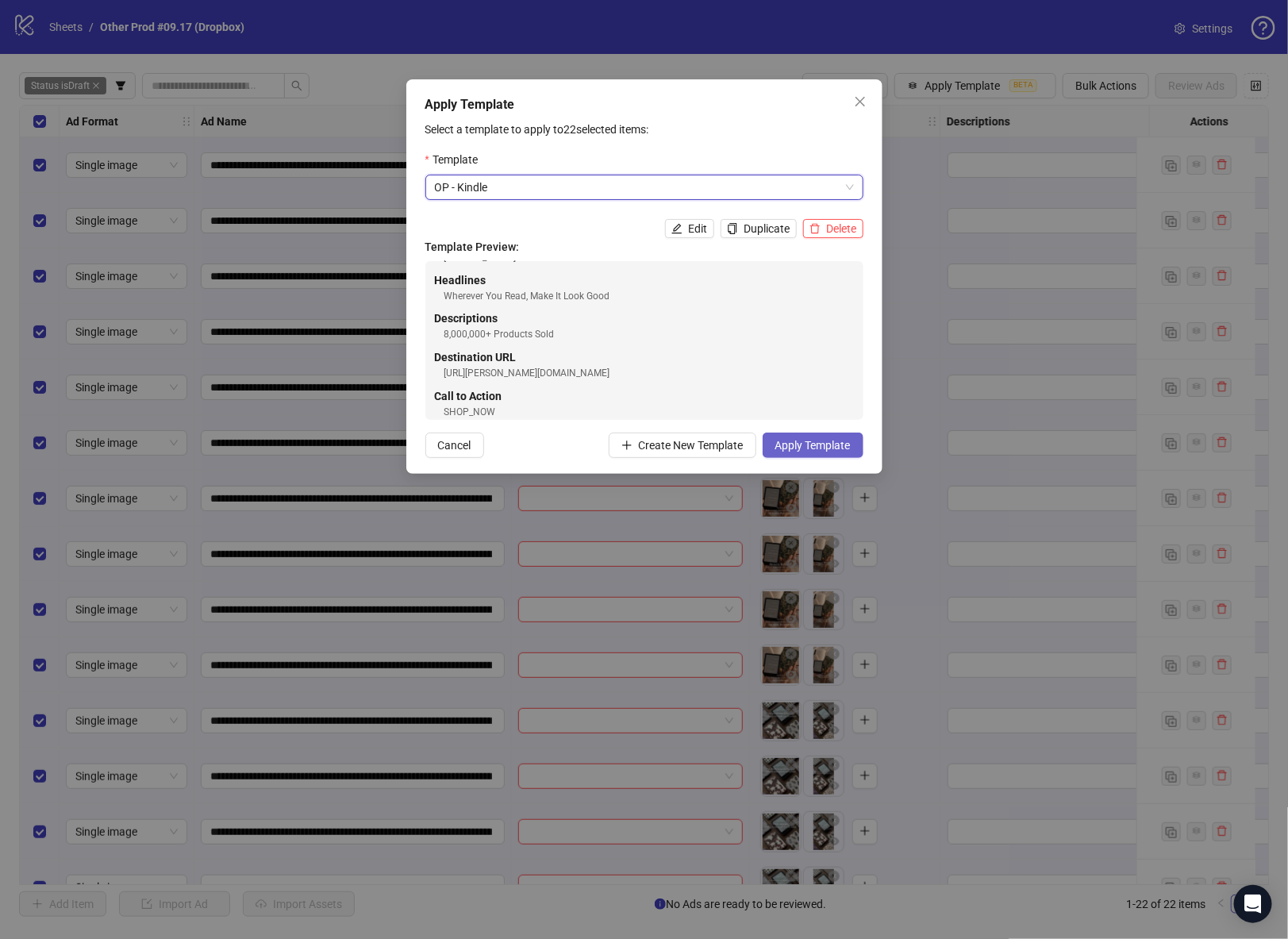
click at [814, 447] on span "Apply Template" at bounding box center [813, 445] width 76 height 12
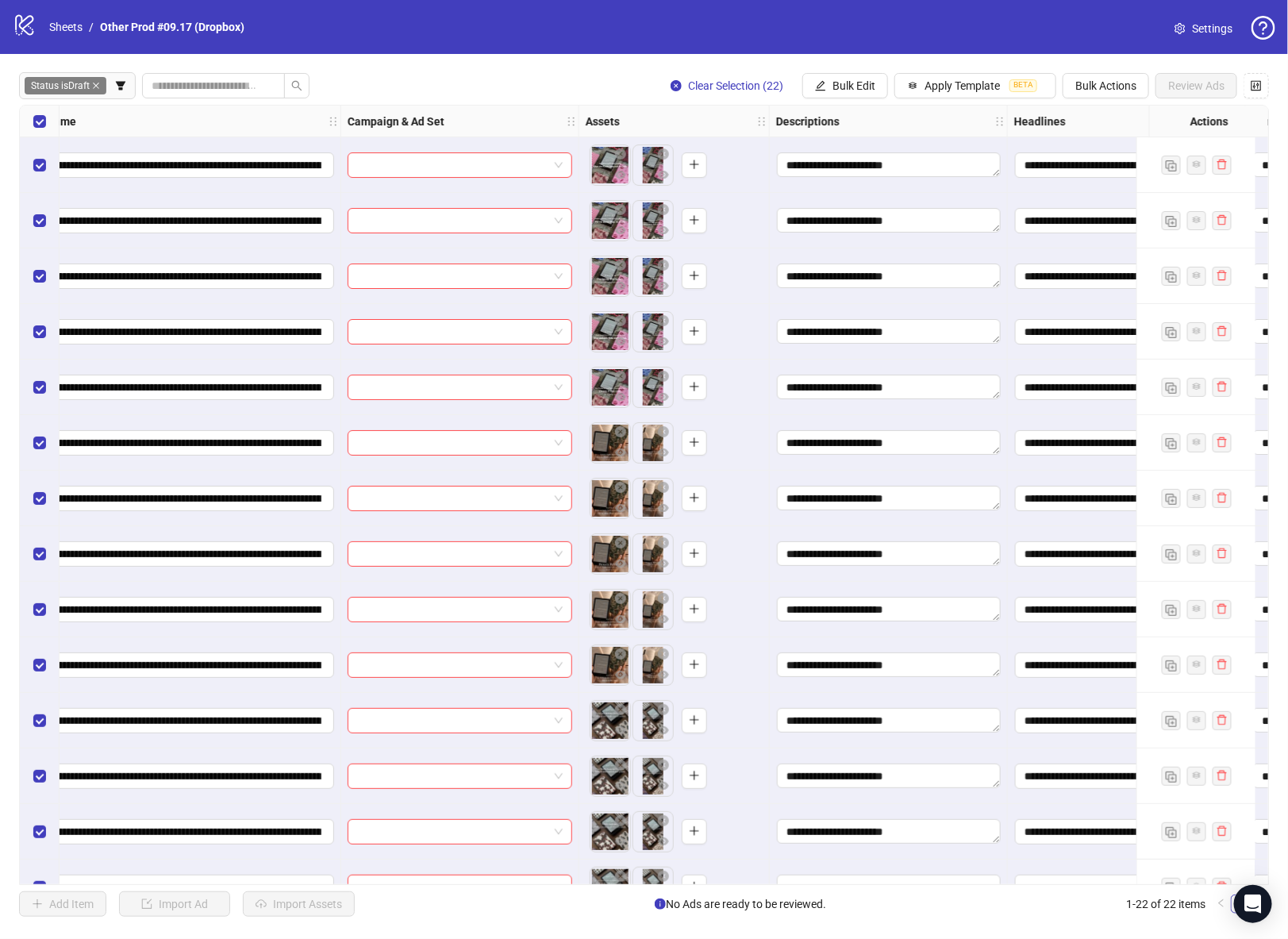
scroll to position [0, 0]
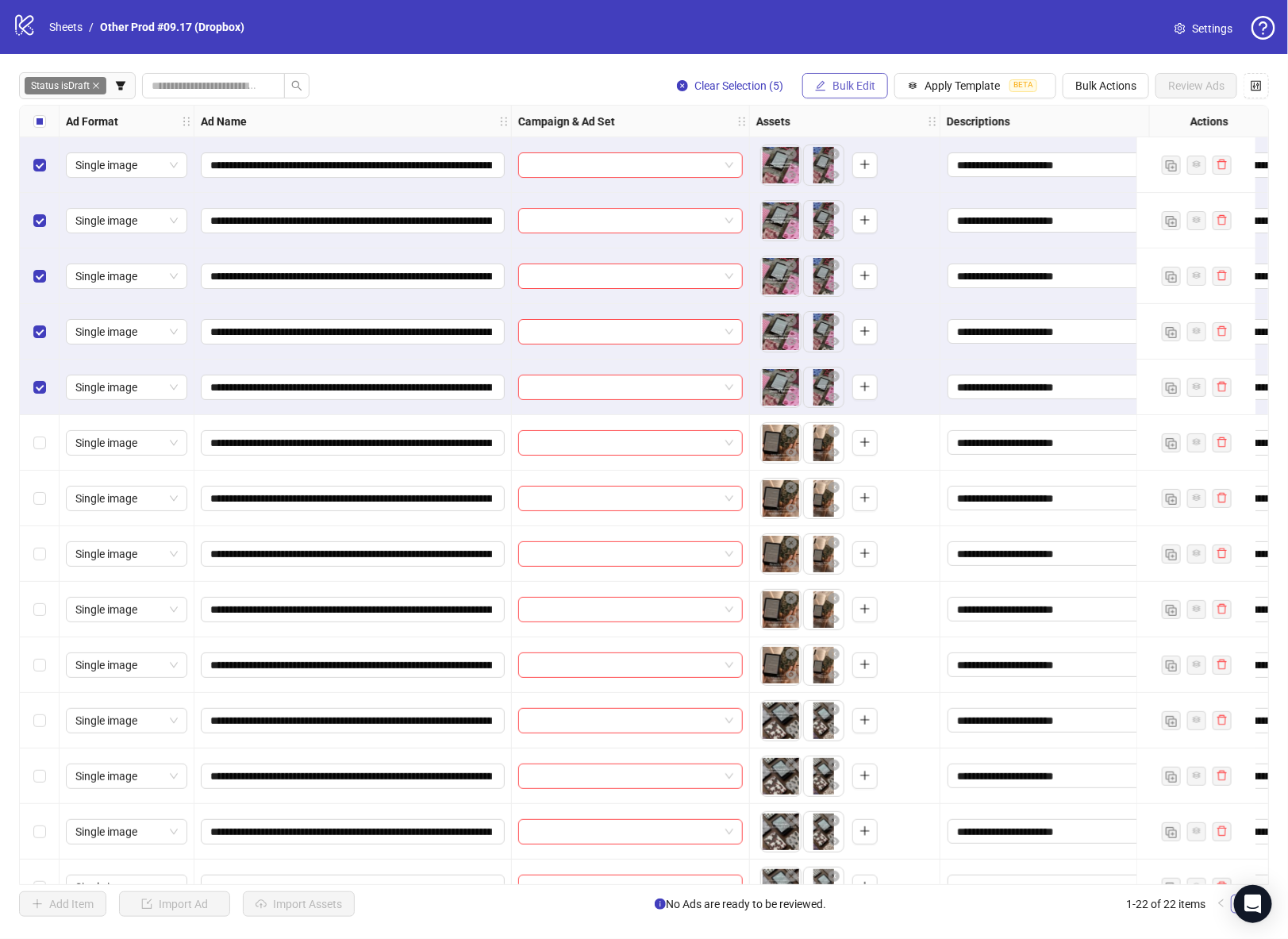
click at [867, 87] on span "Bulk Edit" at bounding box center [855, 85] width 43 height 12
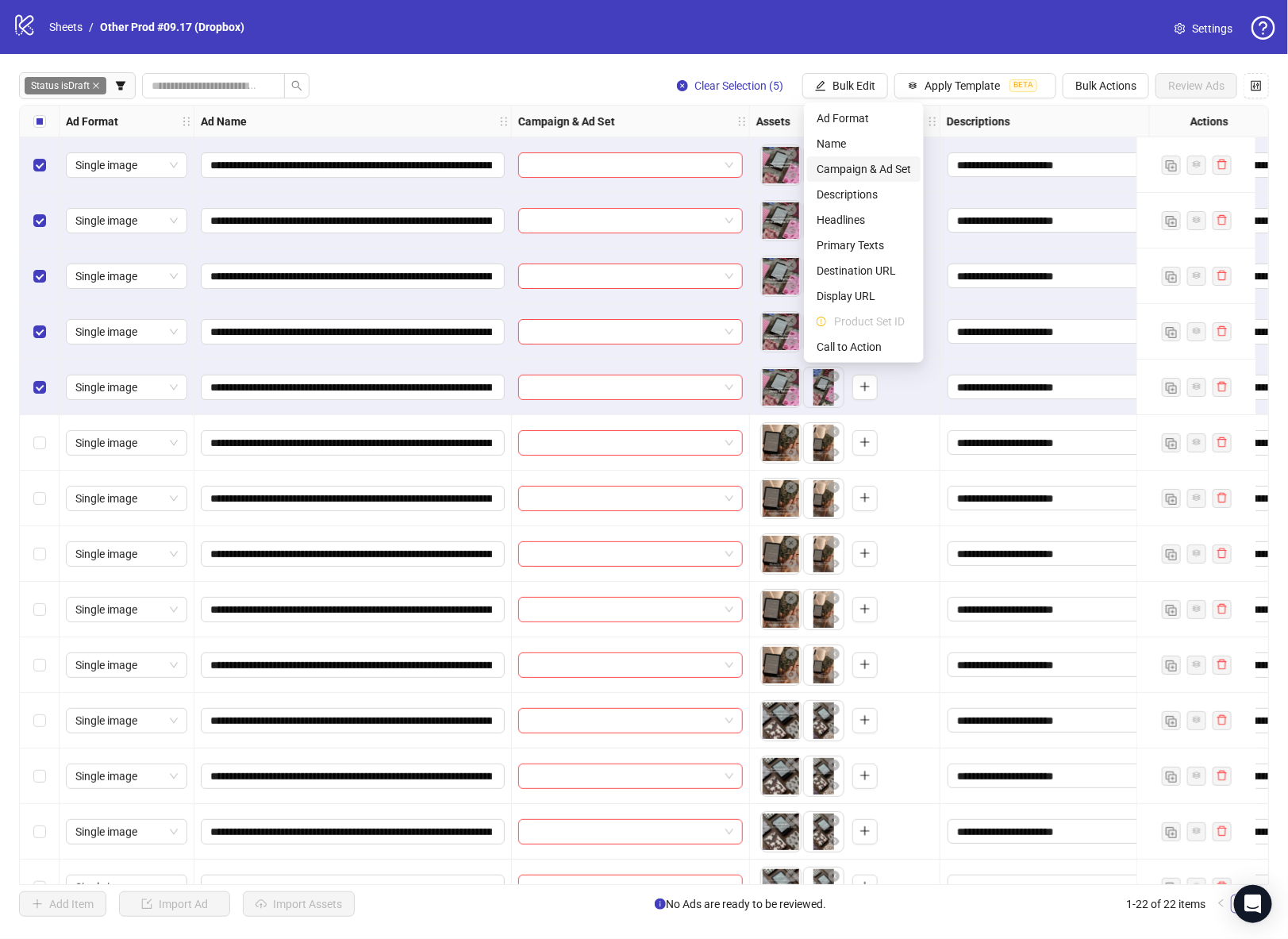
click at [869, 168] on span "Campaign & Ad Set" at bounding box center [864, 169] width 95 height 17
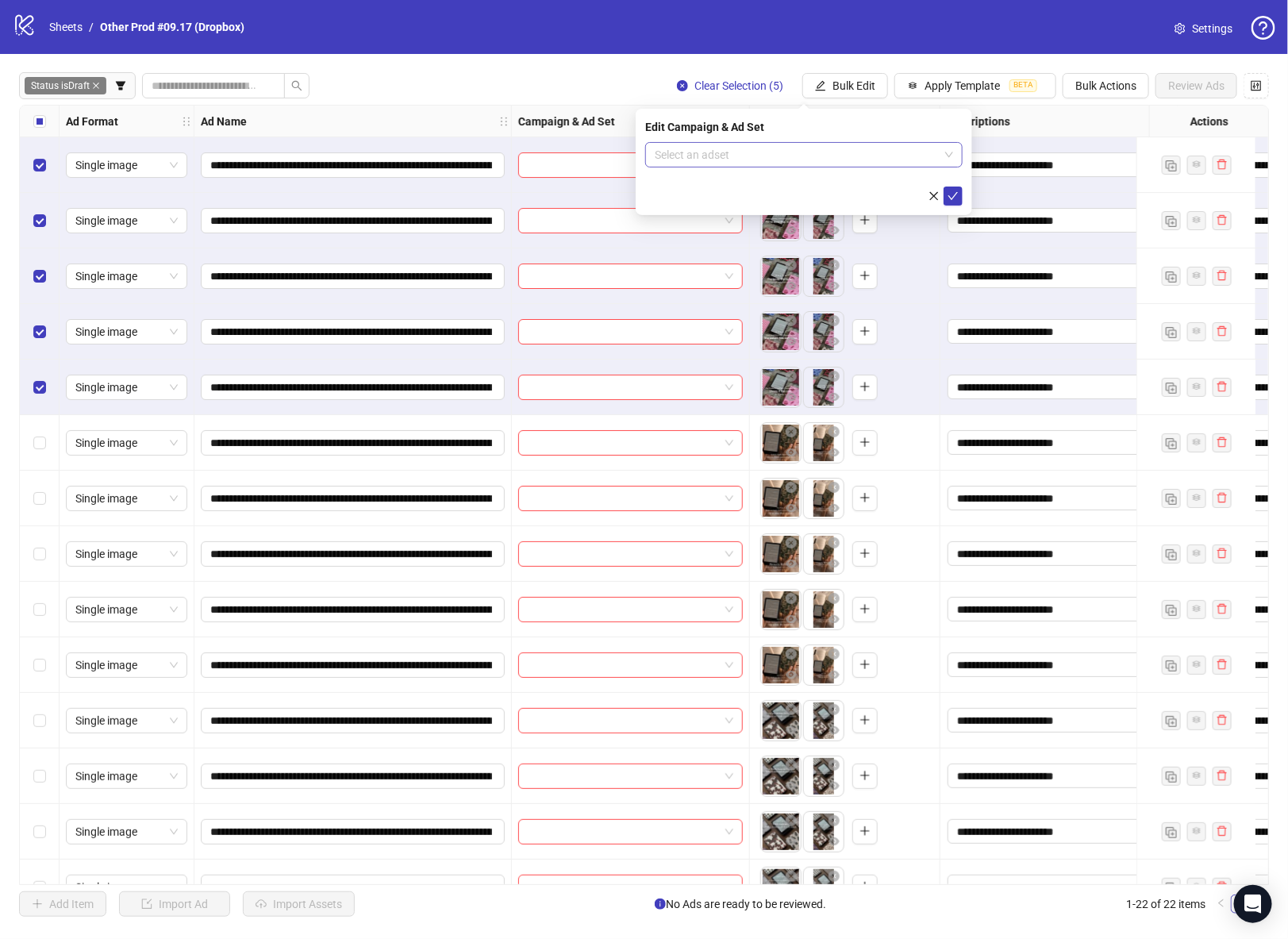
click at [881, 147] on input "search" at bounding box center [796, 155] width 284 height 24
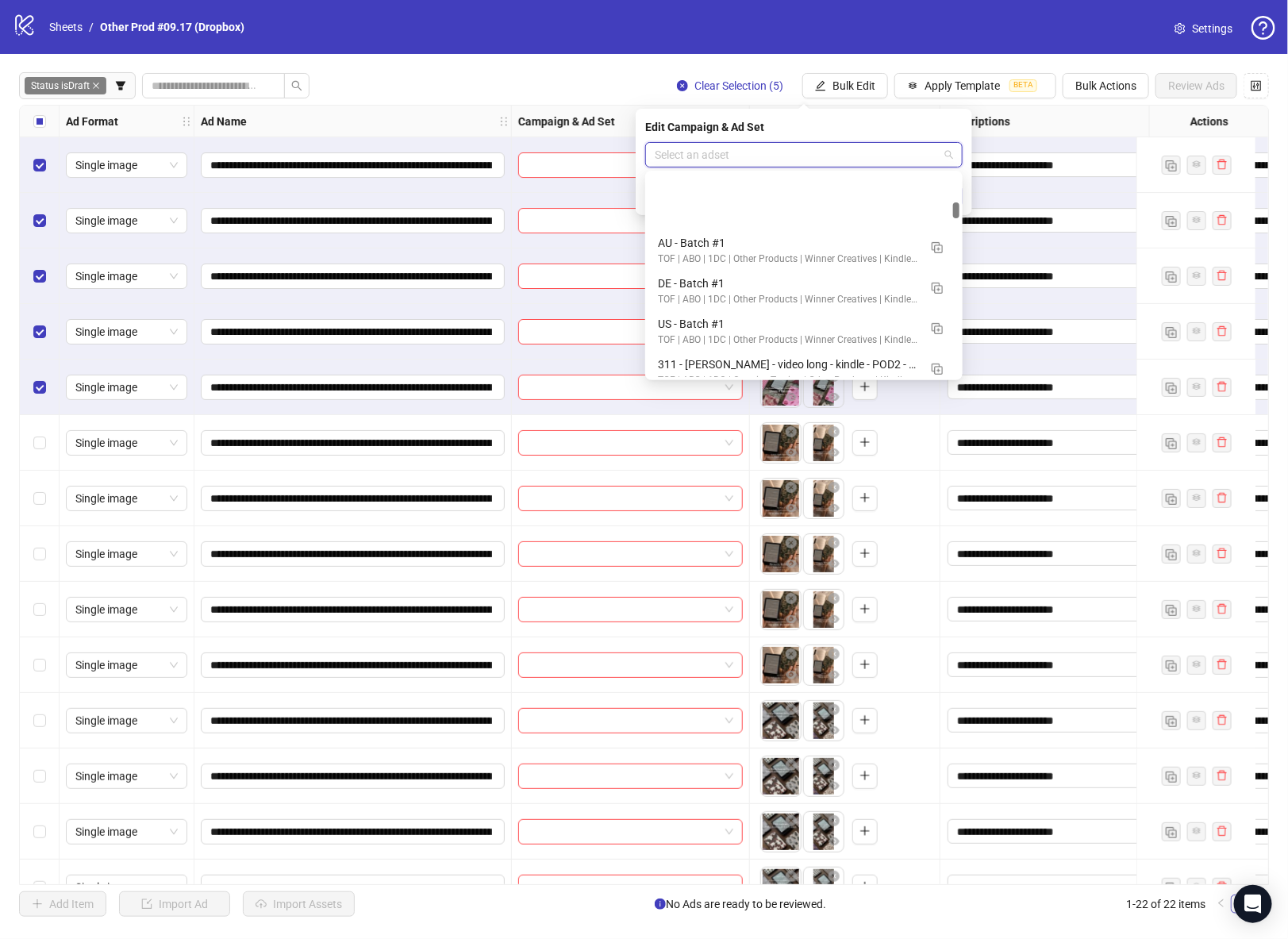
scroll to position [882, 0]
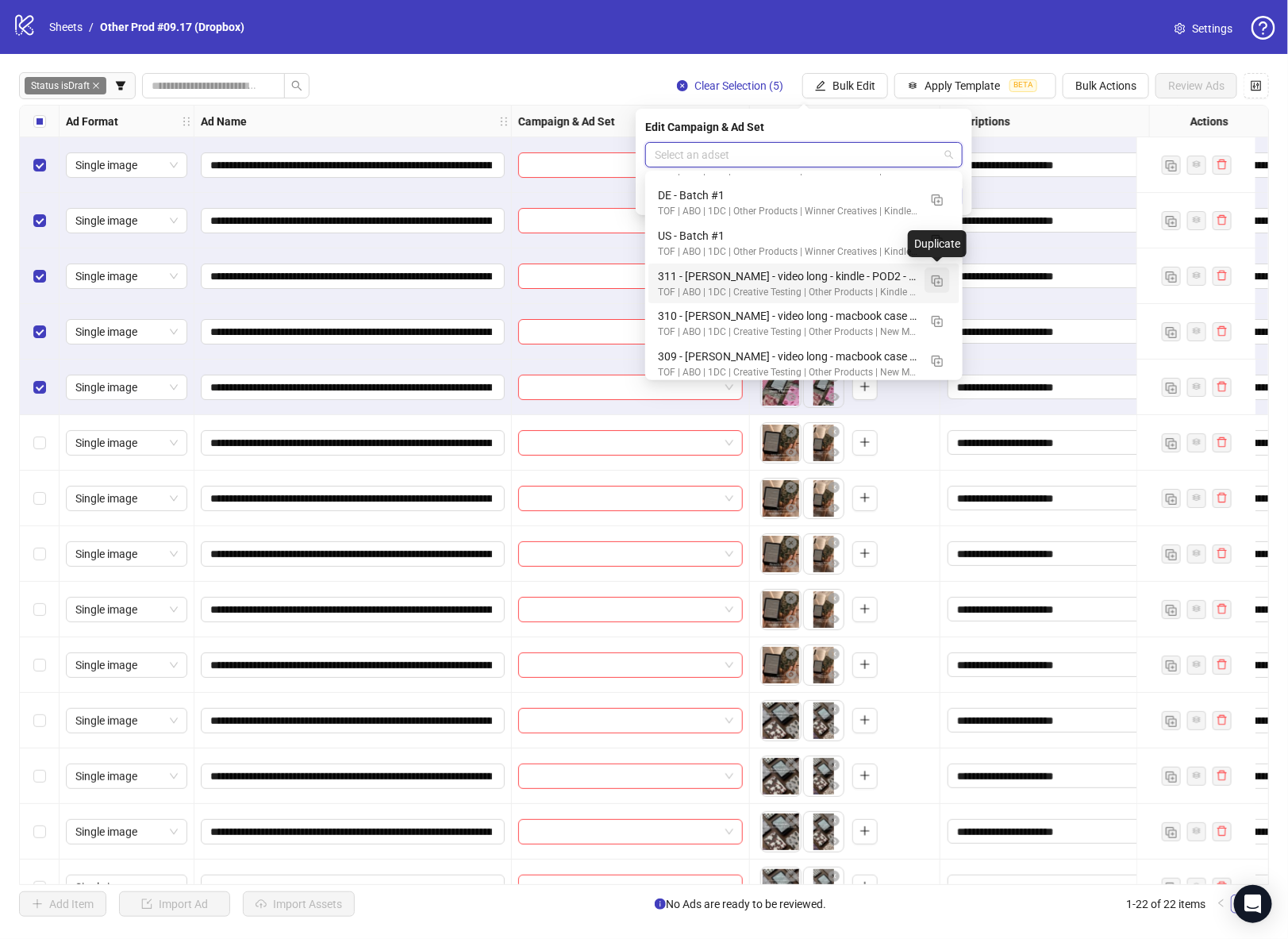
click at [939, 284] on img "button" at bounding box center [937, 281] width 11 height 11
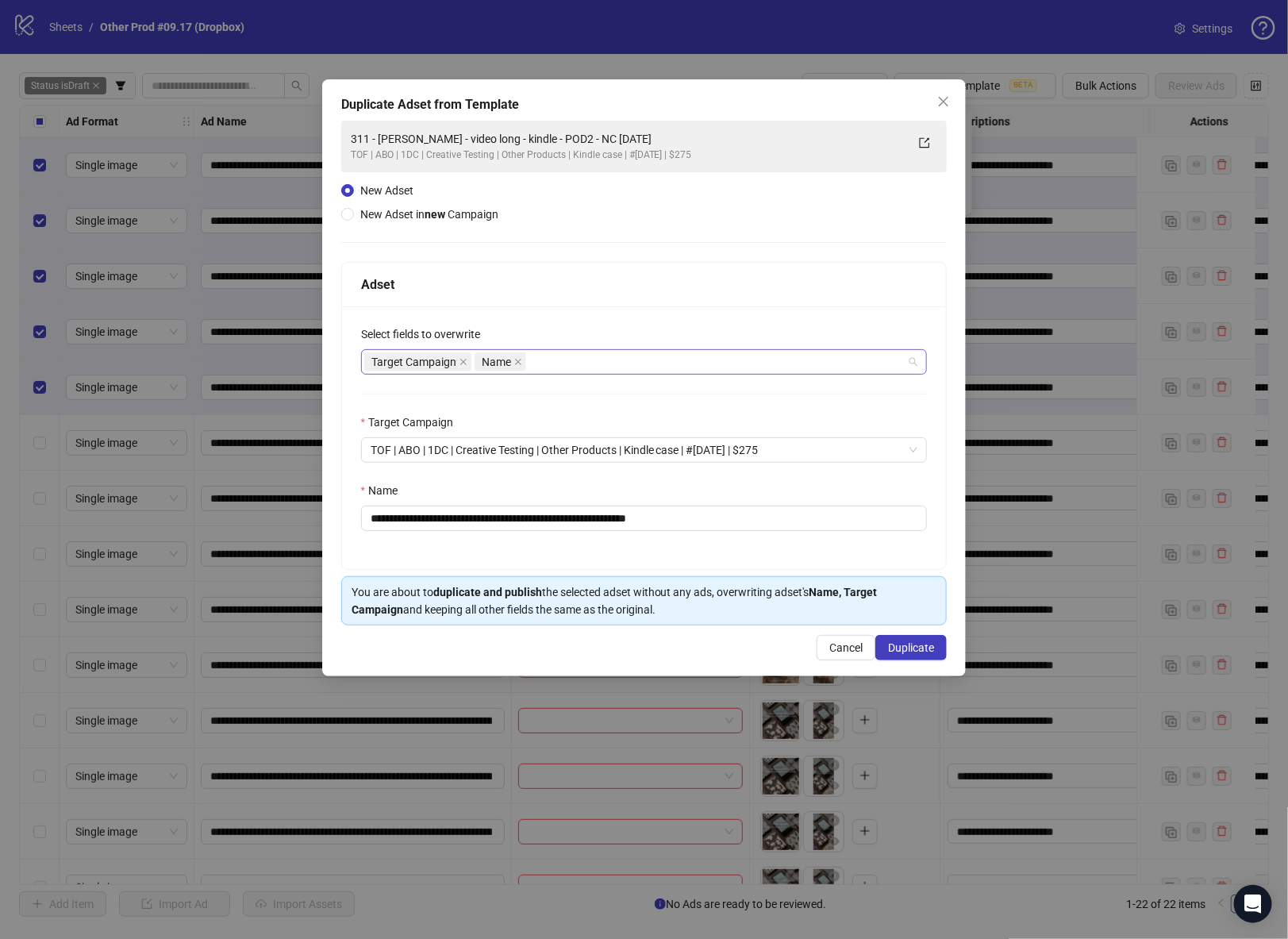
click at [547, 365] on div "Target Campaign Name" at bounding box center [636, 362] width 543 height 22
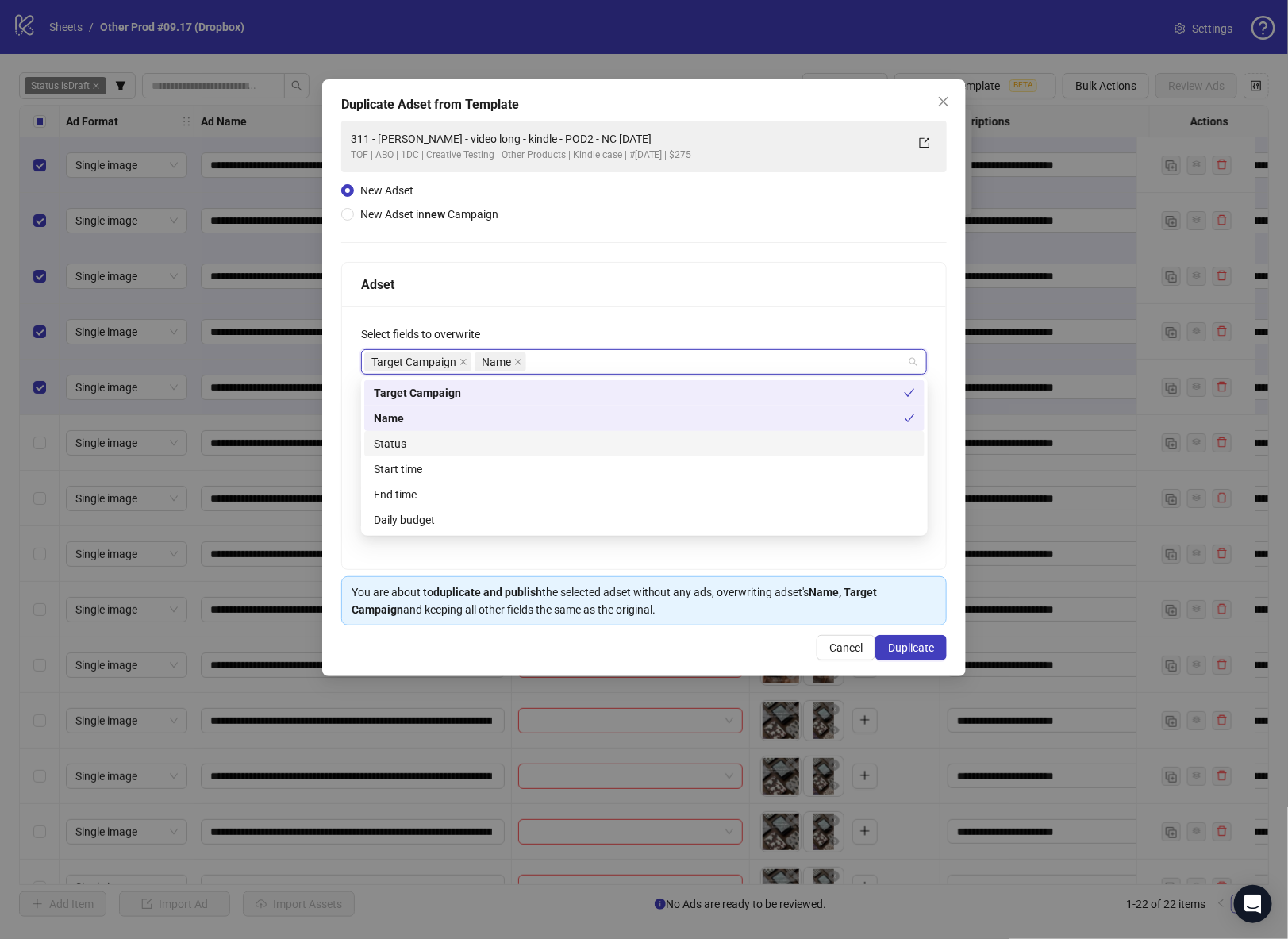
click at [452, 445] on div "Status" at bounding box center [644, 444] width 542 height 17
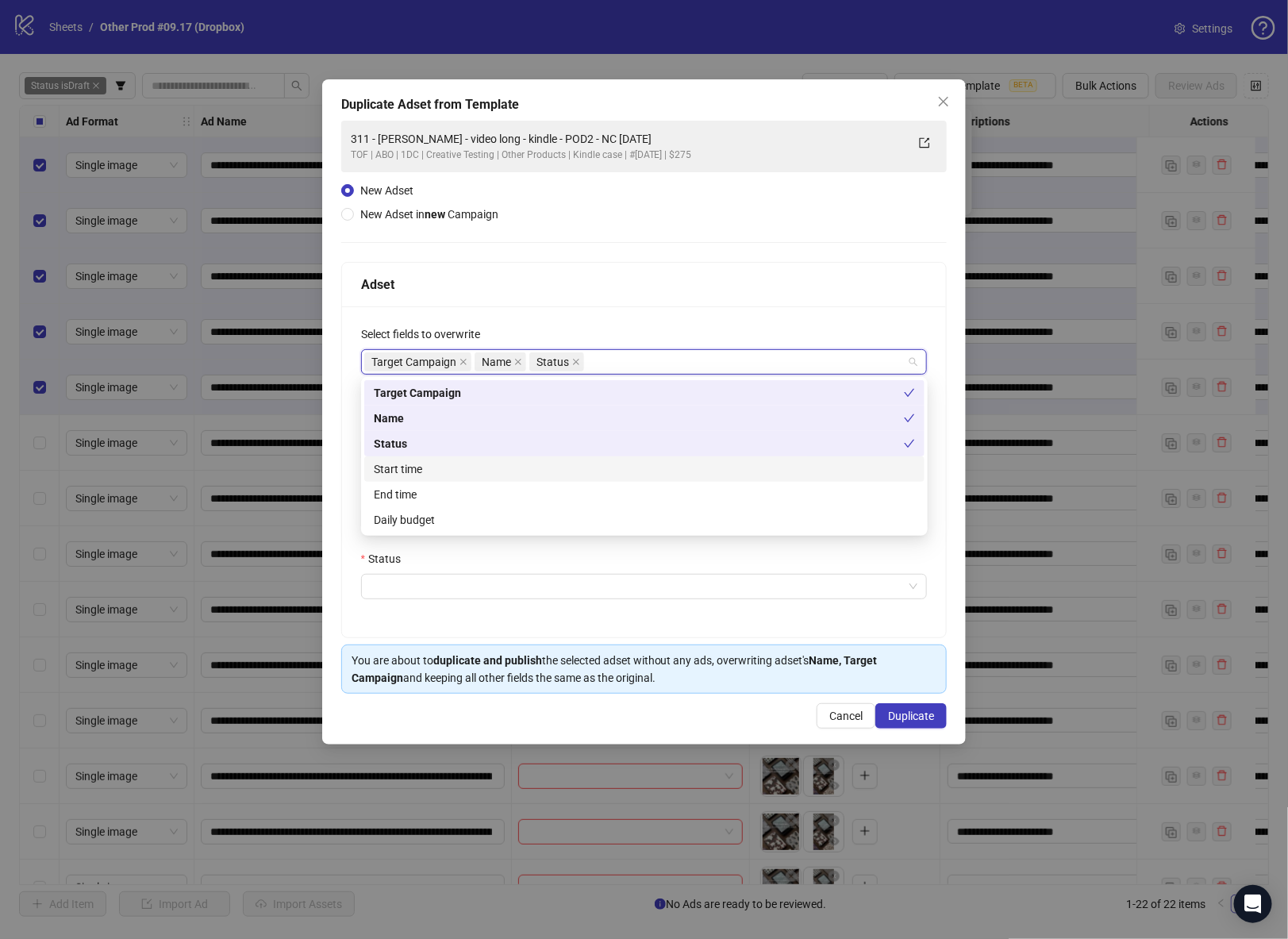
click at [437, 469] on div "Start time" at bounding box center [644, 469] width 542 height 17
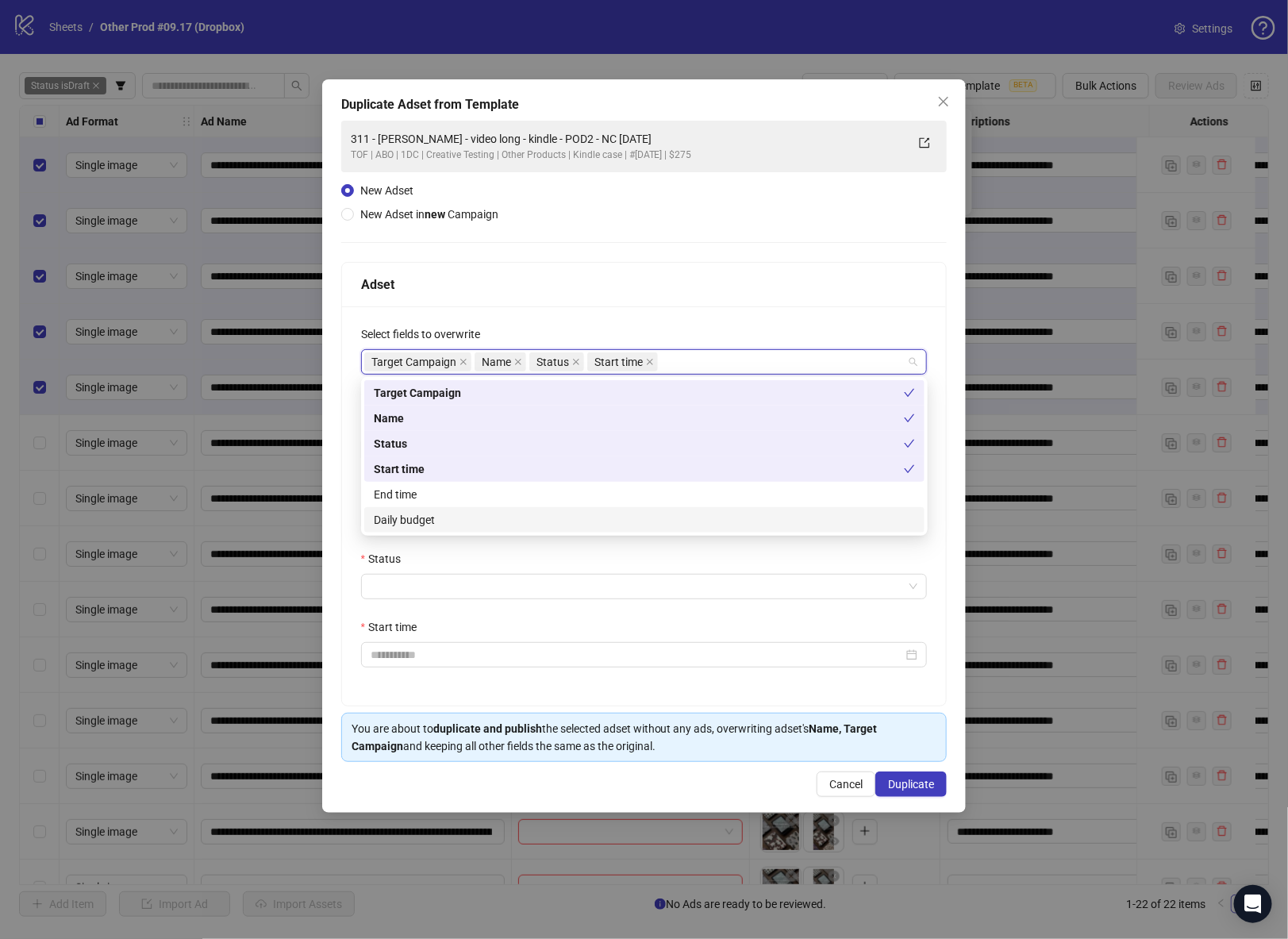
drag, startPoint x: 433, startPoint y: 521, endPoint x: 413, endPoint y: 518, distance: 20.2
click at [434, 522] on div "Daily budget" at bounding box center [644, 519] width 542 height 17
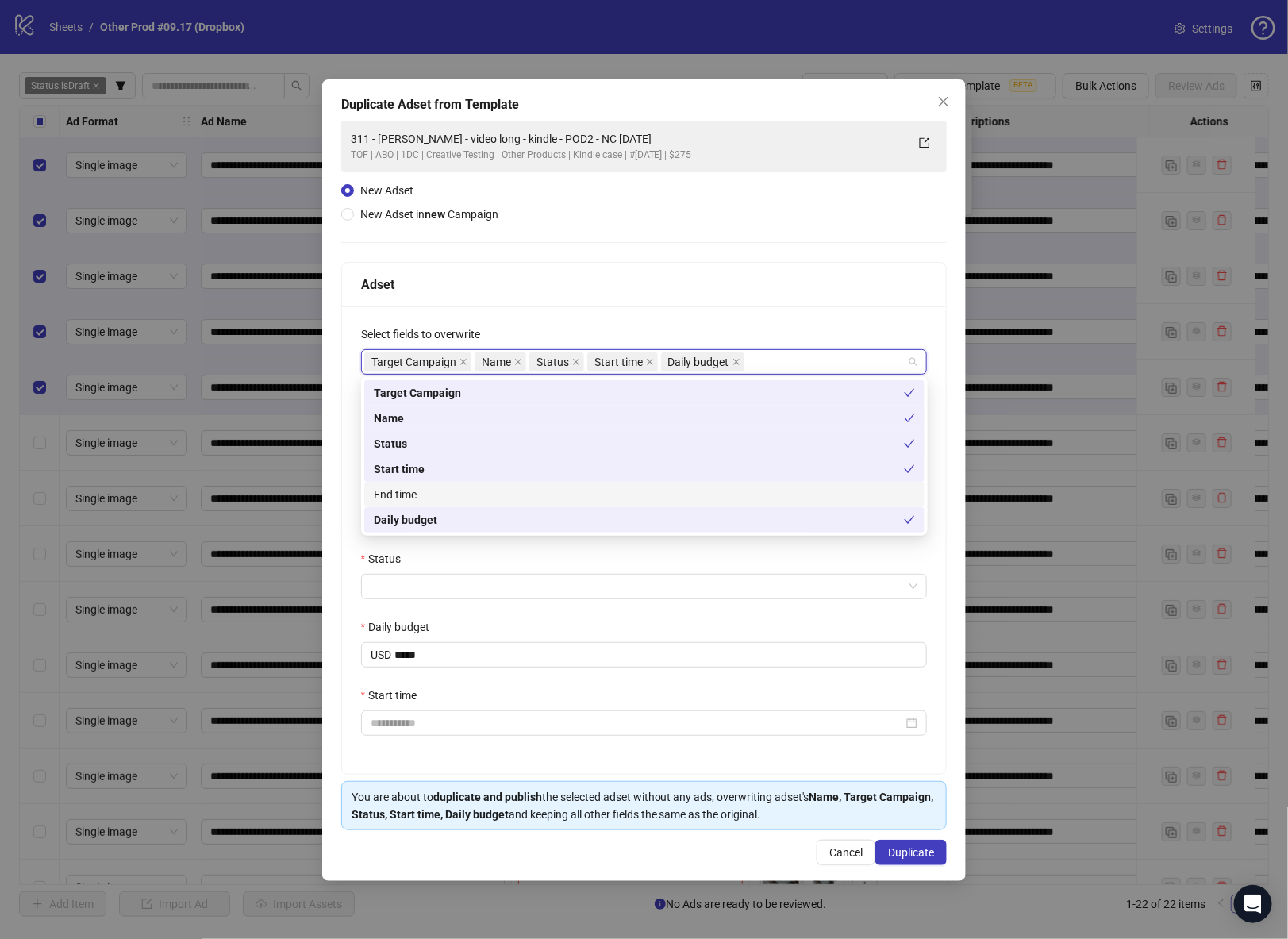
click at [338, 490] on div "**********" at bounding box center [644, 479] width 645 height 802
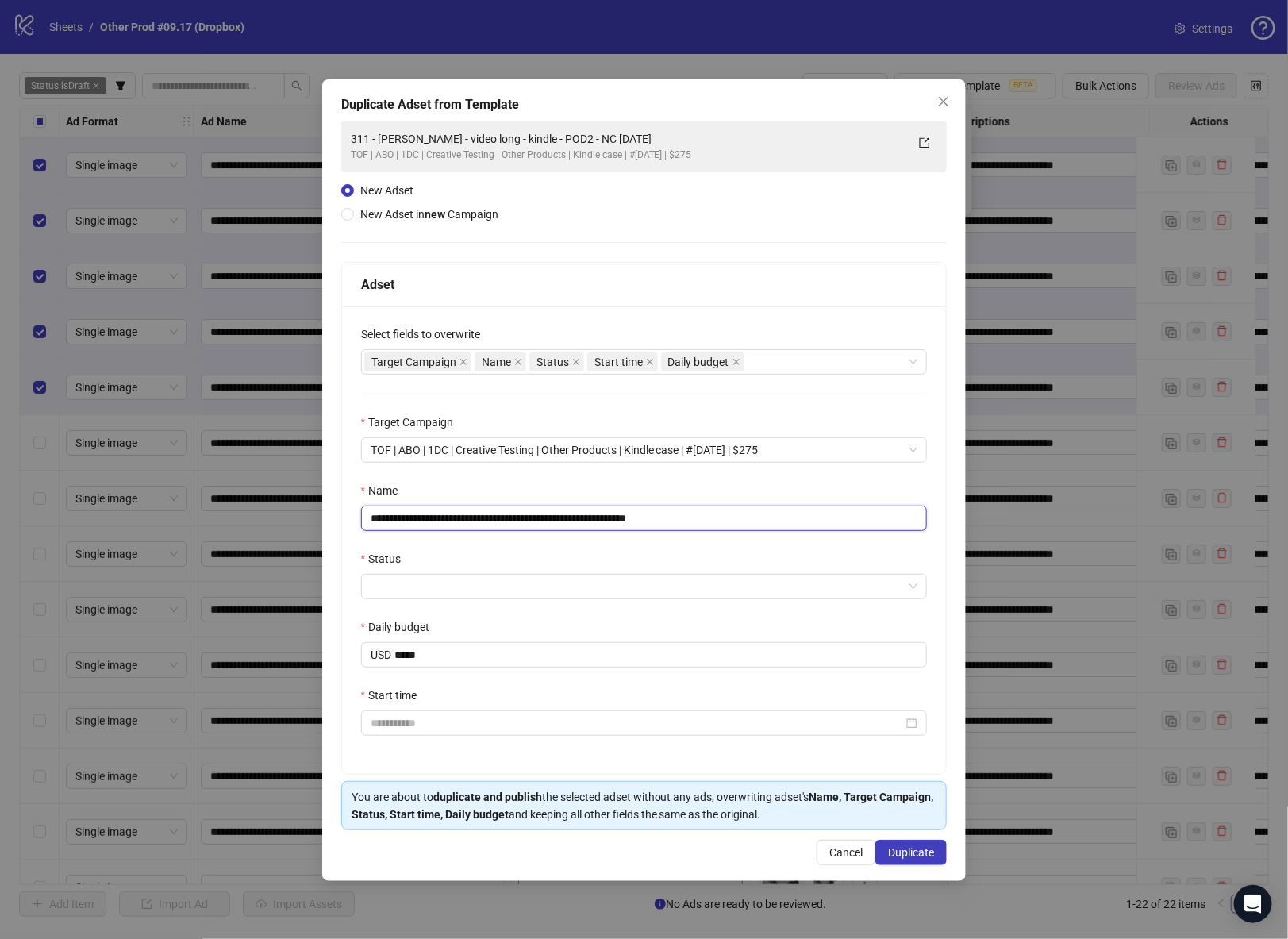
click at [673, 510] on input "**********" at bounding box center [644, 519] width 567 height 26
drag, startPoint x: 622, startPoint y: 519, endPoint x: 697, endPoint y: 525, distance: 75.2
click at [697, 525] on input "**********" at bounding box center [644, 519] width 567 height 26
click at [687, 524] on input "**********" at bounding box center [644, 519] width 567 height 26
drag, startPoint x: 580, startPoint y: 518, endPoint x: 230, endPoint y: 516, distance: 350.0
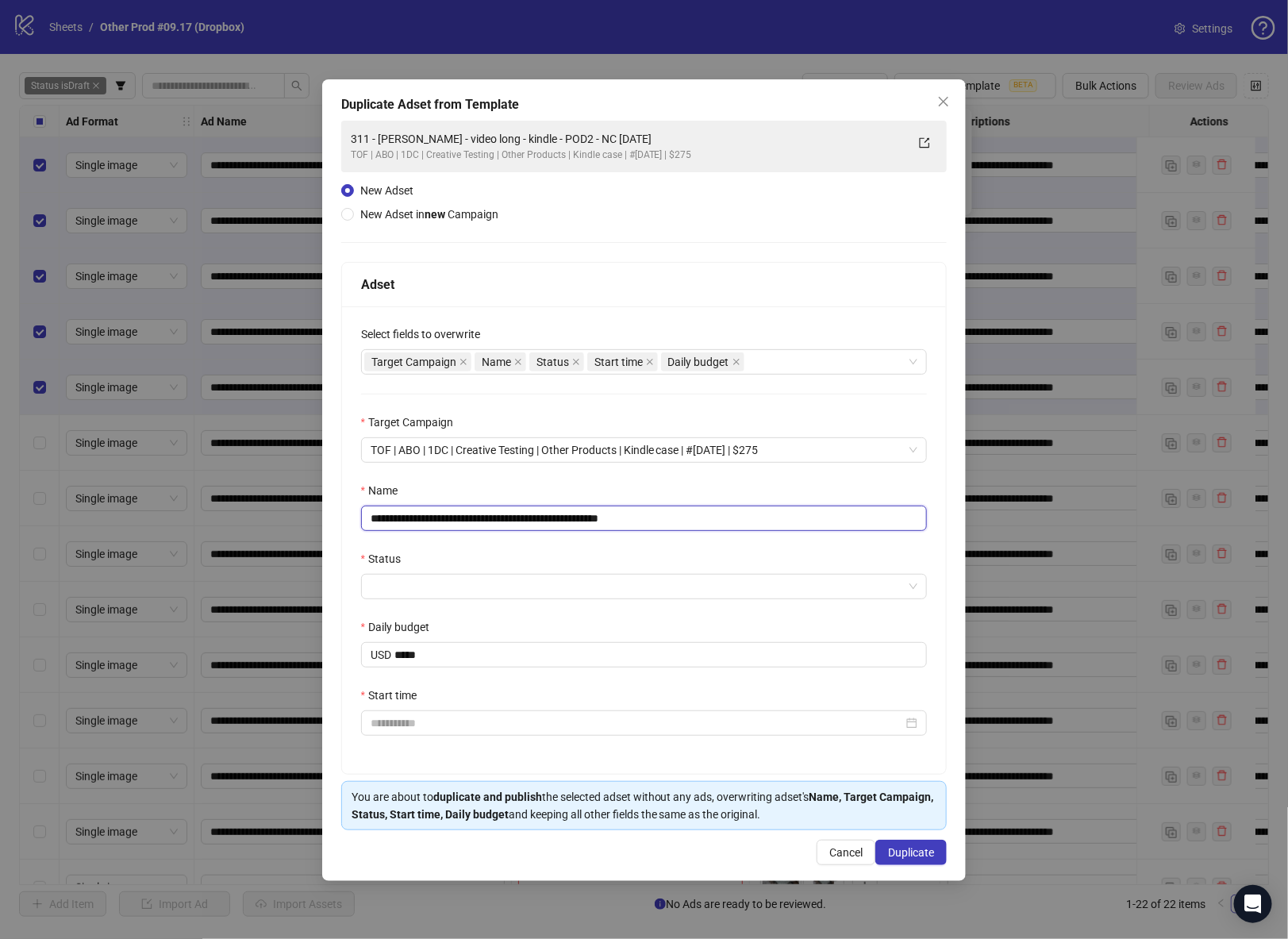
click at [230, 516] on div "**********" at bounding box center [644, 470] width 1288 height 939
paste input "*"
type input "**********"
click at [482, 583] on input "Status" at bounding box center [637, 587] width 533 height 24
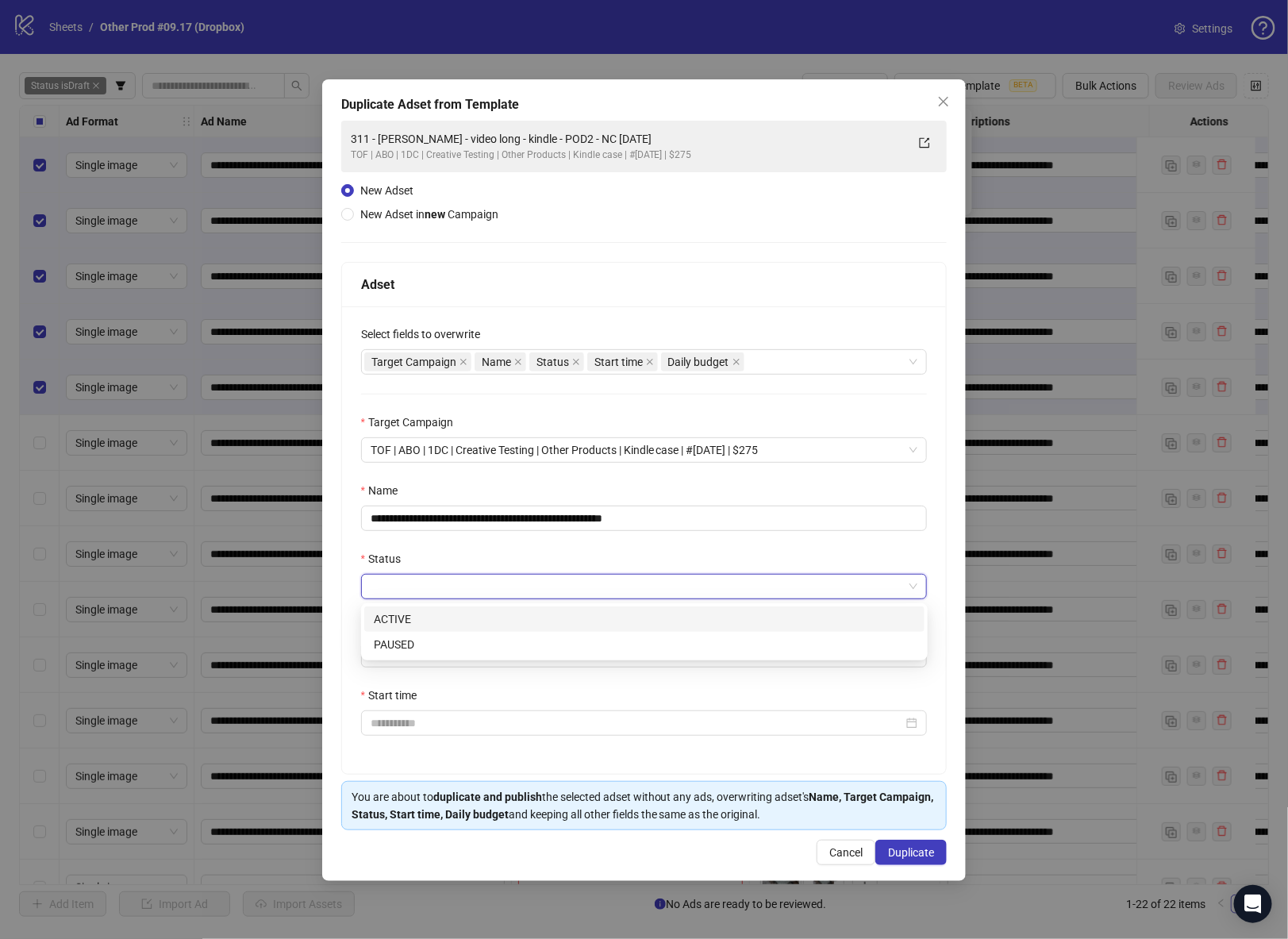
click at [453, 616] on div "ACTIVE" at bounding box center [644, 619] width 542 height 17
click at [339, 619] on div "**********" at bounding box center [644, 479] width 645 height 802
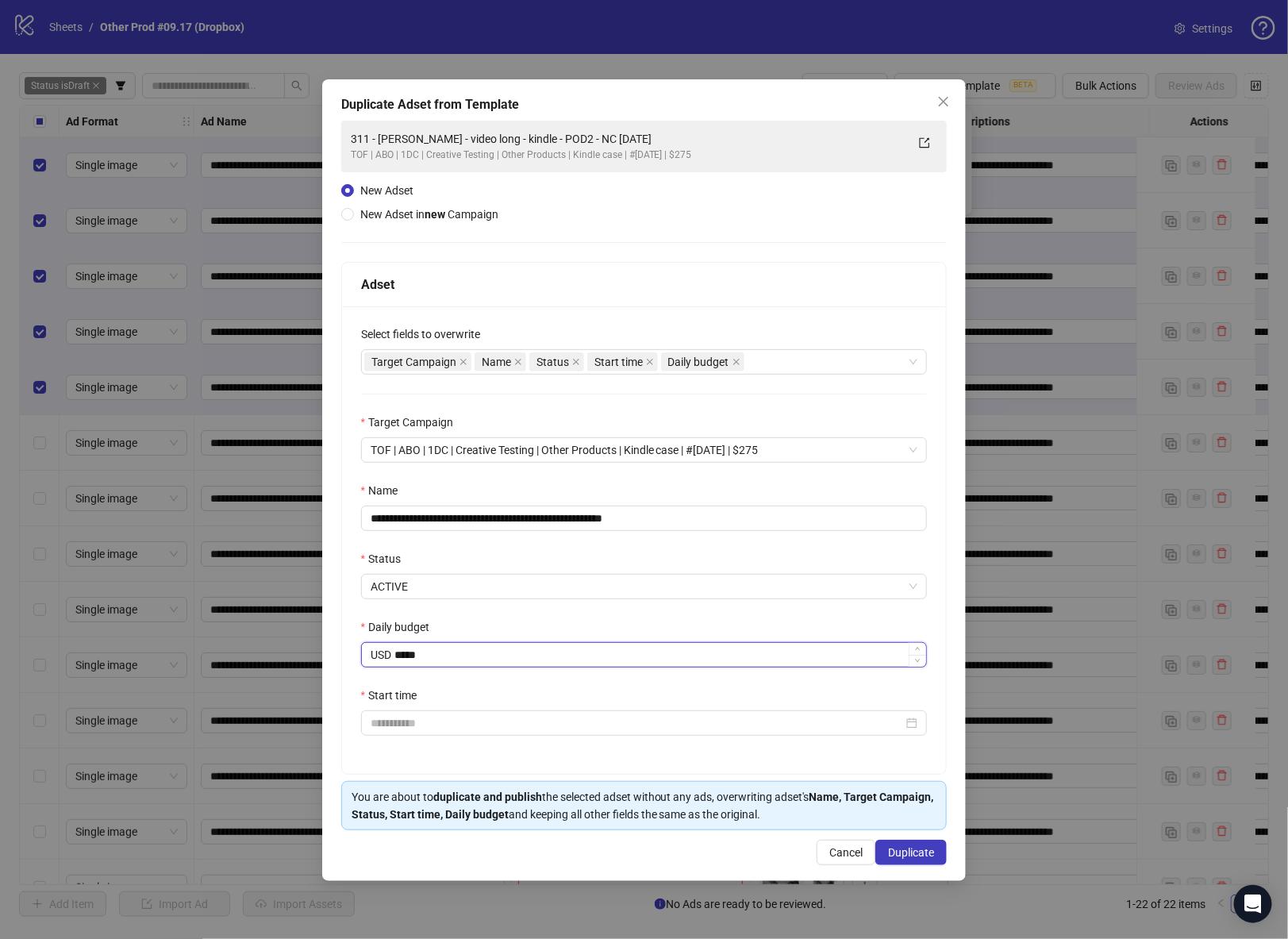
click at [433, 653] on input "*****" at bounding box center [661, 655] width 533 height 24
type input "*"
type input "*****"
click at [352, 641] on div "**********" at bounding box center [644, 540] width 605 height 468
click at [395, 723] on input "Start time" at bounding box center [637, 723] width 533 height 17
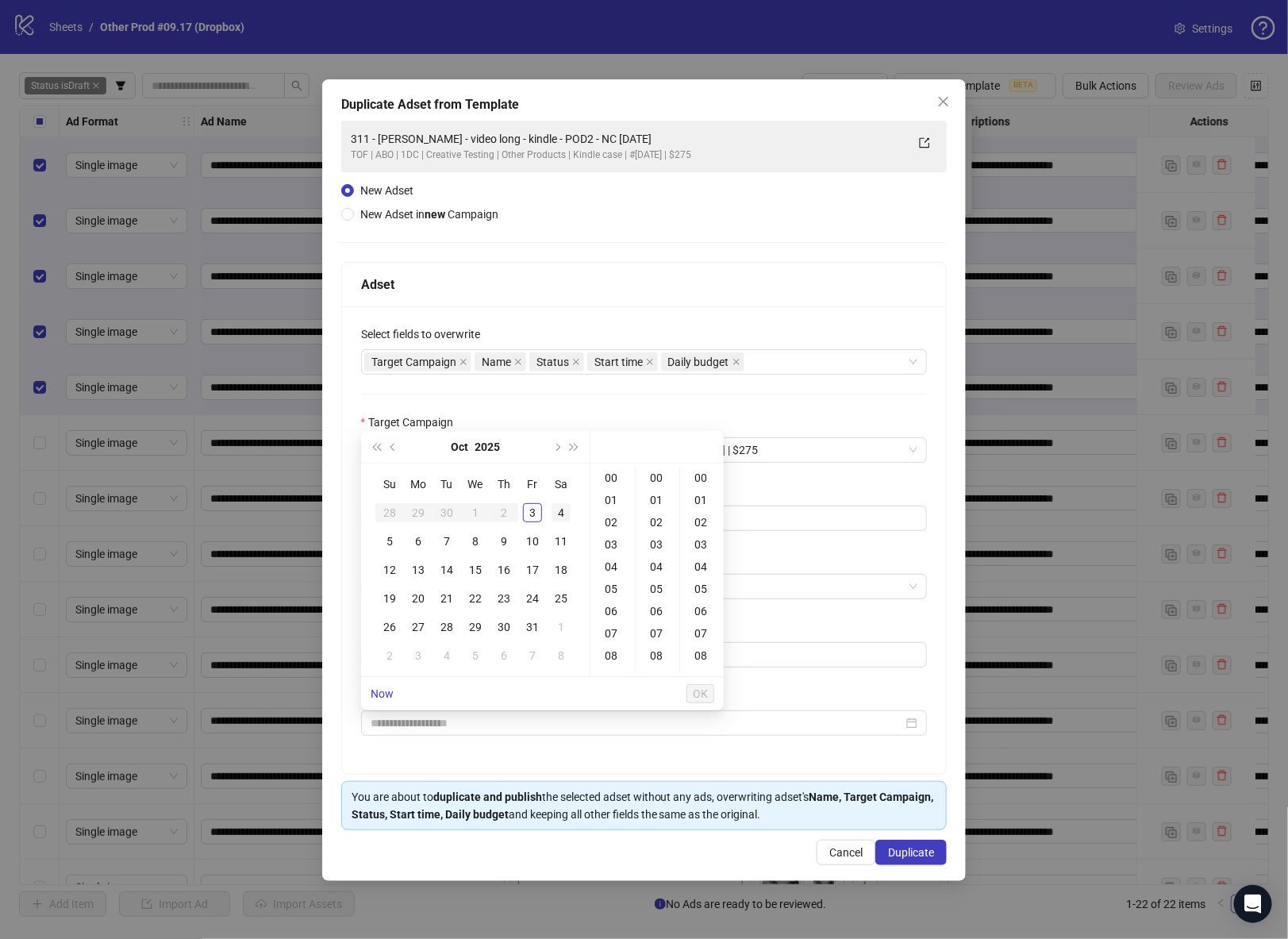
click at [563, 509] on div "4" at bounding box center [561, 513] width 19 height 19
click at [613, 585] on div "09" at bounding box center [613, 589] width 38 height 22
type input "**********"
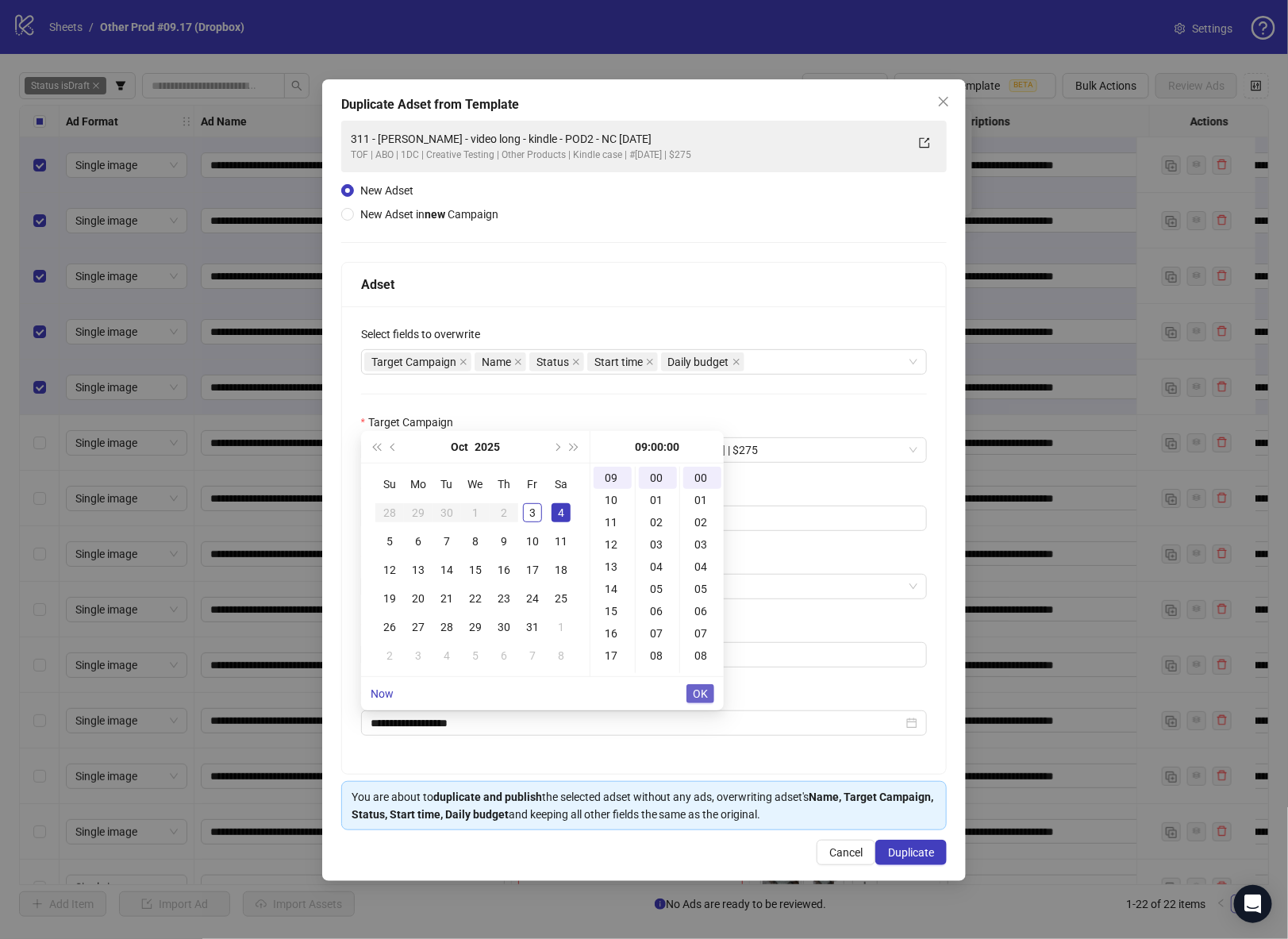
click at [711, 693] on button "OK" at bounding box center [700, 693] width 27 height 19
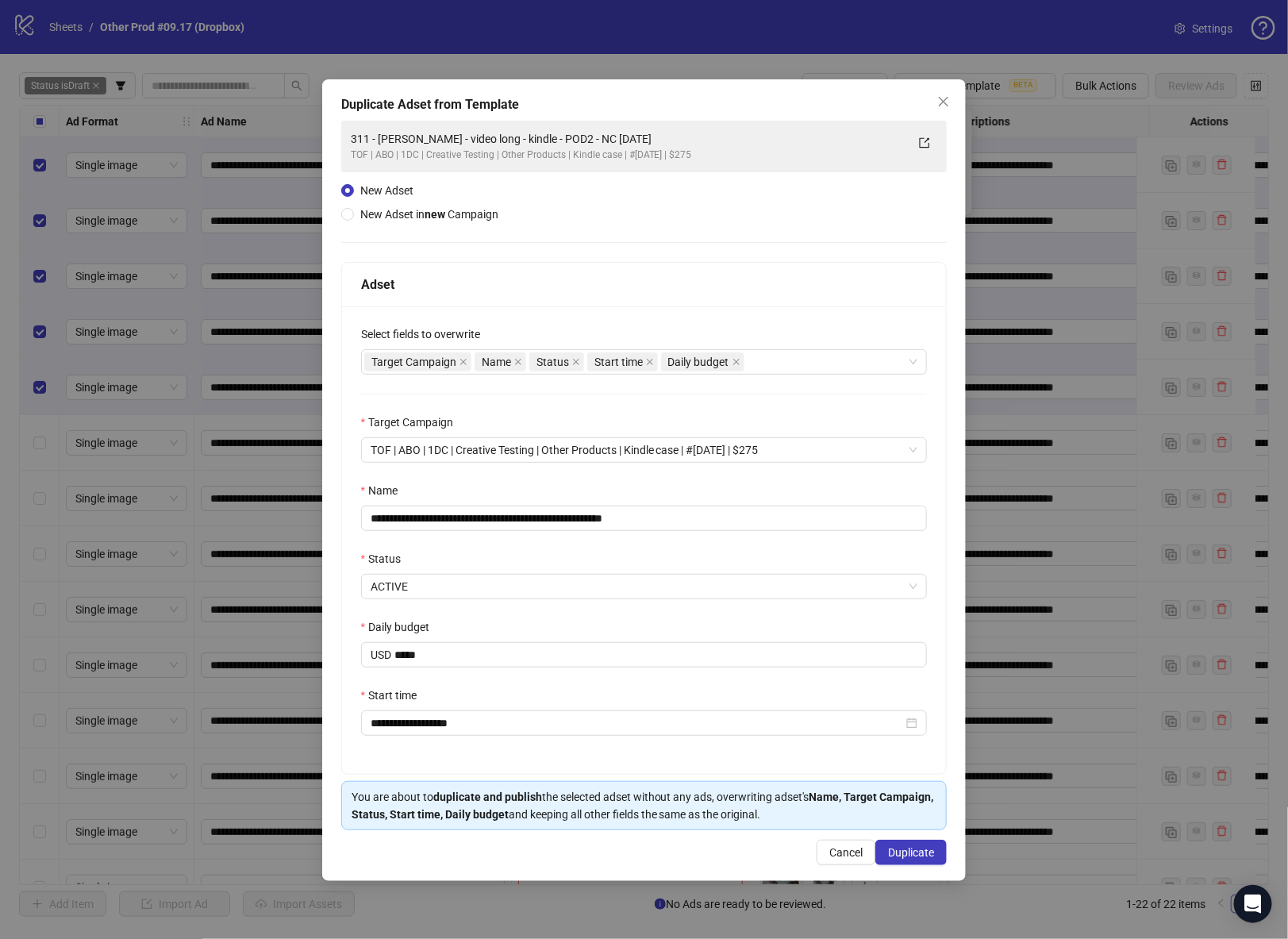
click at [347, 486] on div "**********" at bounding box center [644, 540] width 605 height 468
click at [901, 854] on span "Duplicate" at bounding box center [910, 852] width 46 height 12
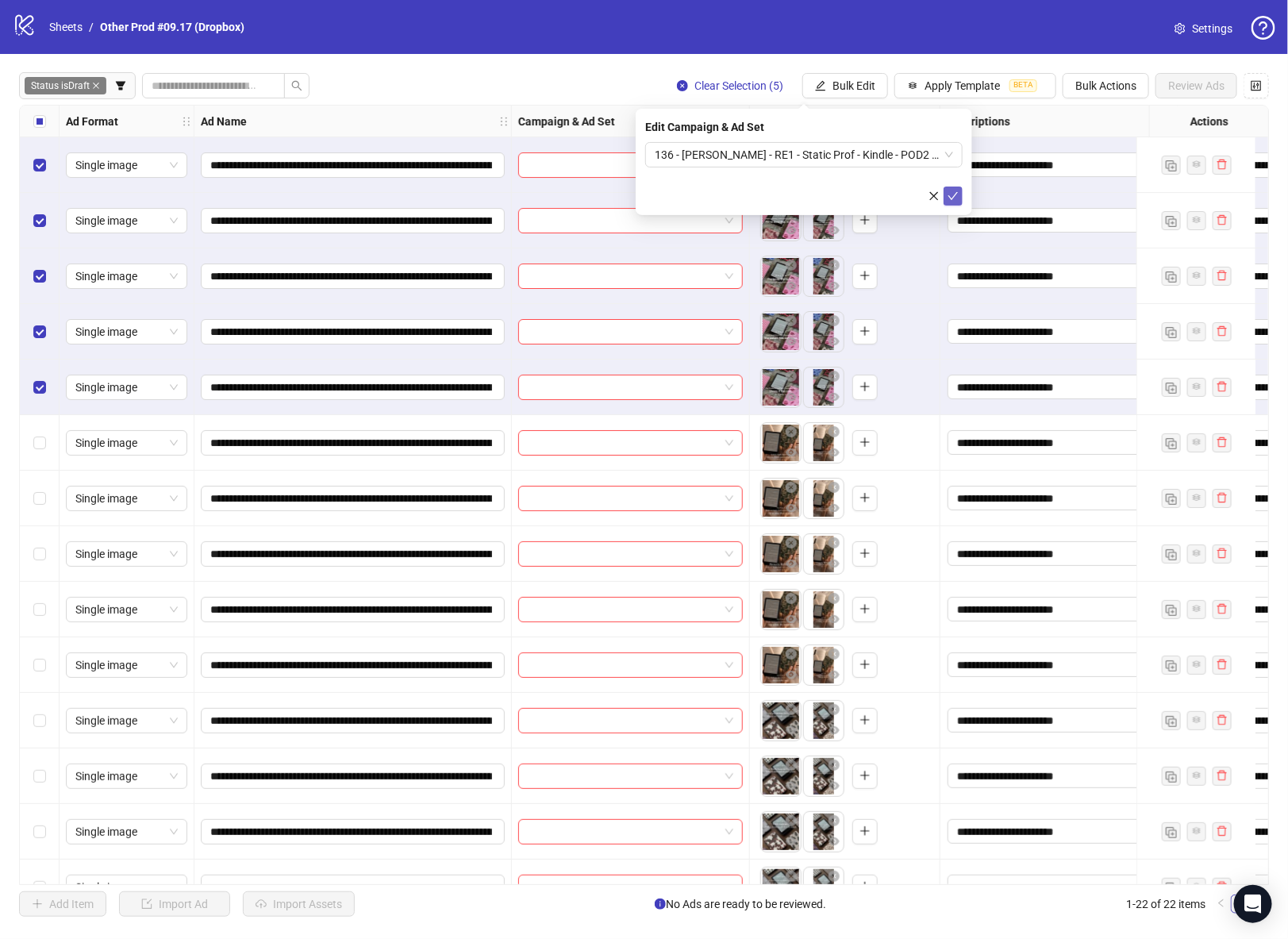
click at [955, 194] on icon "check" at bounding box center [954, 196] width 10 height 8
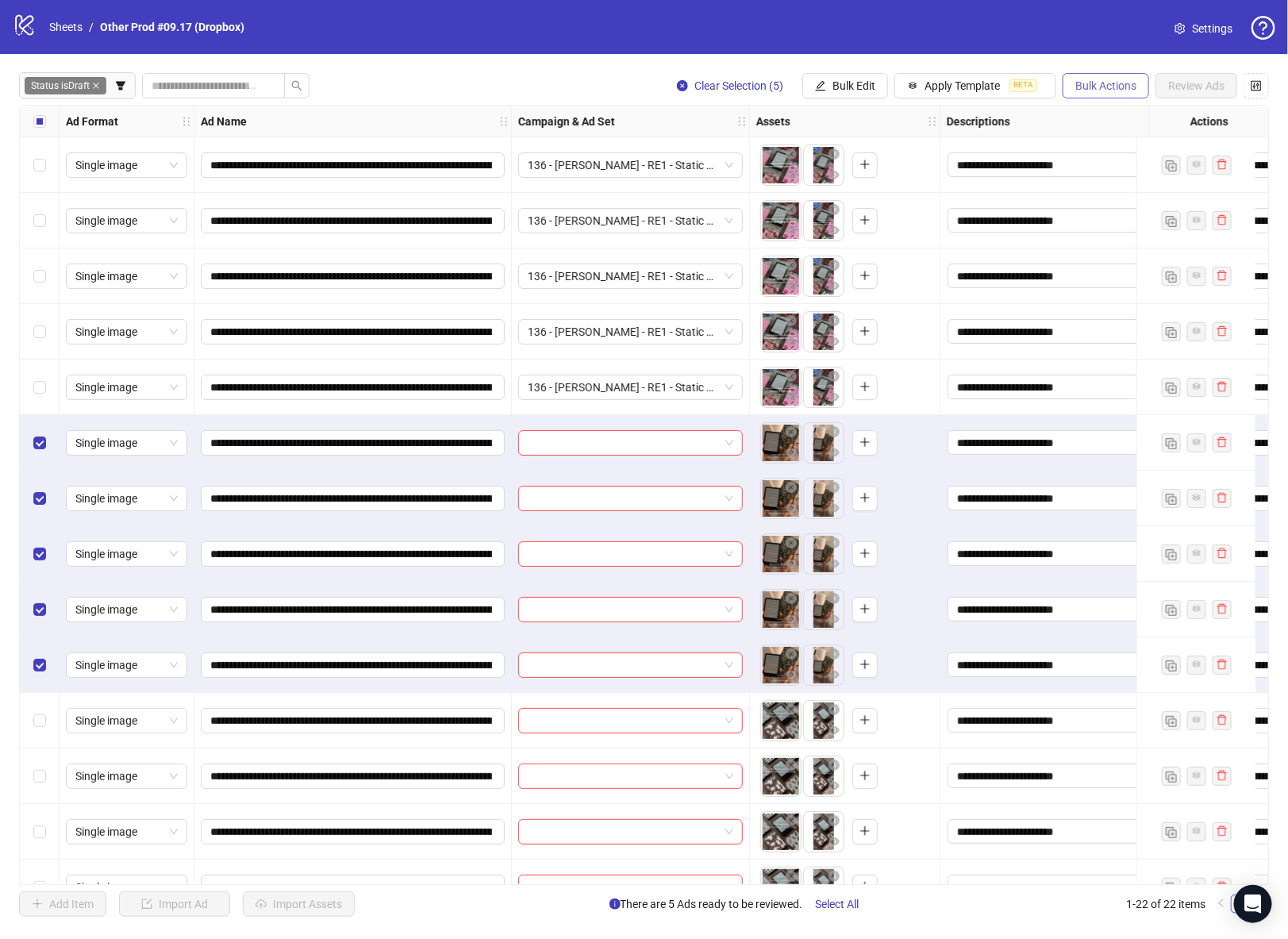
click at [1082, 82] on span "Bulk Actions" at bounding box center [1106, 85] width 61 height 12
click at [864, 84] on span "Bulk Edit" at bounding box center [855, 85] width 43 height 12
click at [888, 166] on span "Campaign & Ad Set" at bounding box center [864, 169] width 95 height 17
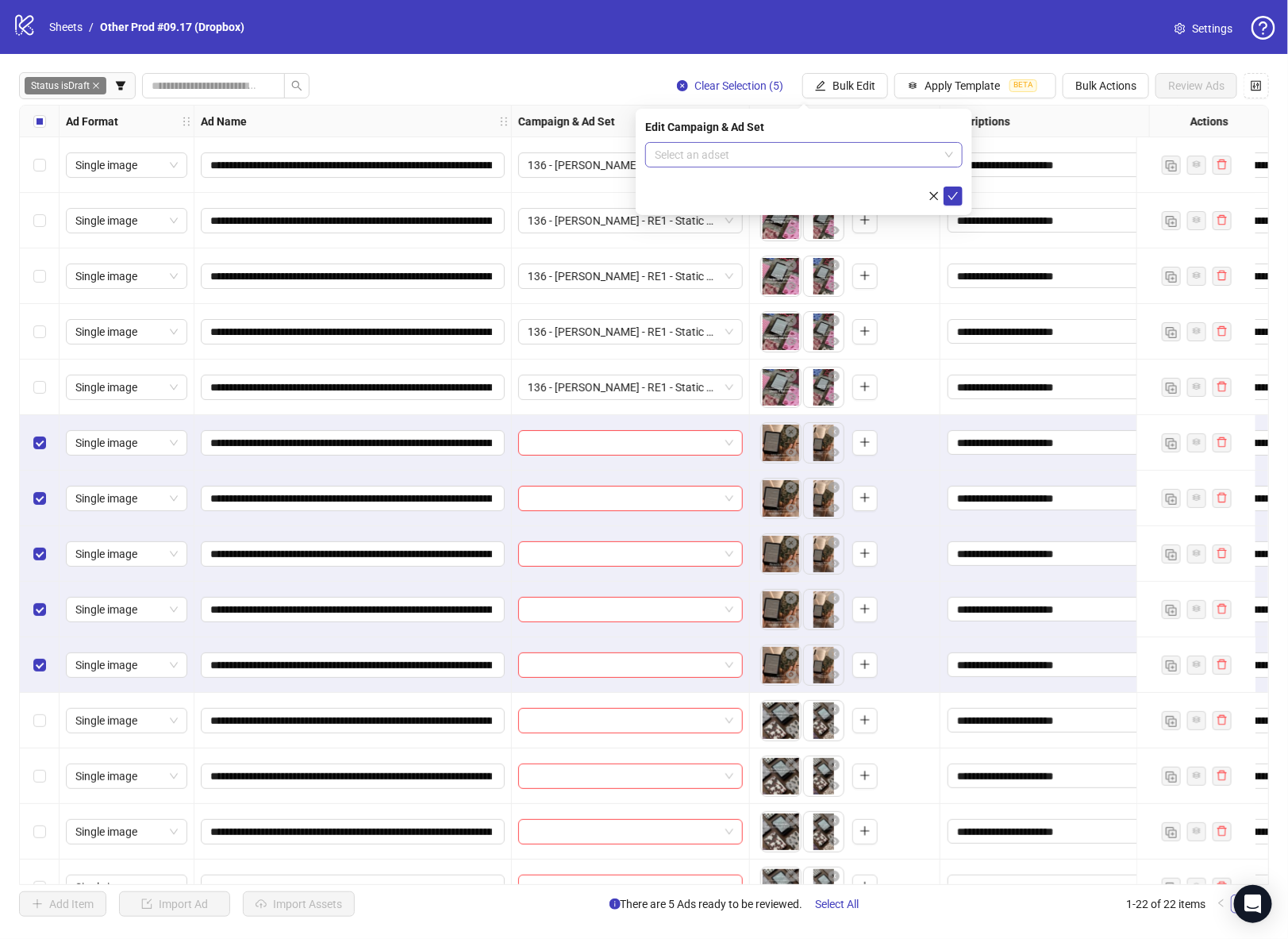
click at [799, 154] on input "search" at bounding box center [796, 155] width 284 height 24
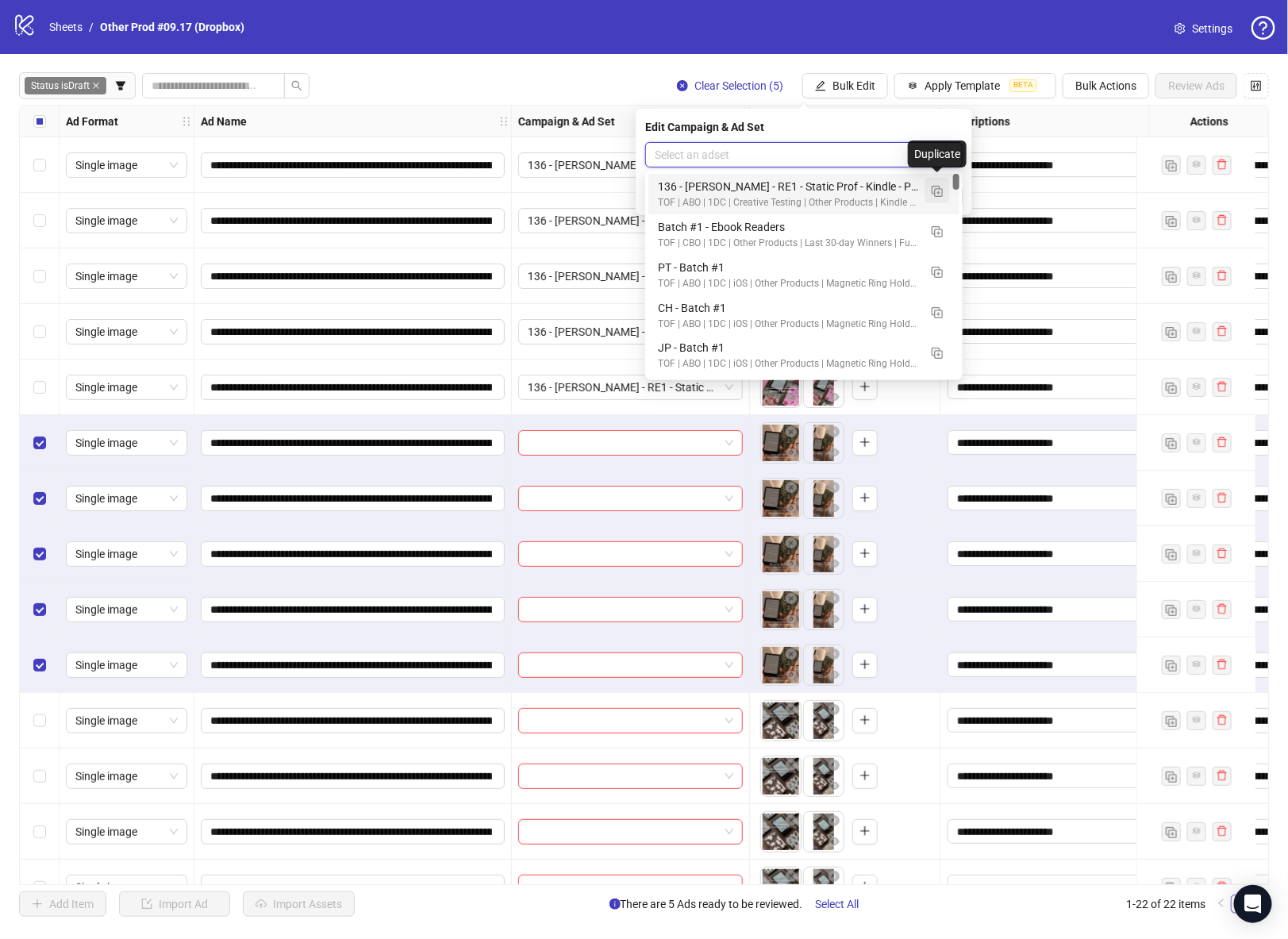
click at [933, 191] on img "button" at bounding box center [937, 191] width 11 height 11
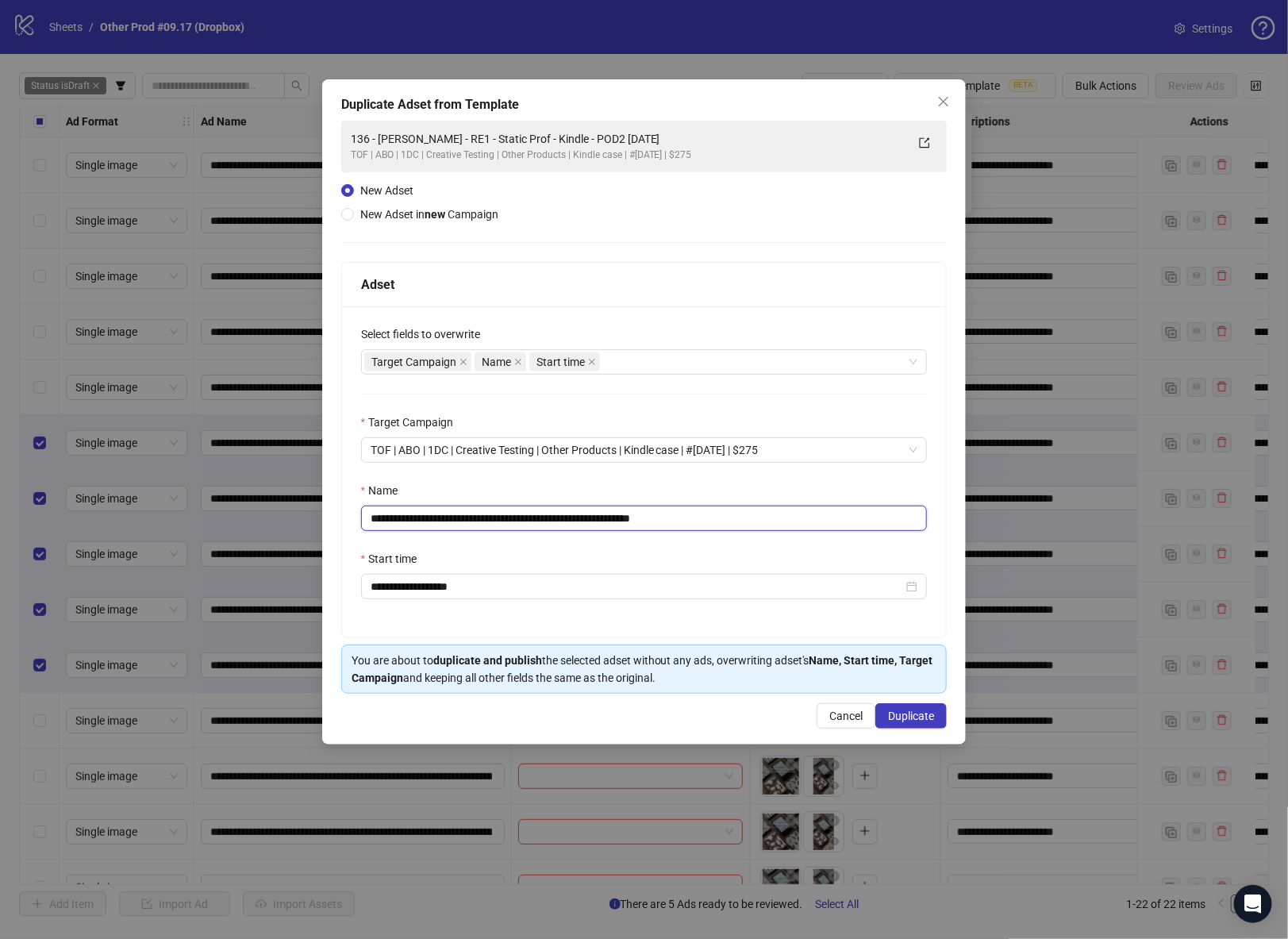
drag, startPoint x: 648, startPoint y: 518, endPoint x: 965, endPoint y: 510, distance: 317.1
click at [965, 510] on div "**********" at bounding box center [644, 411] width 645 height 665
drag, startPoint x: 587, startPoint y: 519, endPoint x: 300, endPoint y: 516, distance: 287.0
click at [300, 516] on div "**********" at bounding box center [644, 470] width 1288 height 939
paste input "text"
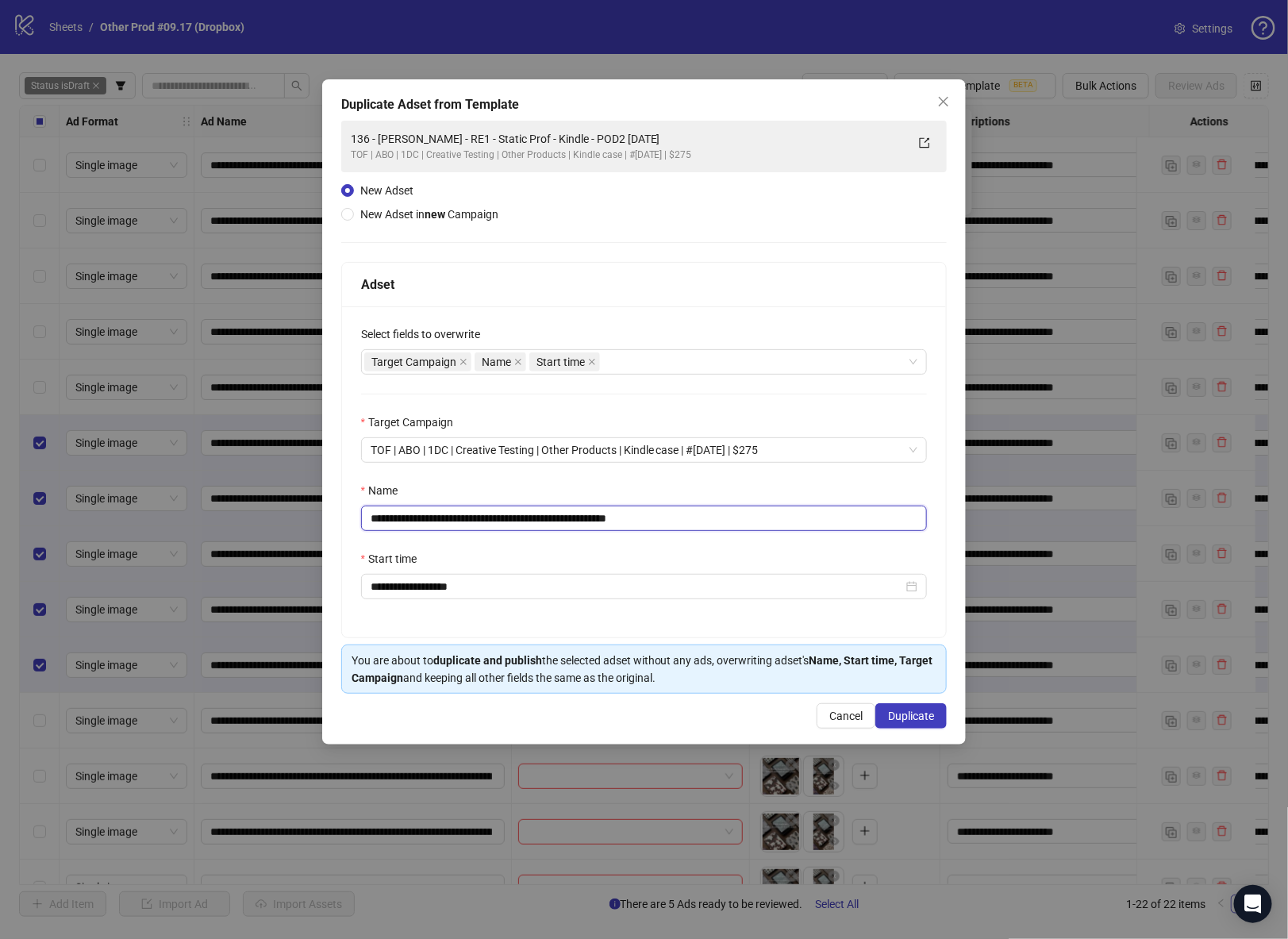
drag, startPoint x: 588, startPoint y: 518, endPoint x: 153, endPoint y: 473, distance: 437.3
click at [153, 473] on div "**********" at bounding box center [644, 470] width 1288 height 939
paste input "text"
type input "**********"
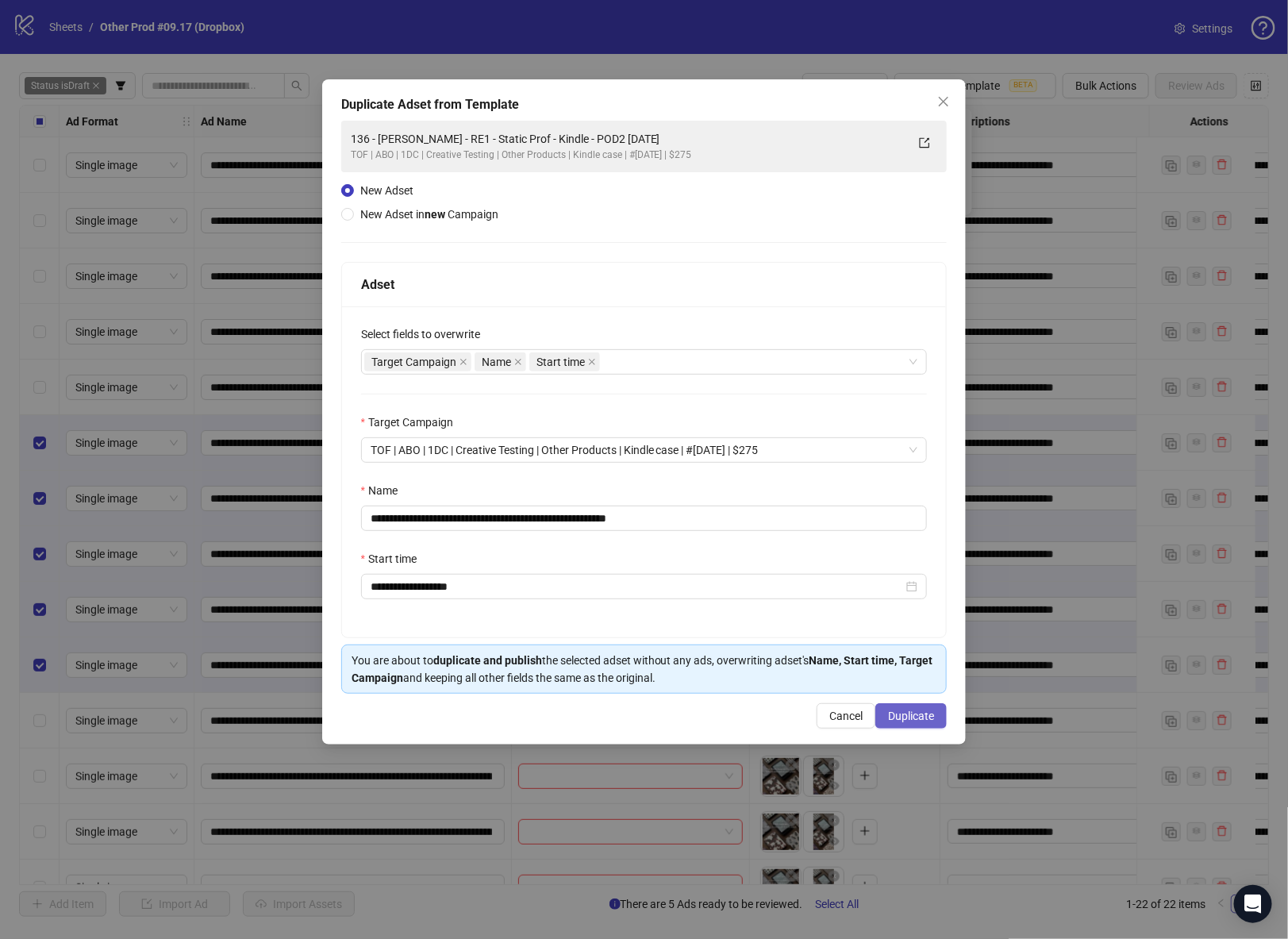
click at [934, 725] on button "Duplicate" at bounding box center [911, 716] width 72 height 26
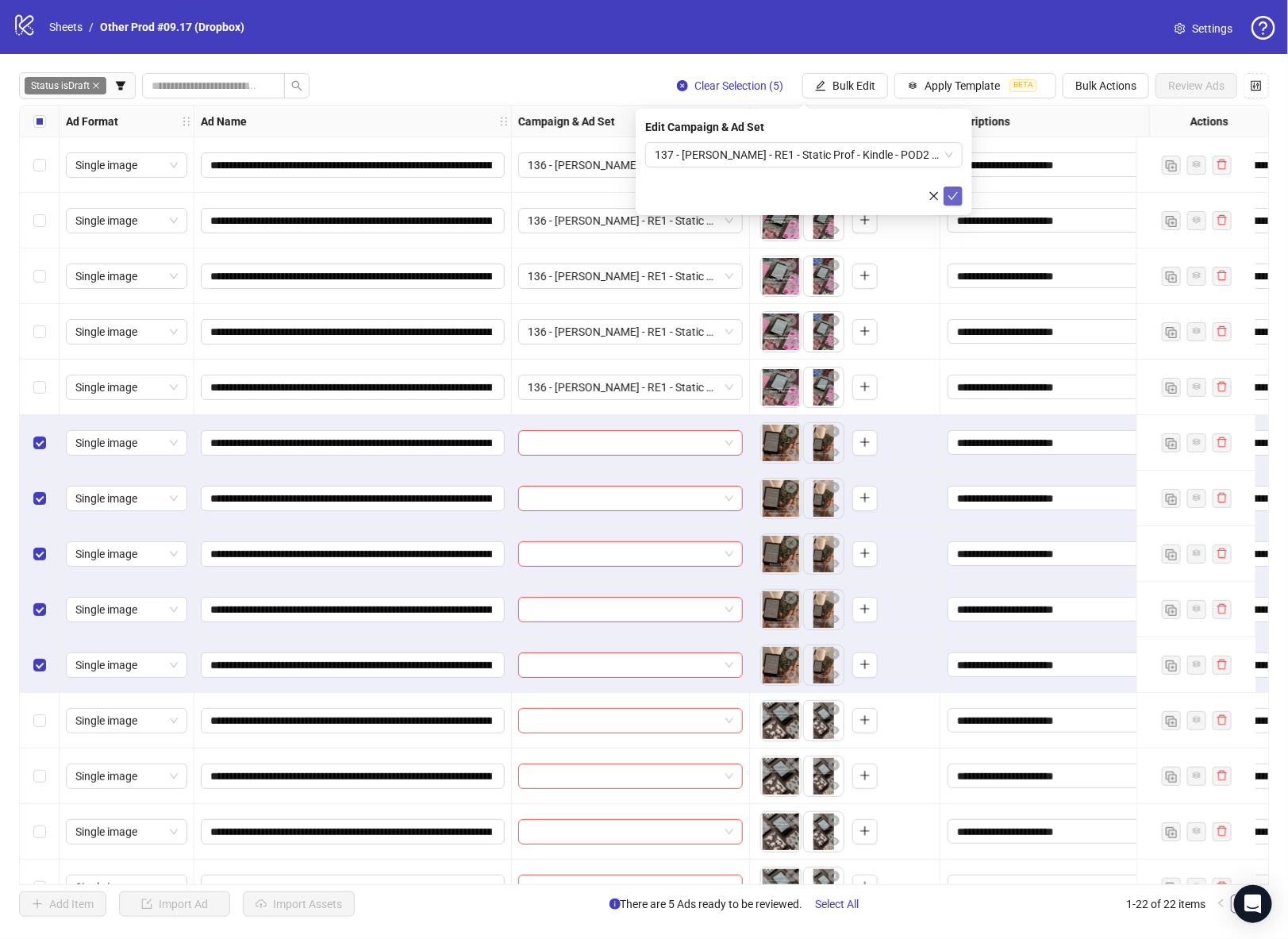
click at [957, 198] on icon "check" at bounding box center [953, 196] width 11 height 11
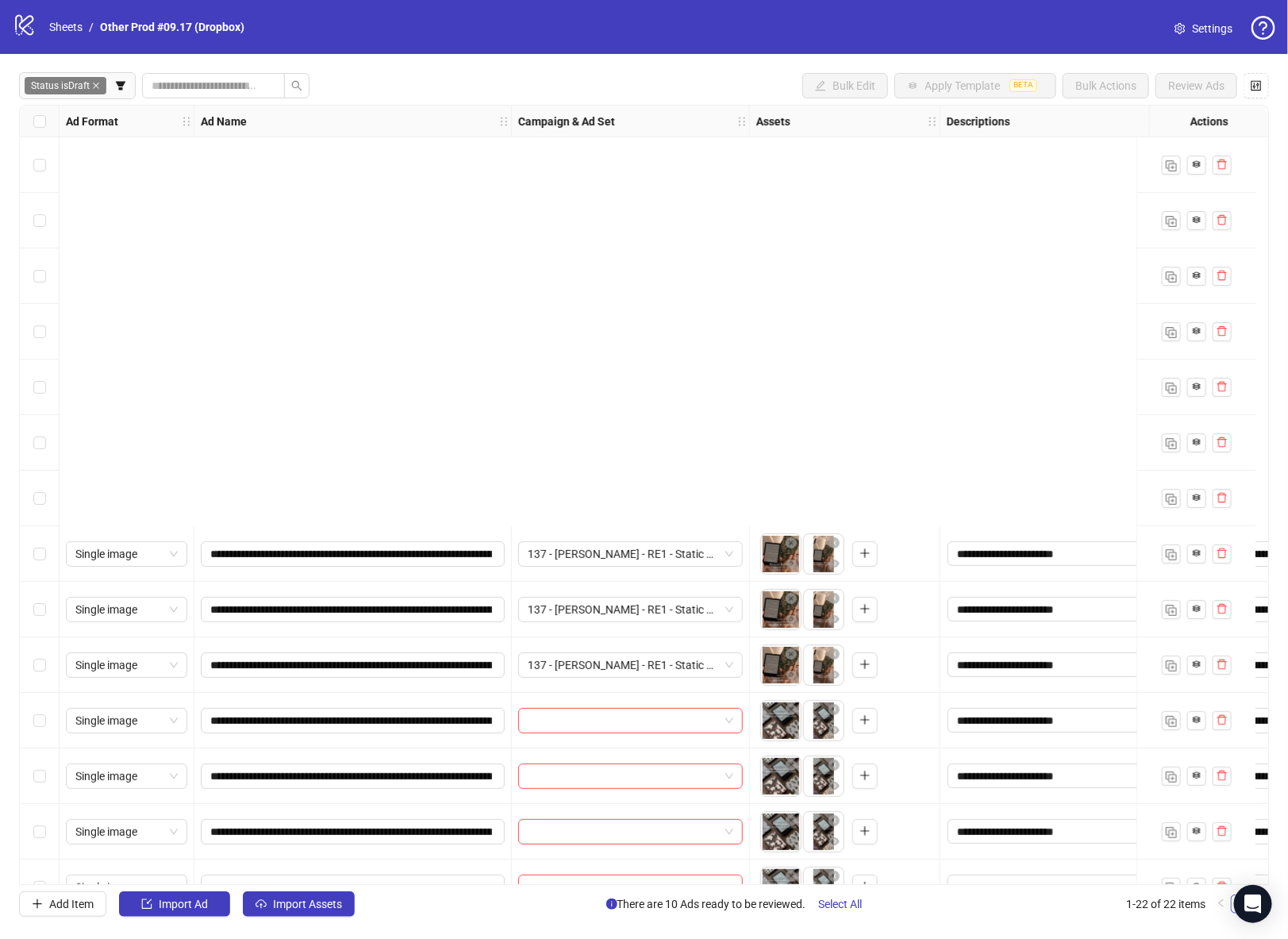
scroll to position [481, 0]
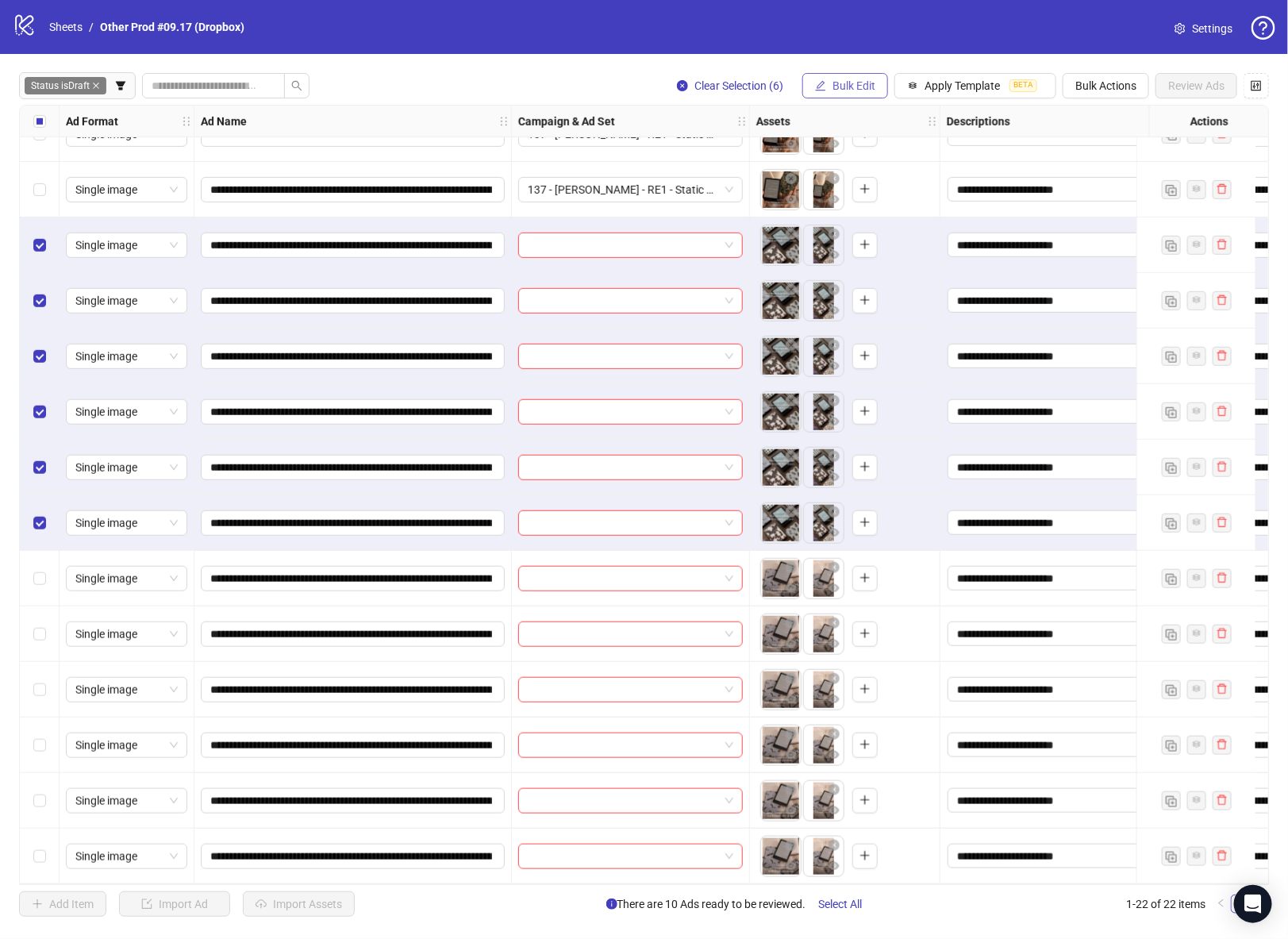
click at [857, 85] on span "Bulk Edit" at bounding box center [855, 85] width 43 height 12
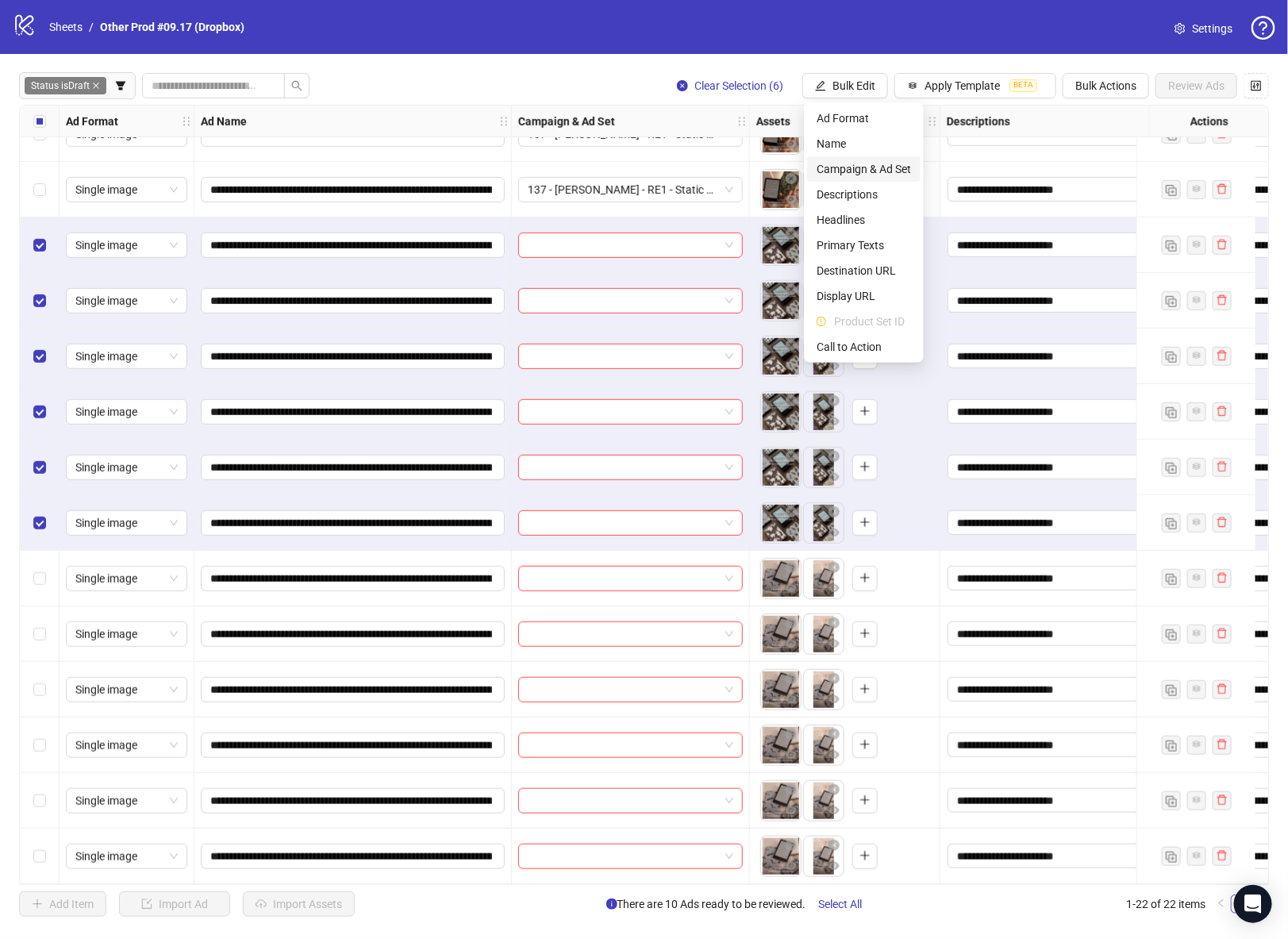
click at [869, 167] on span "Campaign & Ad Set" at bounding box center [864, 169] width 95 height 17
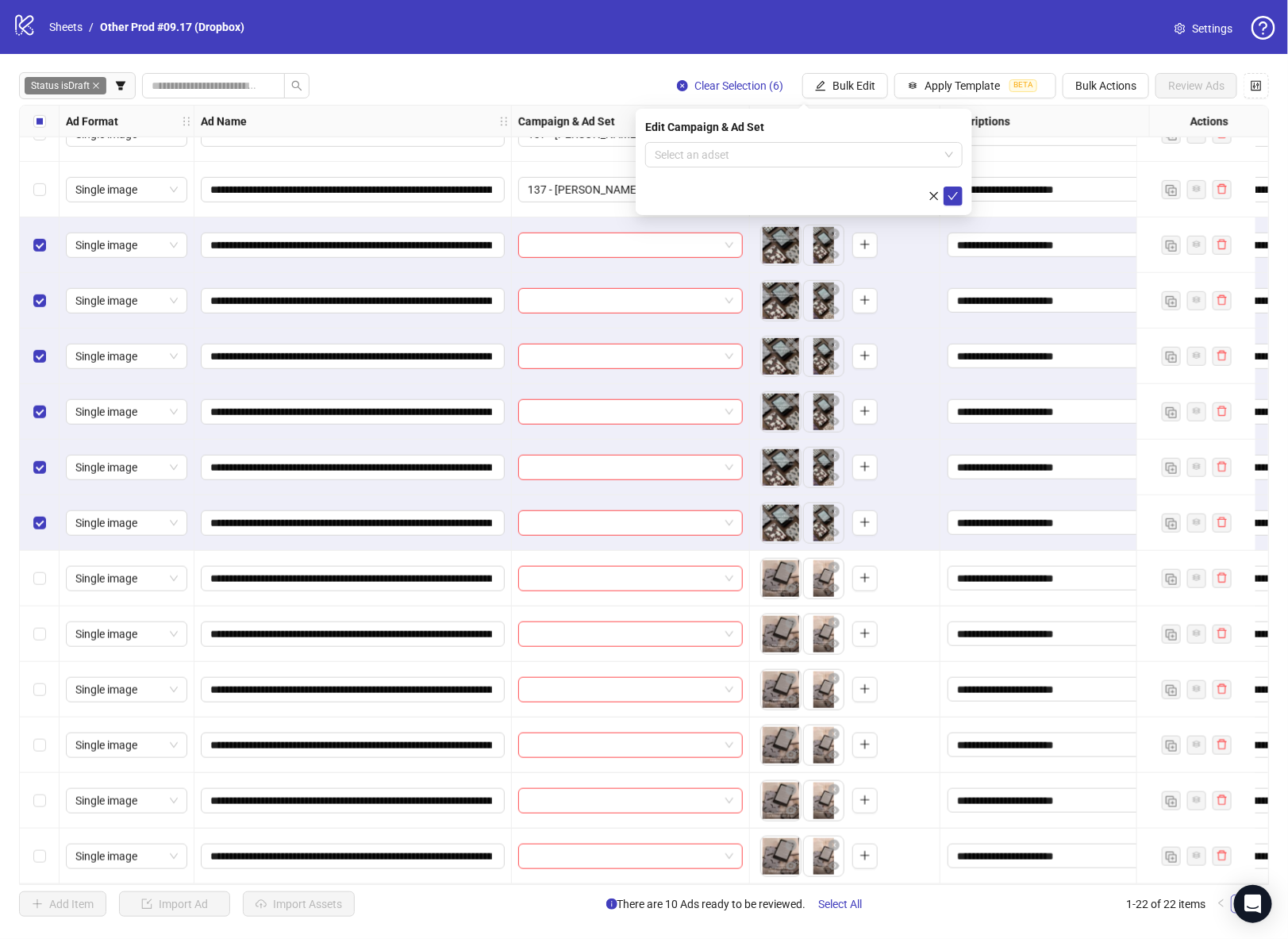
click at [829, 176] on form "Select an adset" at bounding box center [805, 174] width 318 height 63
click at [826, 164] on input "search" at bounding box center [796, 155] width 284 height 24
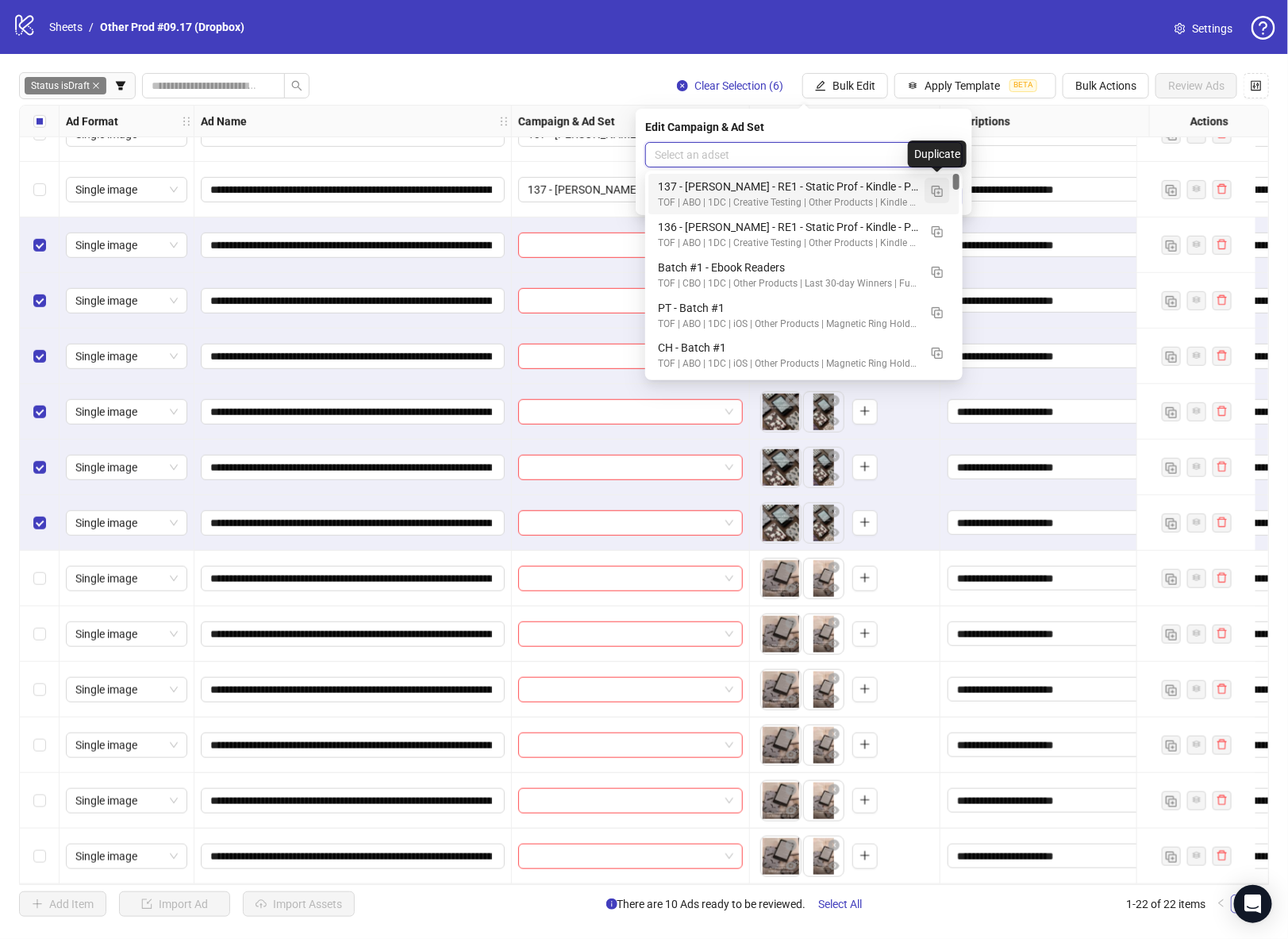
click at [934, 188] on img "button" at bounding box center [937, 191] width 11 height 11
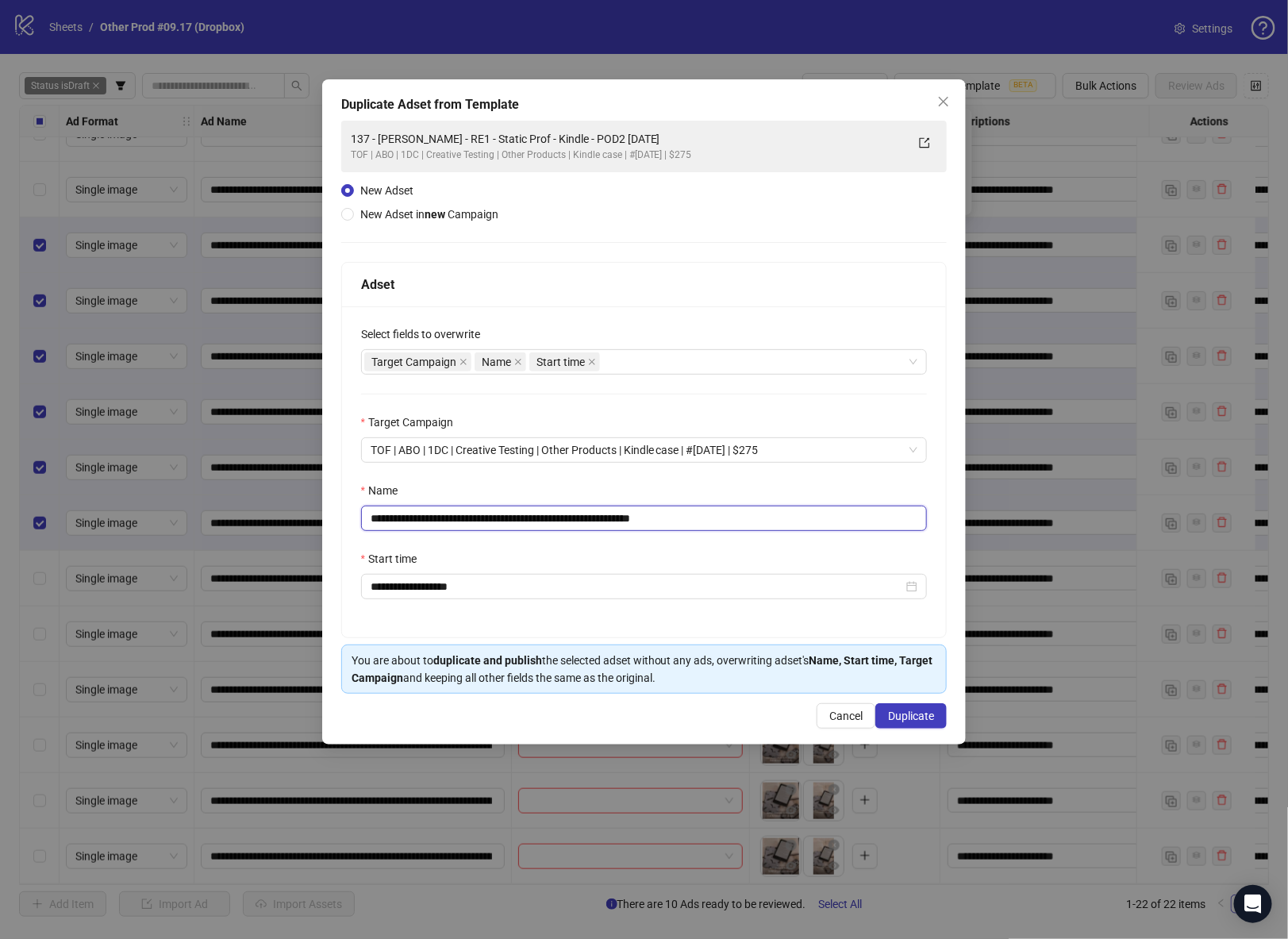
drag, startPoint x: 587, startPoint y: 518, endPoint x: 275, endPoint y: 534, distance: 312.4
click at [270, 534] on div "**********" at bounding box center [644, 470] width 1288 height 939
paste input "text"
drag, startPoint x: 619, startPoint y: 518, endPoint x: 904, endPoint y: 512, distance: 285.1
click at [886, 512] on input "**********" at bounding box center [644, 519] width 567 height 26
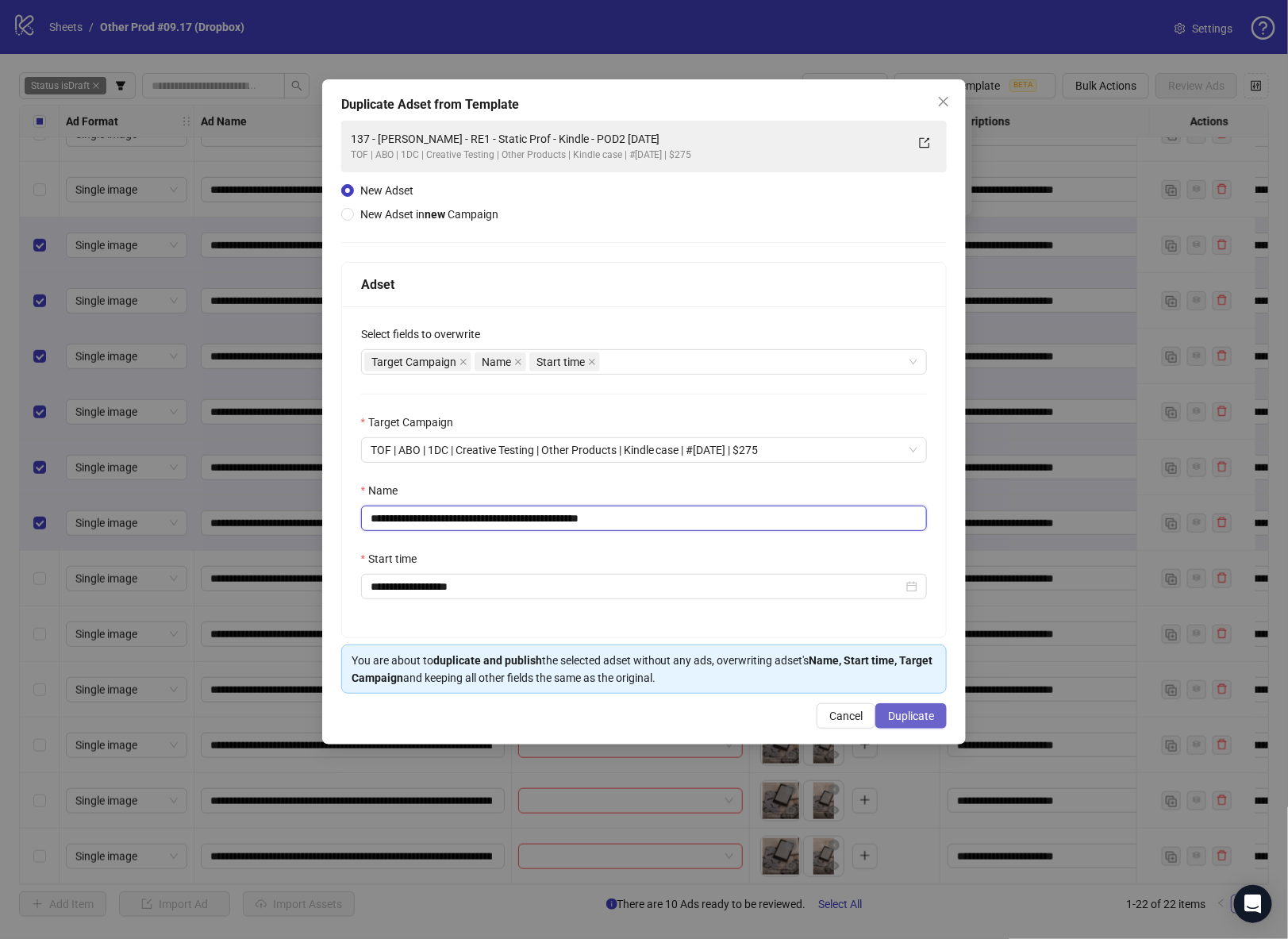
type input "**********"
click at [902, 715] on span "Duplicate" at bounding box center [910, 716] width 46 height 12
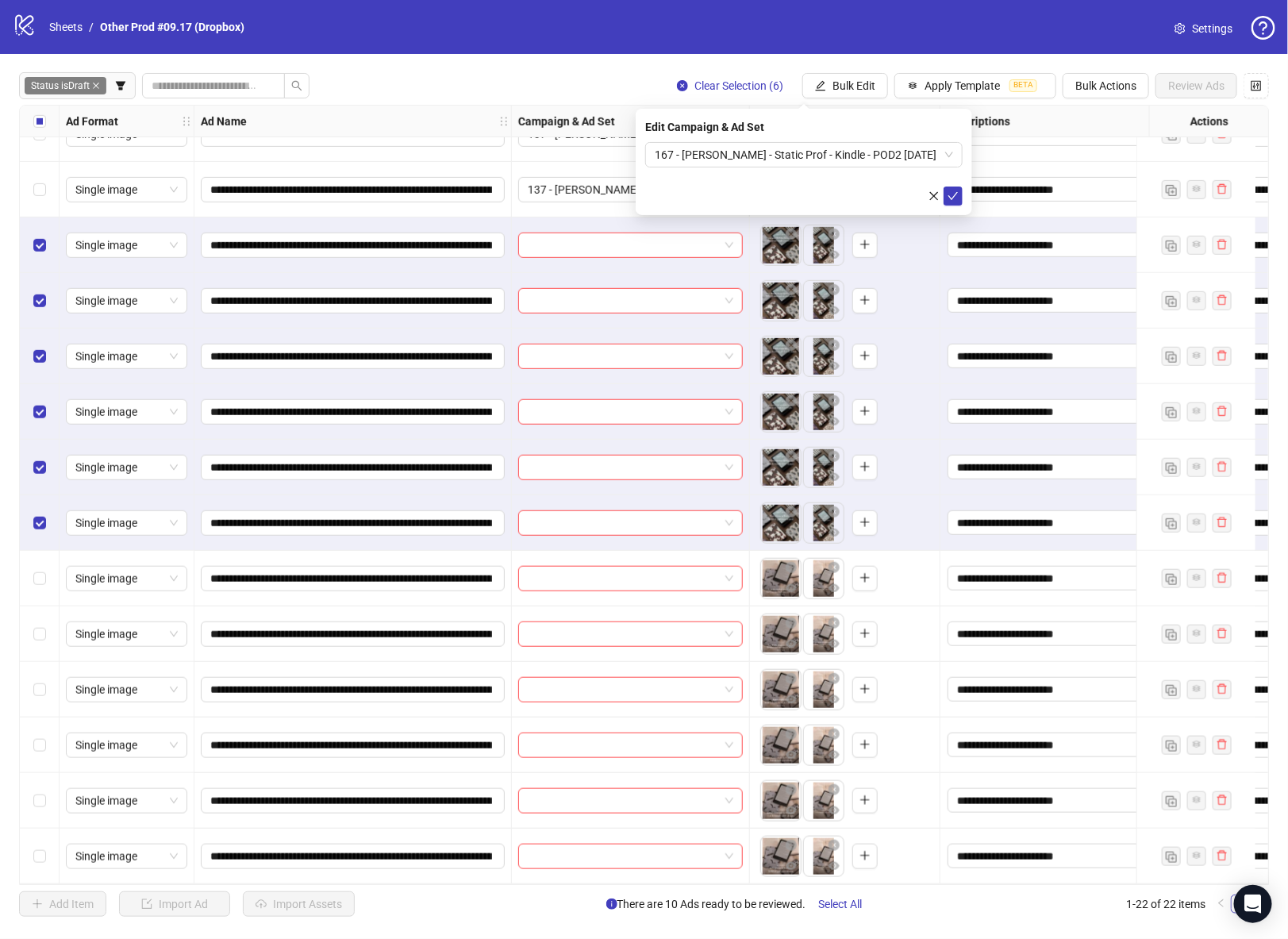
drag, startPoint x: 954, startPoint y: 190, endPoint x: 927, endPoint y: 211, distance: 34.2
click at [954, 191] on icon "check" at bounding box center [953, 196] width 11 height 11
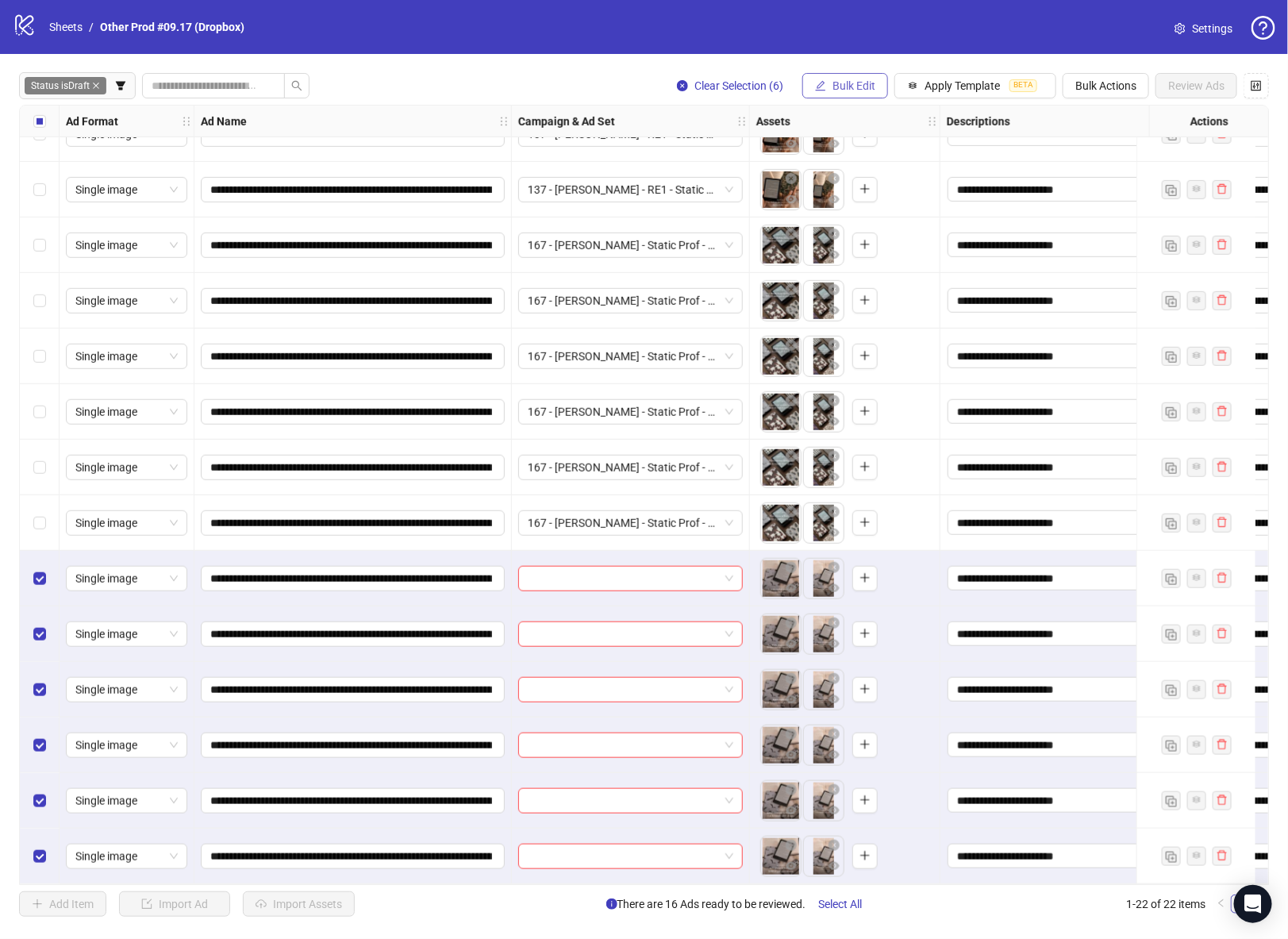
click at [878, 88] on button "Bulk Edit" at bounding box center [845, 86] width 86 height 26
click at [879, 161] on span "Campaign & Ad Set" at bounding box center [864, 169] width 95 height 17
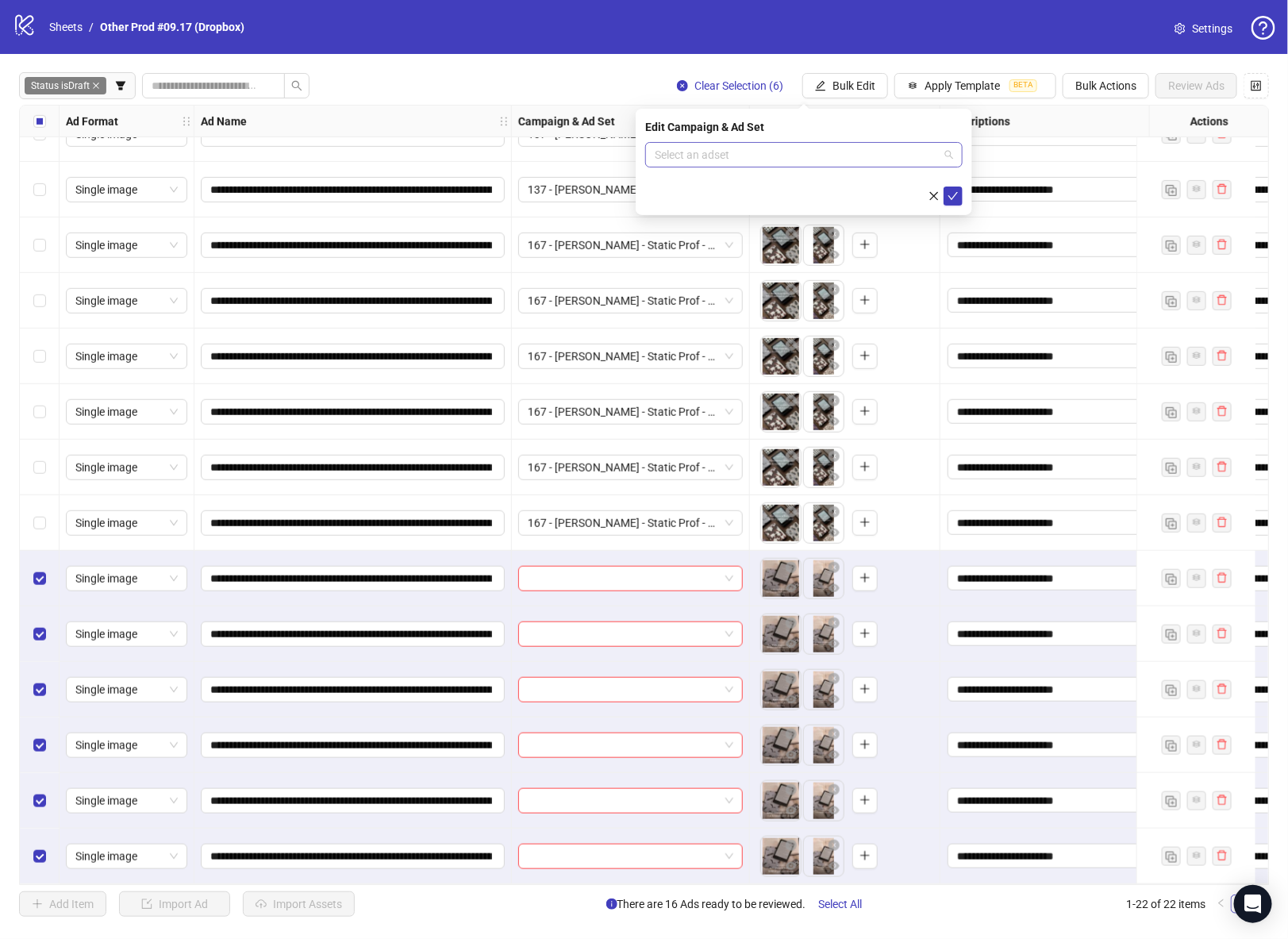
click at [916, 151] on input "search" at bounding box center [796, 155] width 284 height 24
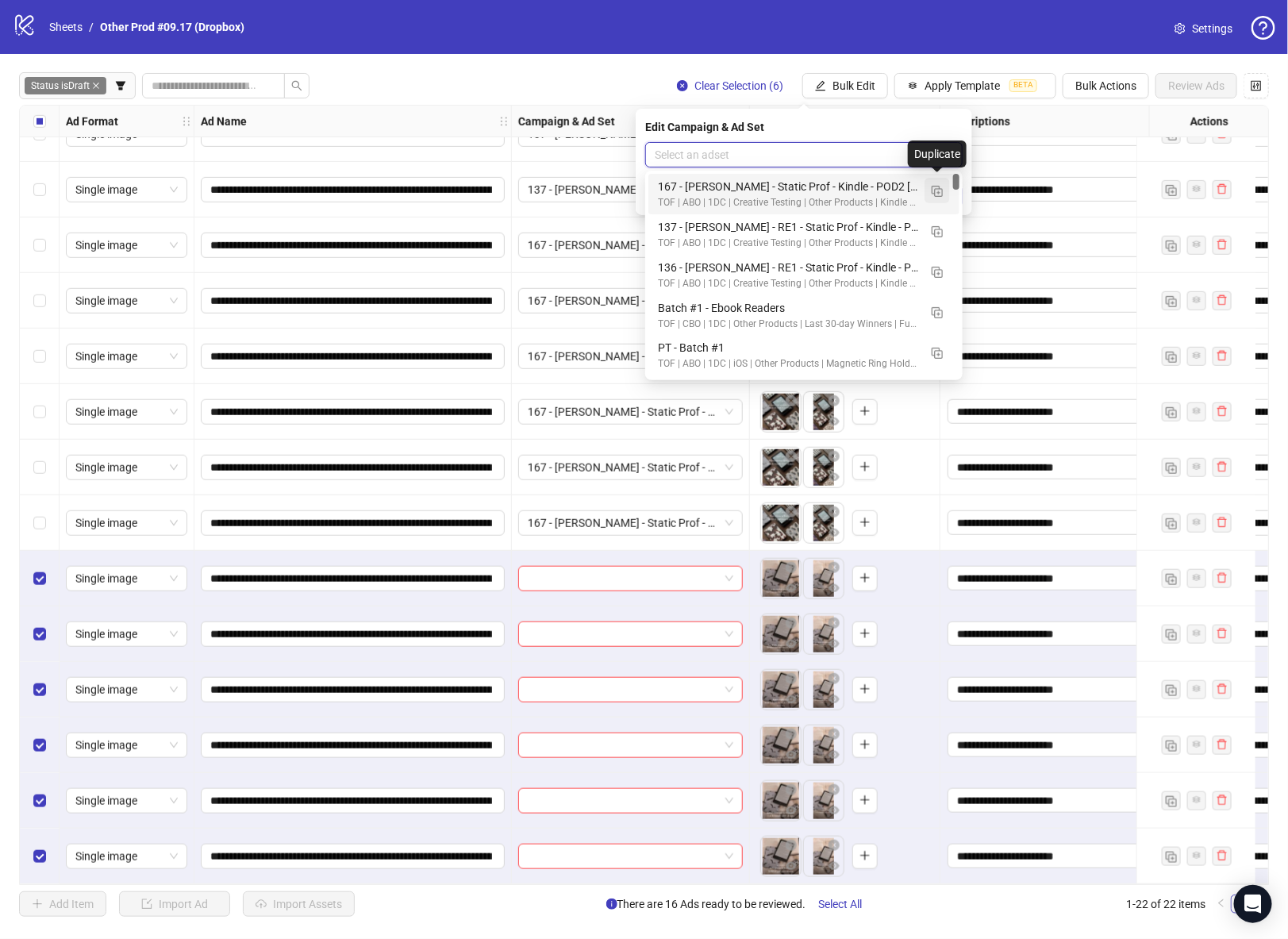
click at [938, 189] on img "button" at bounding box center [937, 191] width 11 height 11
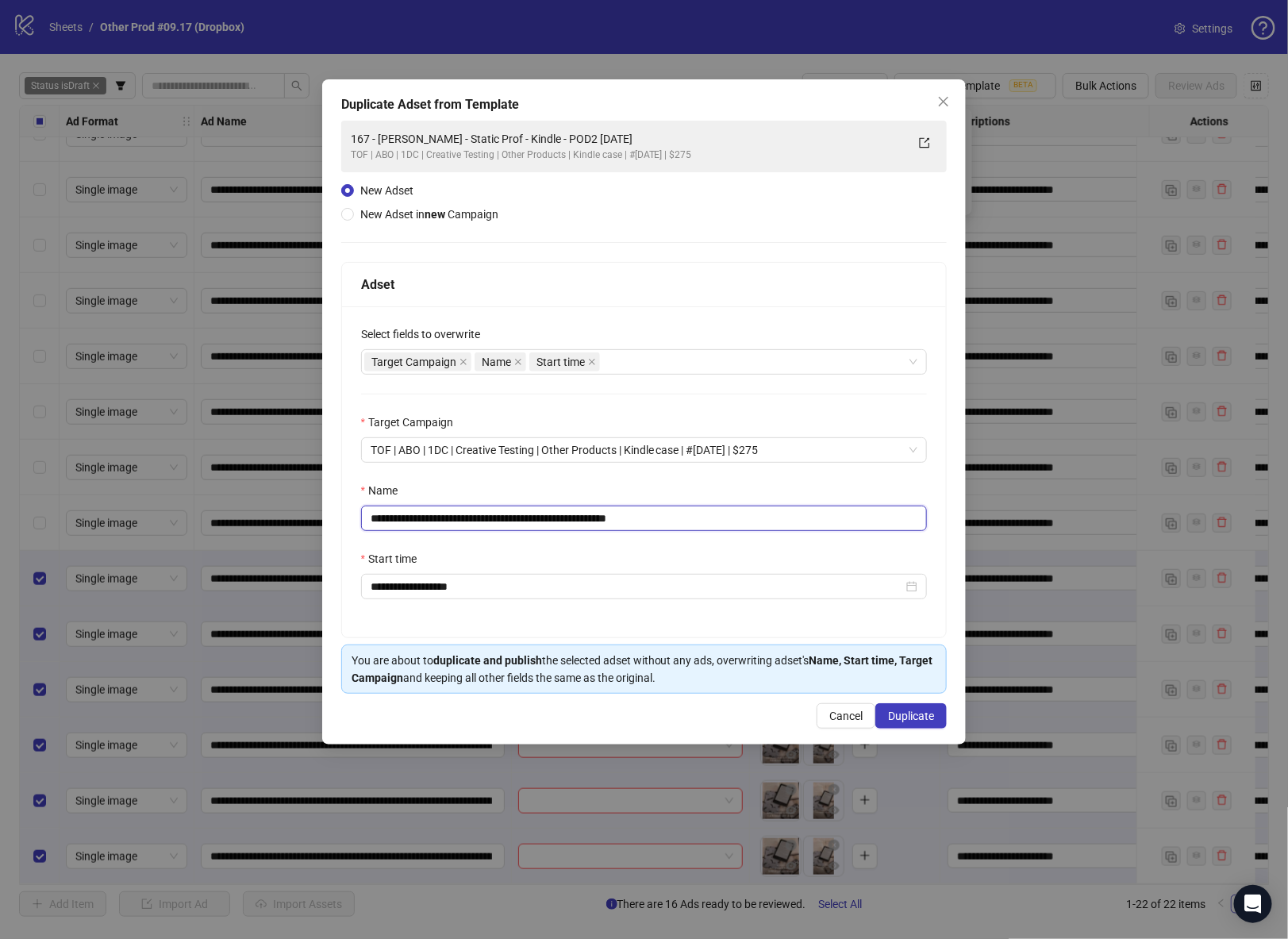
drag, startPoint x: 559, startPoint y: 516, endPoint x: 324, endPoint y: 514, distance: 235.0
click at [311, 514] on div "**********" at bounding box center [644, 470] width 1288 height 939
paste input "text"
drag, startPoint x: 619, startPoint y: 519, endPoint x: 808, endPoint y: 508, distance: 189.3
click at [808, 508] on input "**********" at bounding box center [644, 519] width 567 height 26
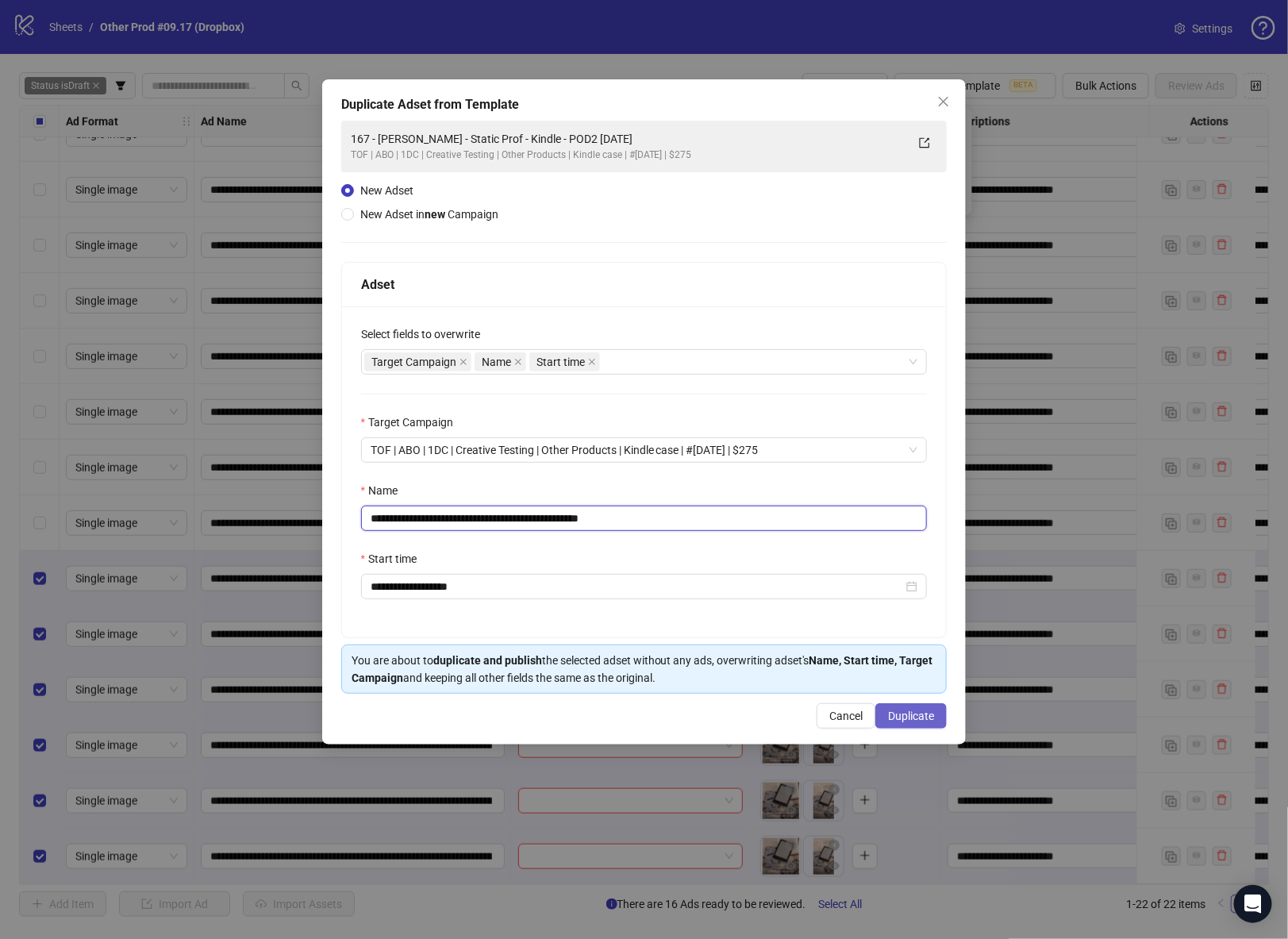
type input "**********"
click at [921, 723] on button "Duplicate" at bounding box center [911, 716] width 72 height 26
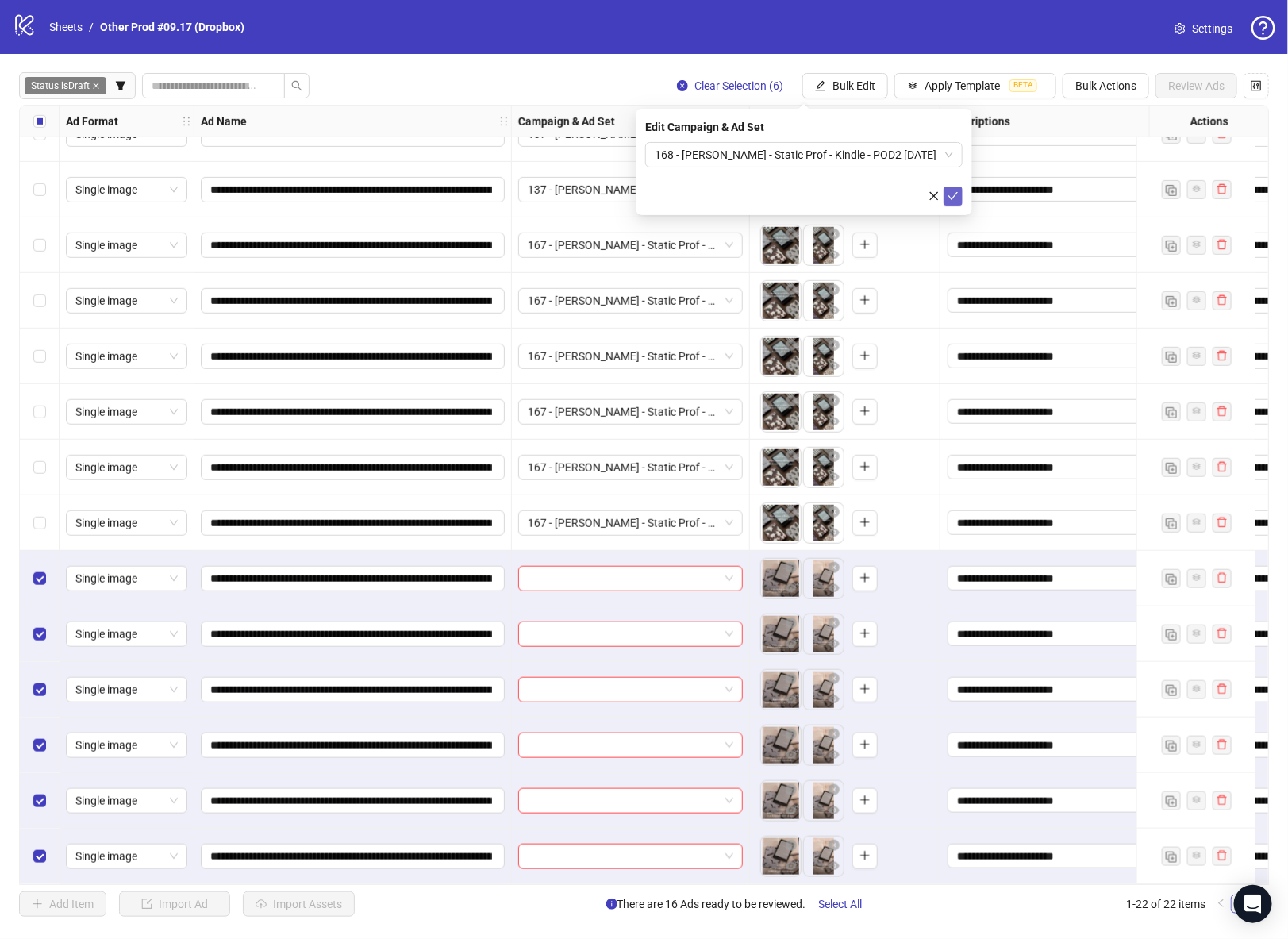
click at [958, 191] on icon "check" at bounding box center [953, 196] width 11 height 11
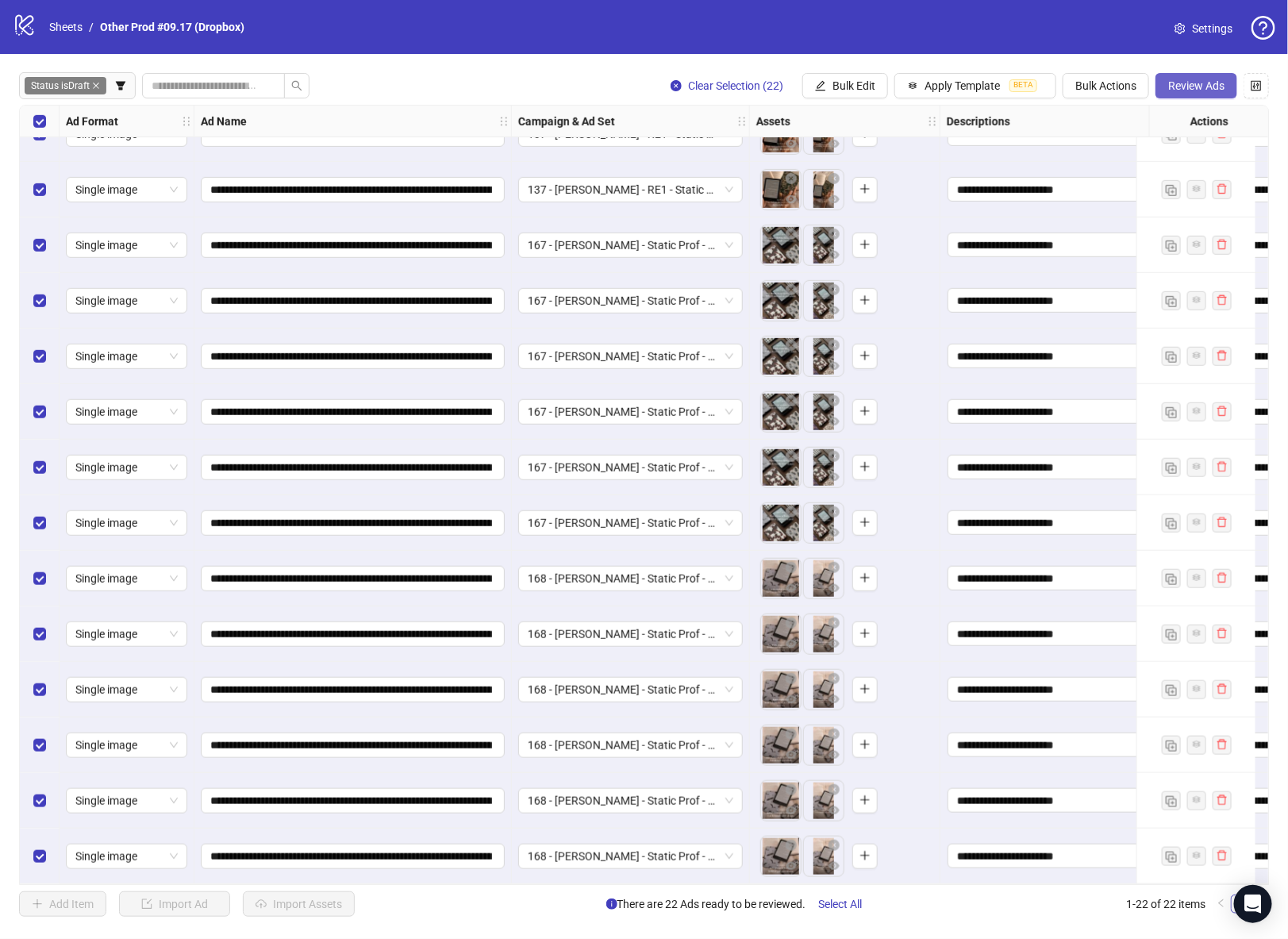
click at [1191, 94] on button "Review Ads" at bounding box center [1196, 86] width 82 height 26
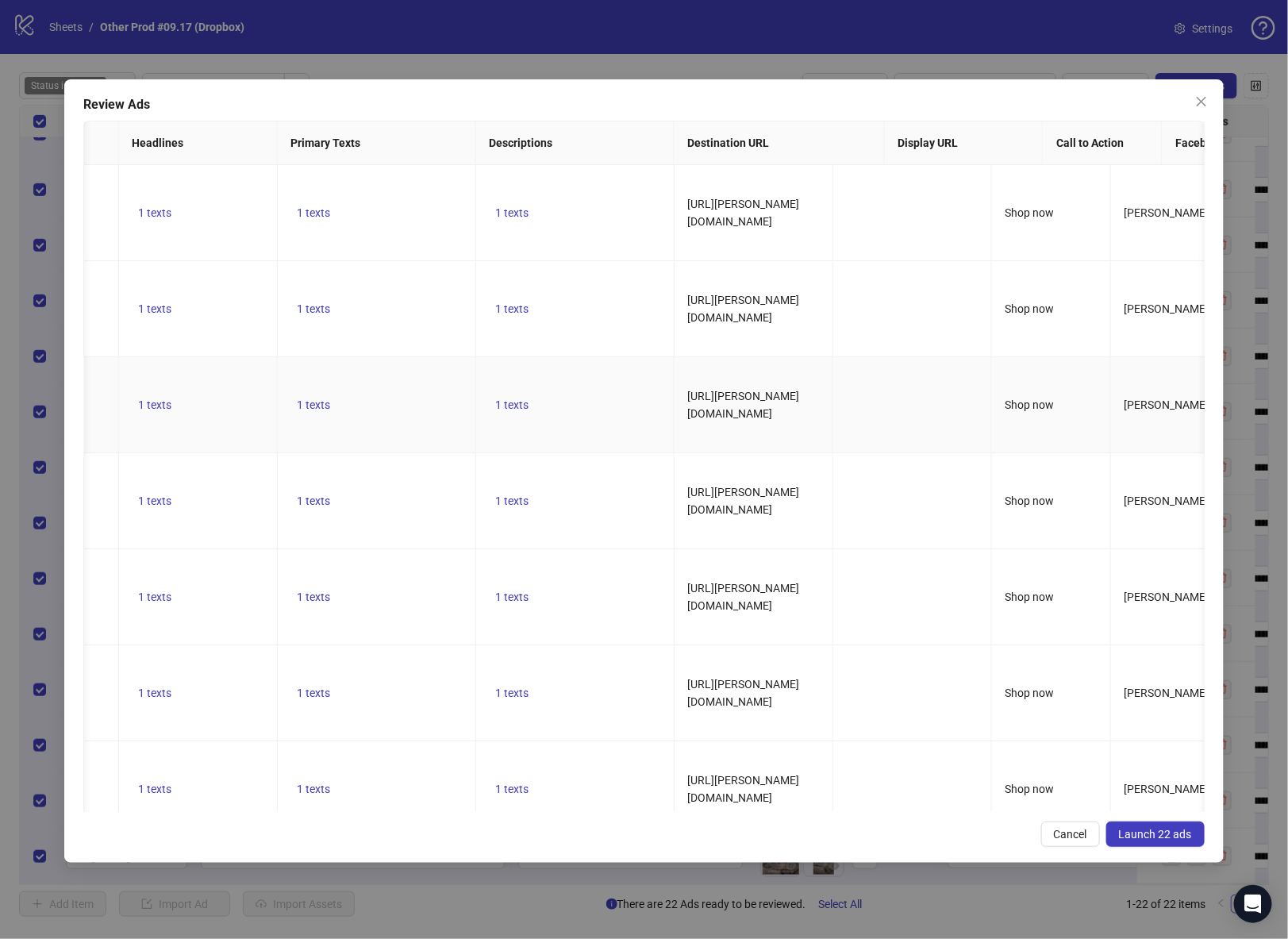
scroll to position [0, 0]
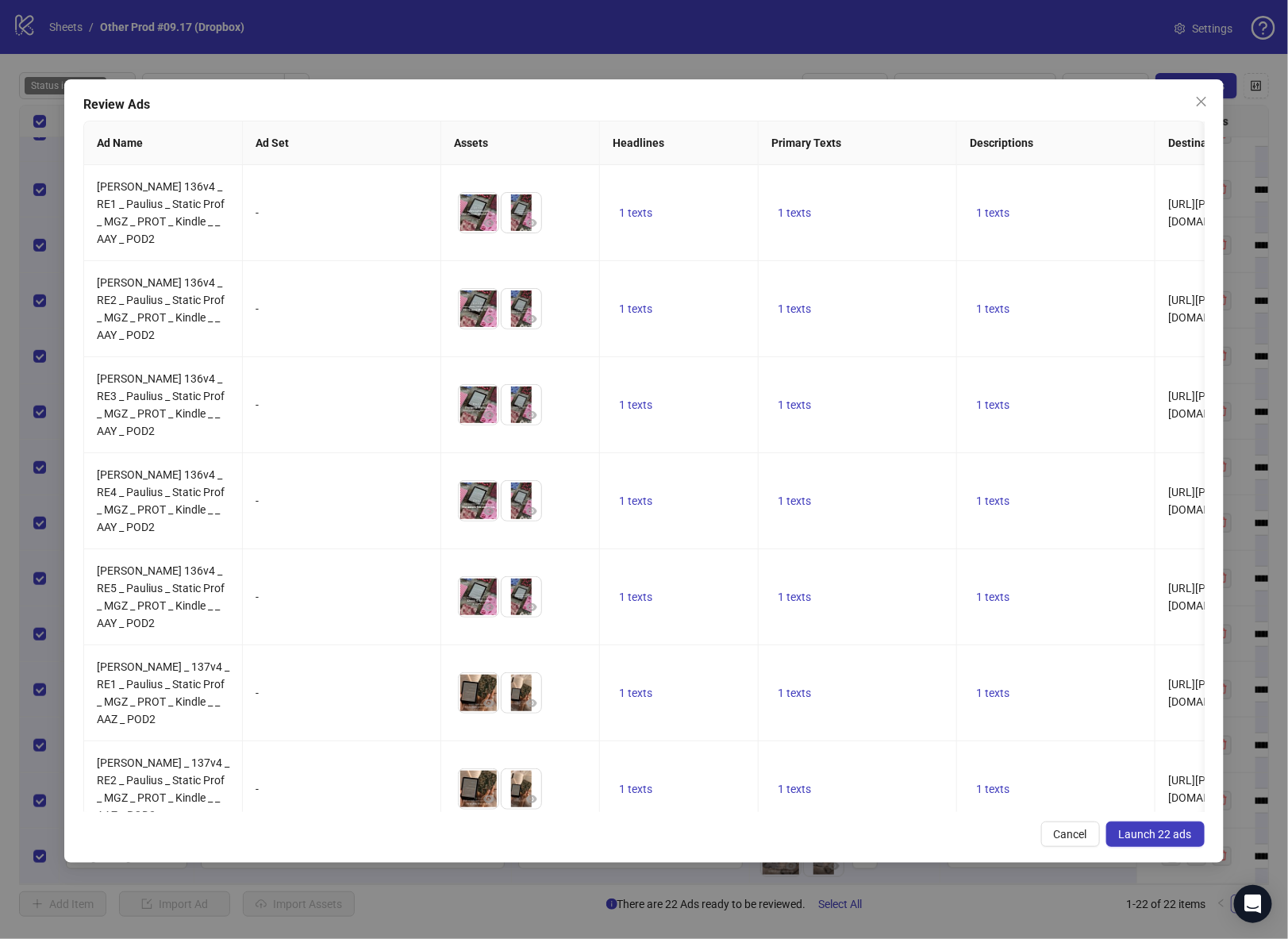
click at [1141, 830] on span "Launch 22 ads" at bounding box center [1156, 834] width 73 height 12
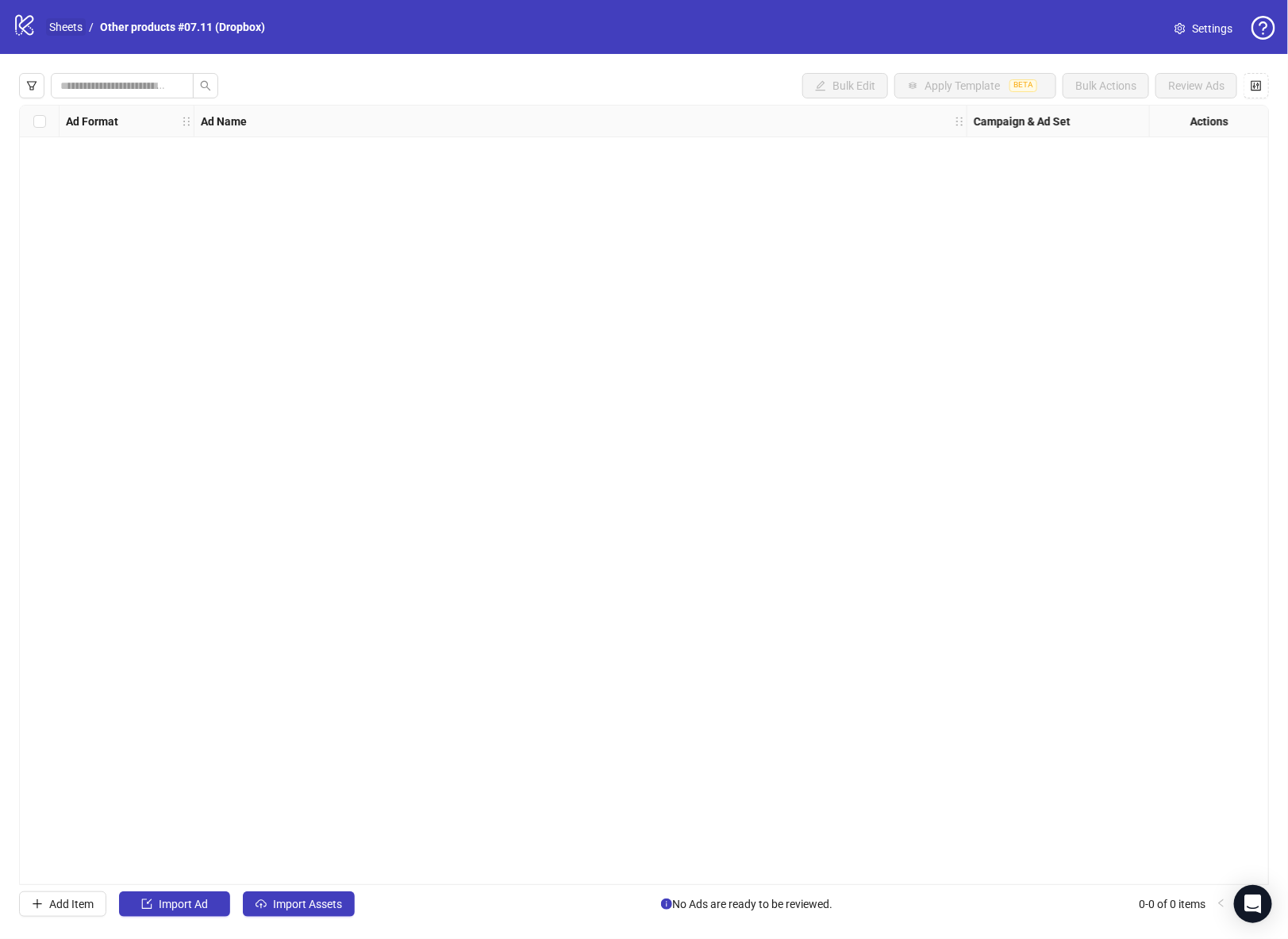
click at [55, 27] on link "Sheets" at bounding box center [66, 27] width 40 height 17
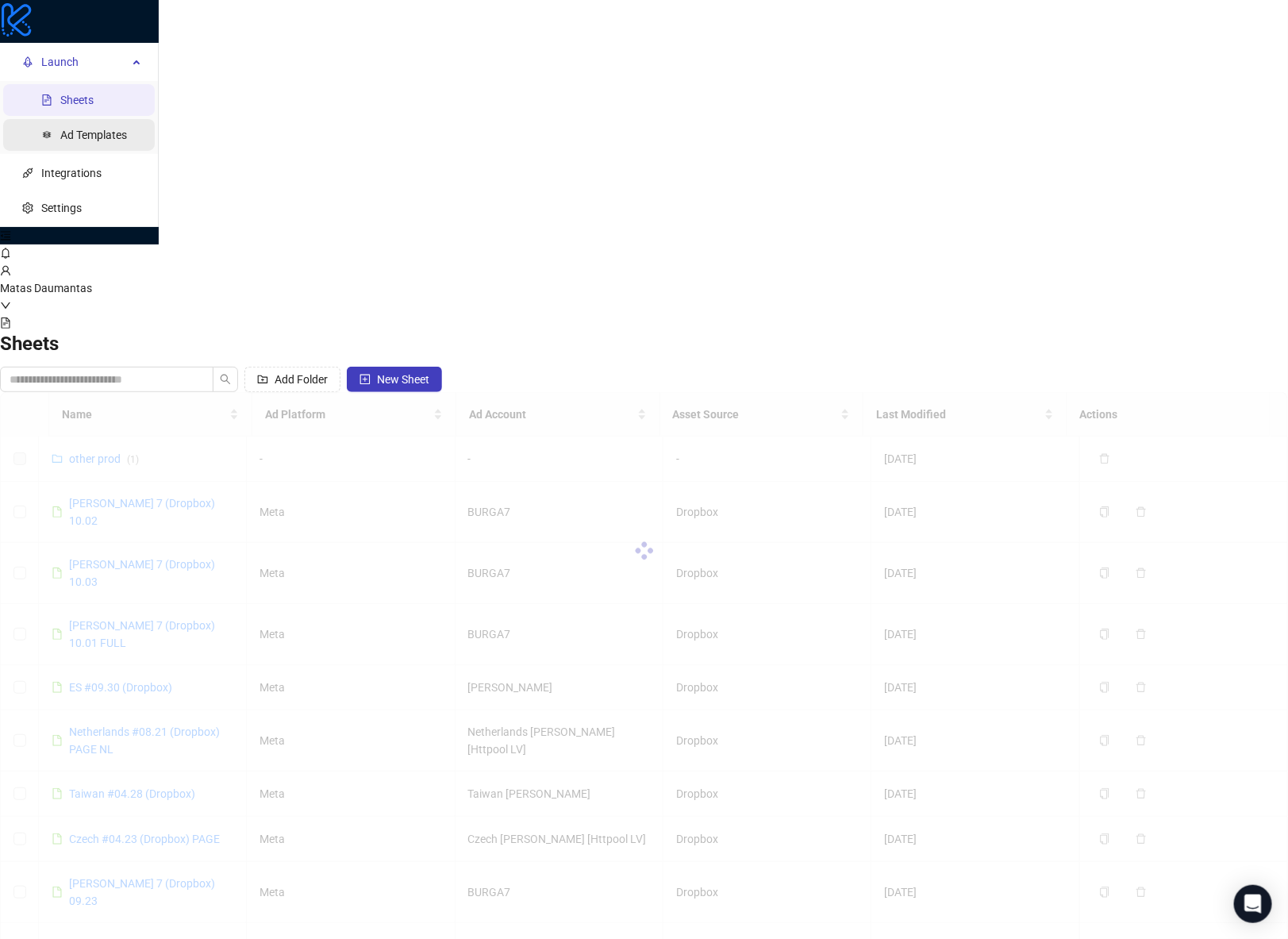
click at [66, 142] on link "Ad Templates" at bounding box center [93, 135] width 67 height 12
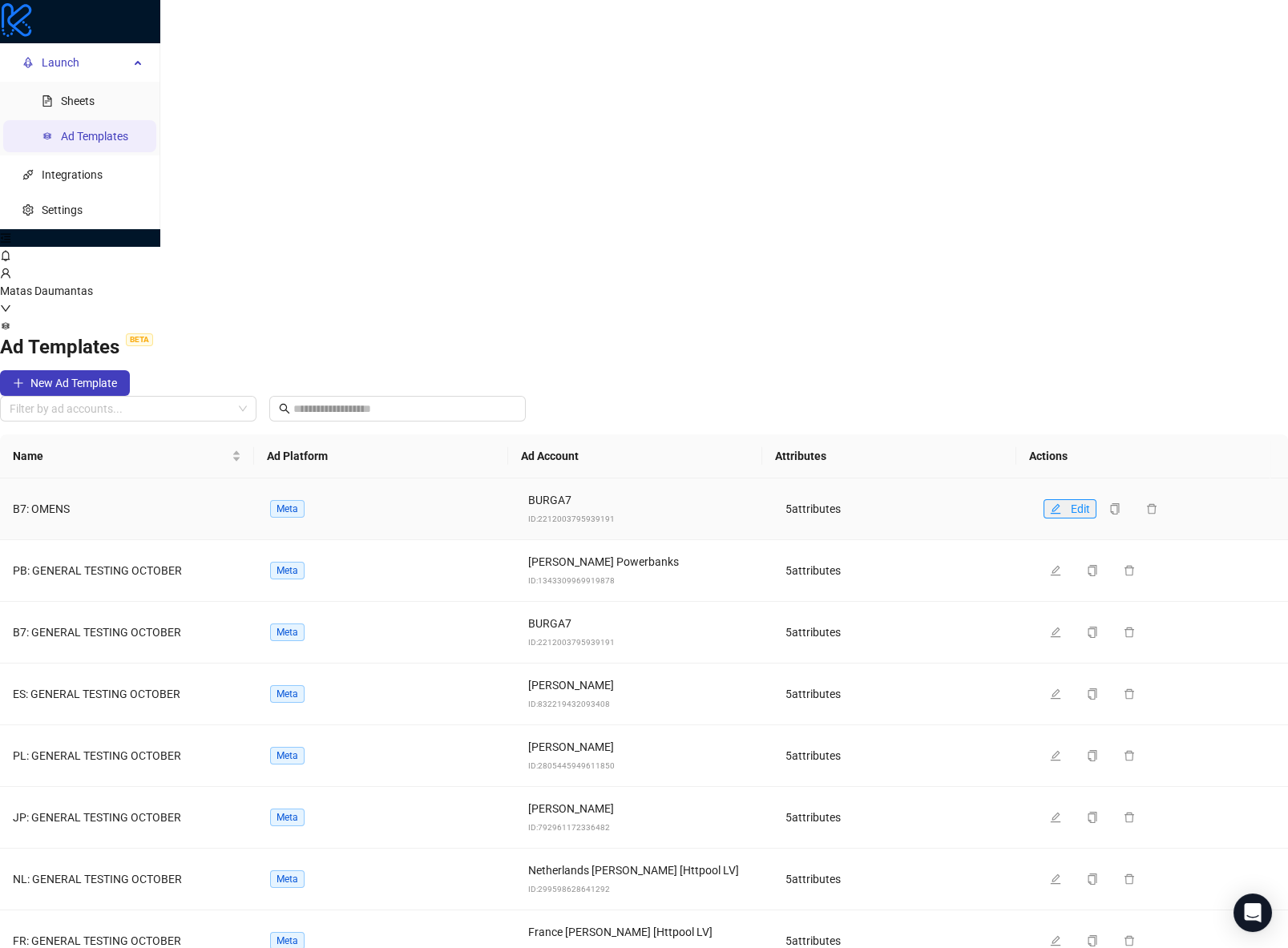
click at [1050, 503] on icon "edit" at bounding box center [1055, 508] width 11 height 11
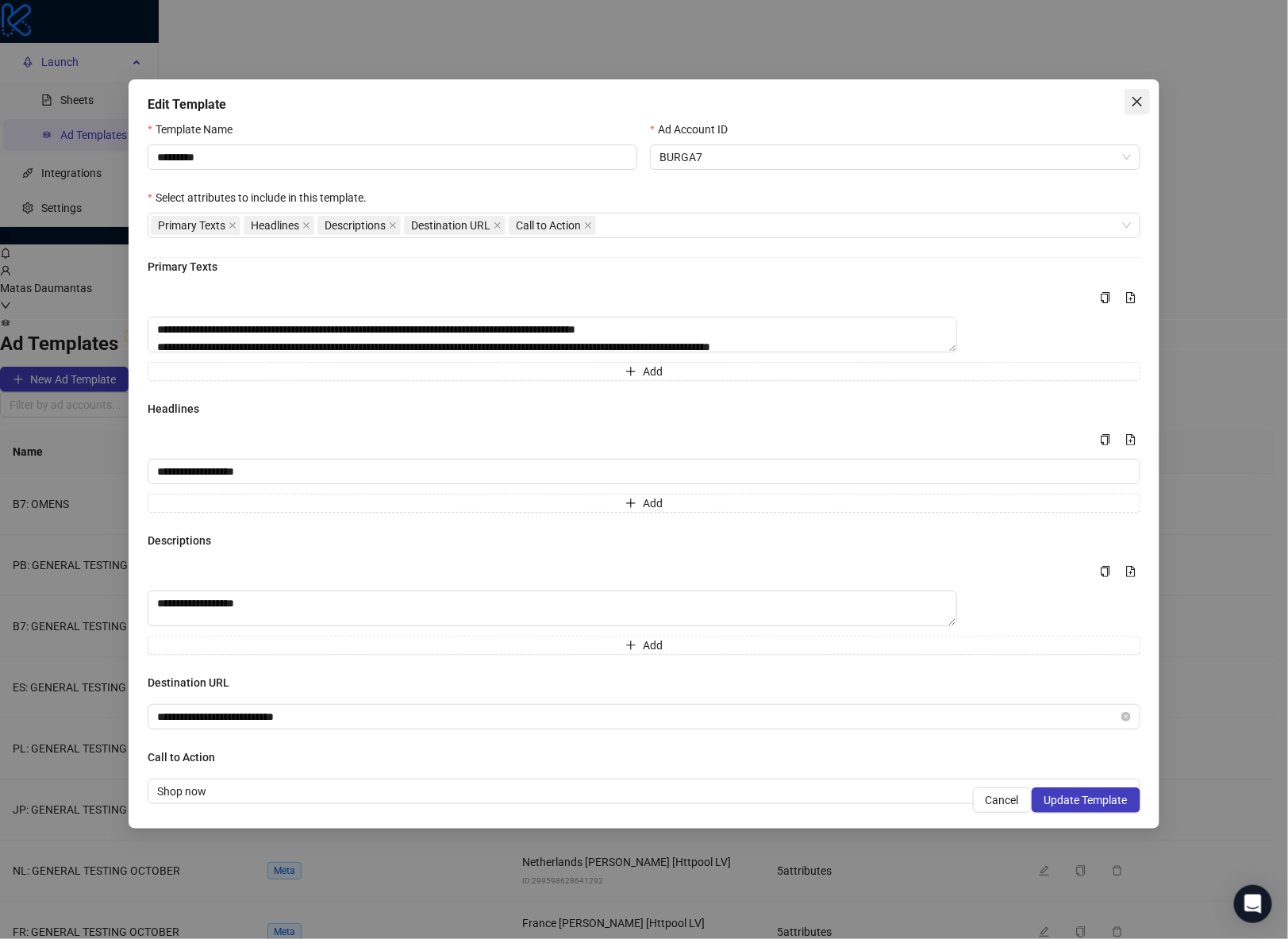
click at [1143, 102] on icon "close" at bounding box center [1137, 101] width 12 height 12
